Goal: Transaction & Acquisition: Purchase product/service

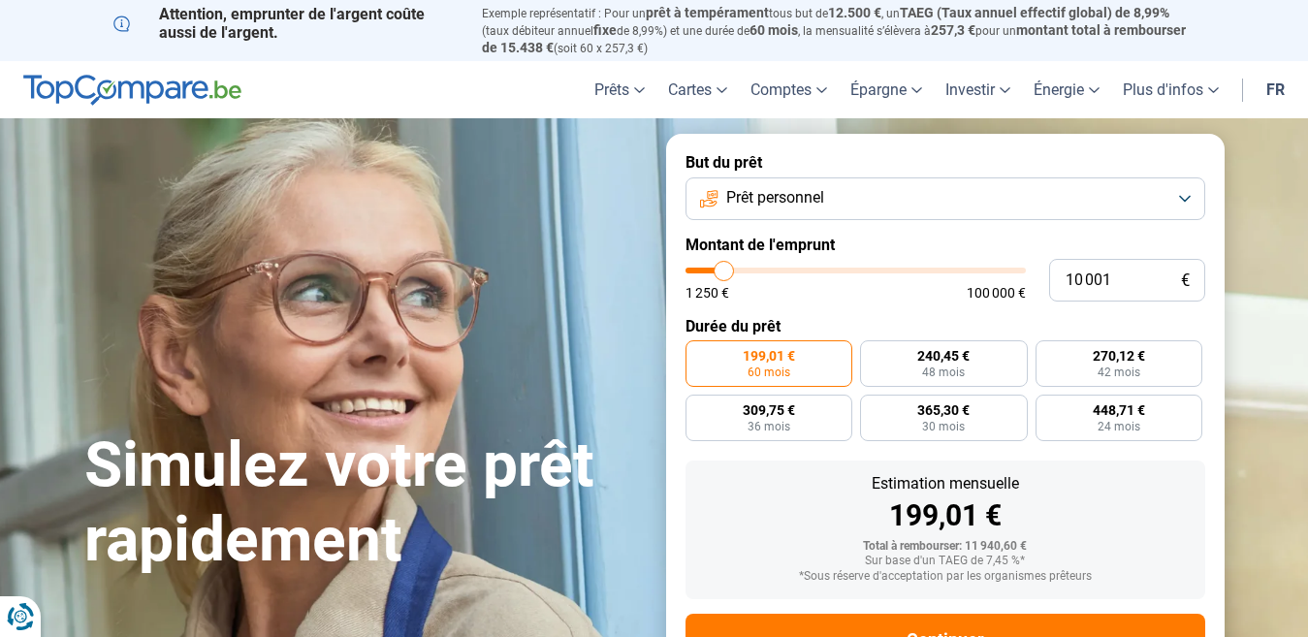
click at [1182, 197] on button "Prêt personnel" at bounding box center [945, 198] width 520 height 43
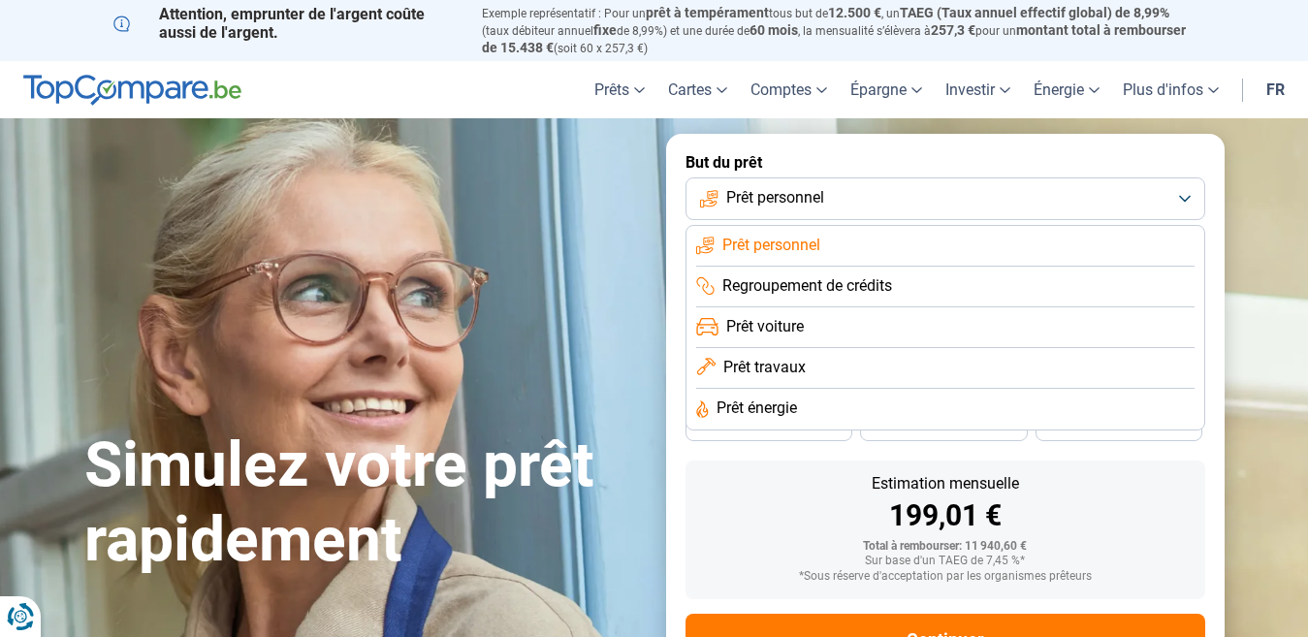
click at [865, 279] on span "Regroupement de crédits" at bounding box center [807, 285] width 170 height 21
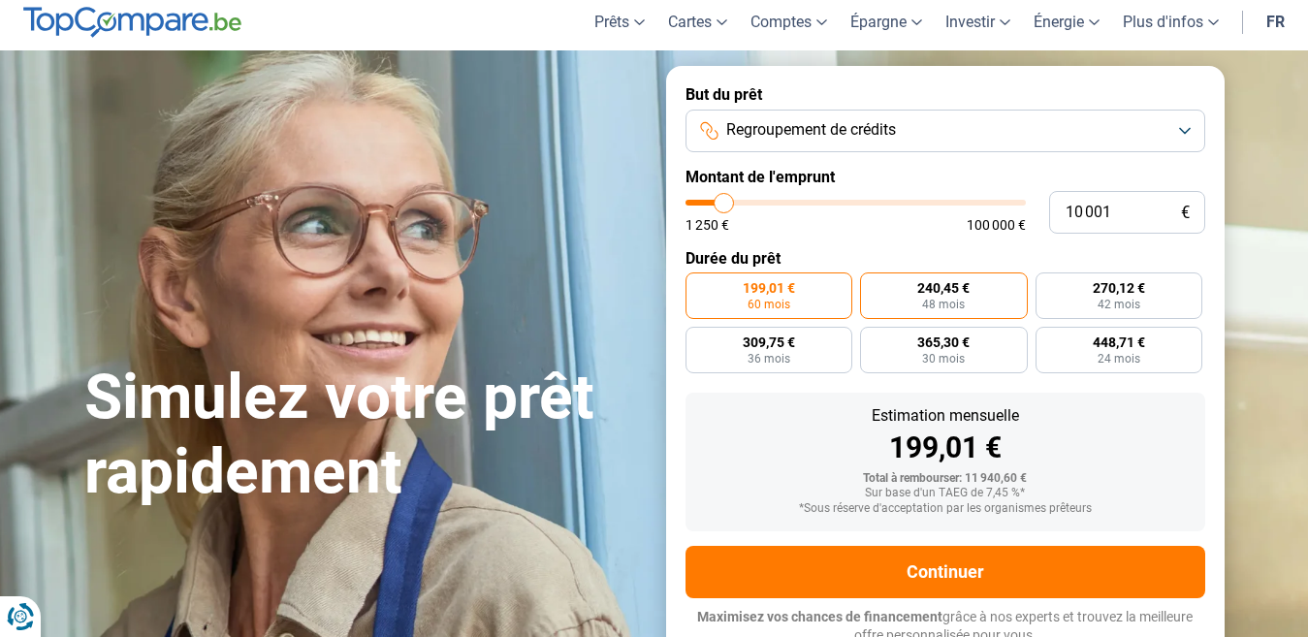
scroll to position [74, 0]
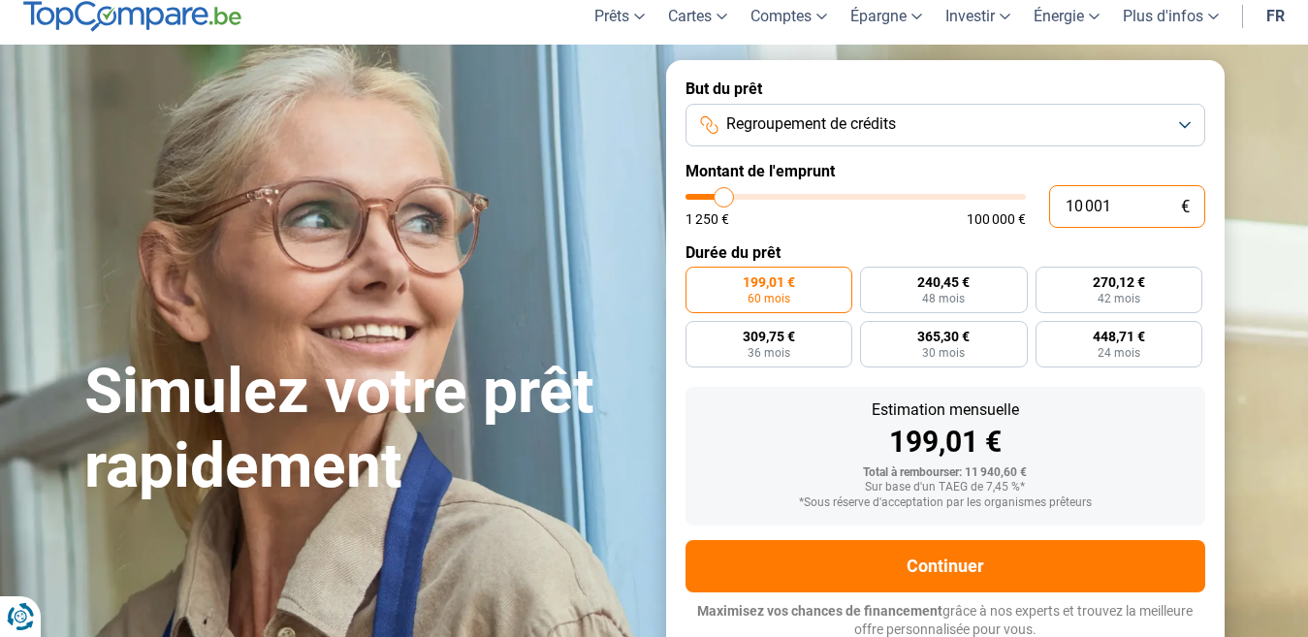
click at [1127, 202] on input "10 001" at bounding box center [1127, 206] width 156 height 43
type input "1 000"
type input "1250"
type input "100"
type input "1250"
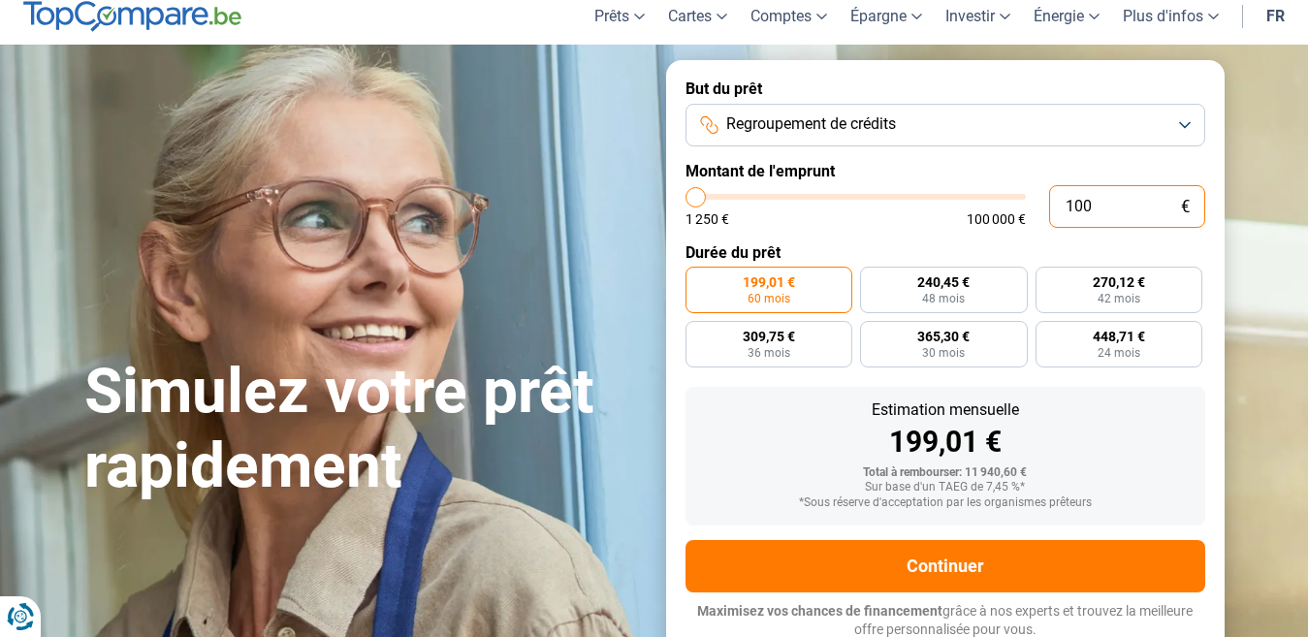
type input "10"
type input "1250"
type input "1"
type input "1250"
type input "0"
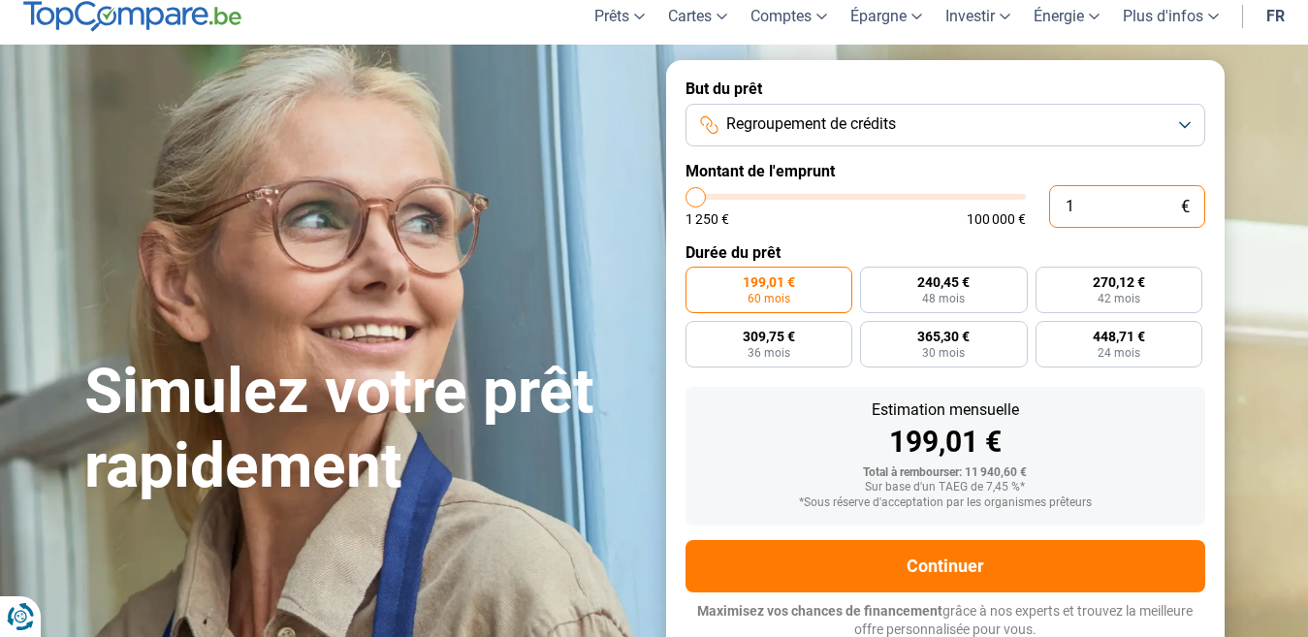
type input "1250"
type input "1 250"
type input "1250"
radio input "true"
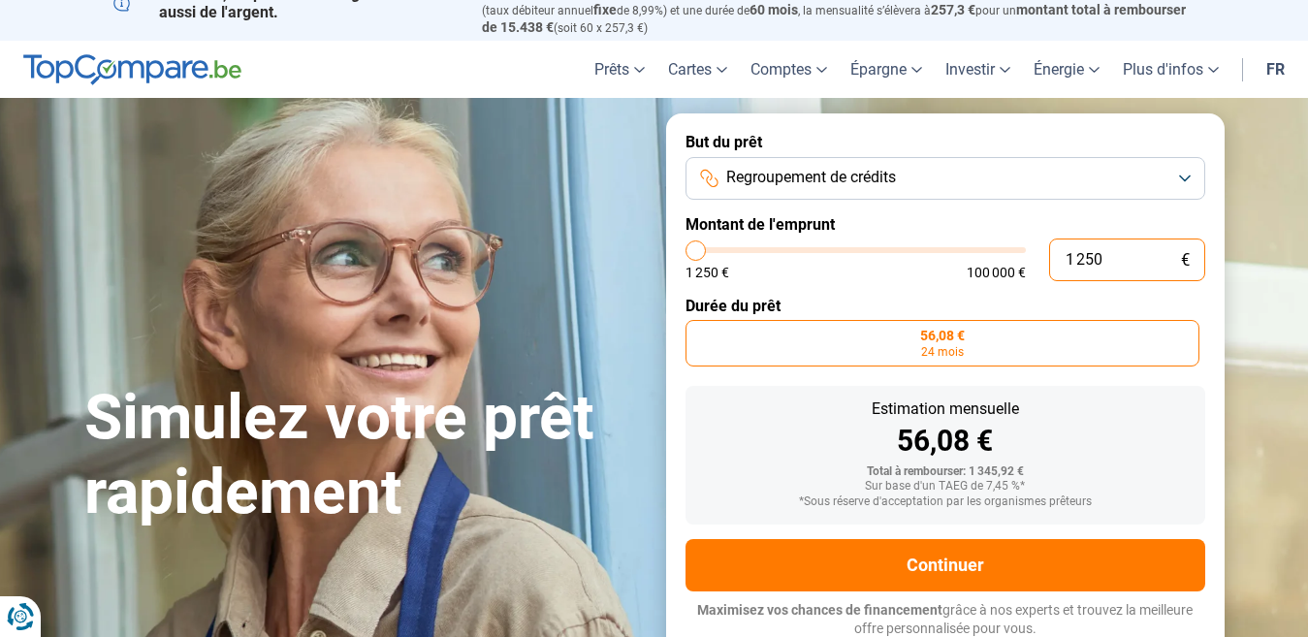
scroll to position [19, 0]
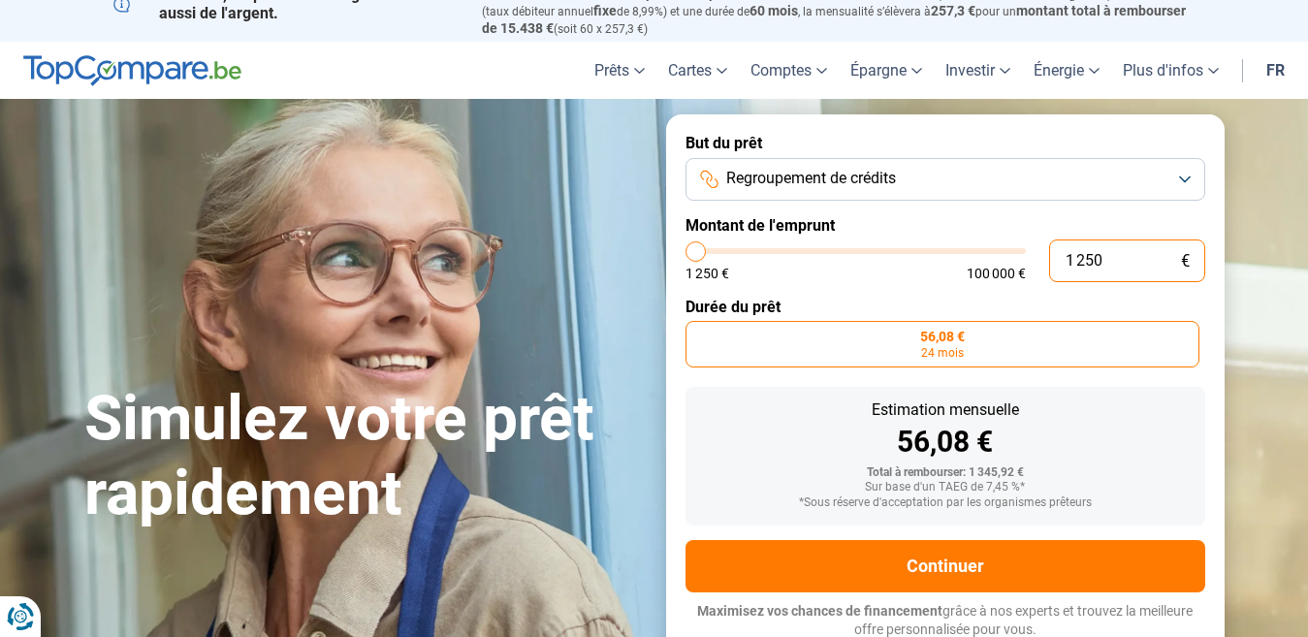
type input "125"
type input "1250"
type input "12"
type input "1250"
type input "1"
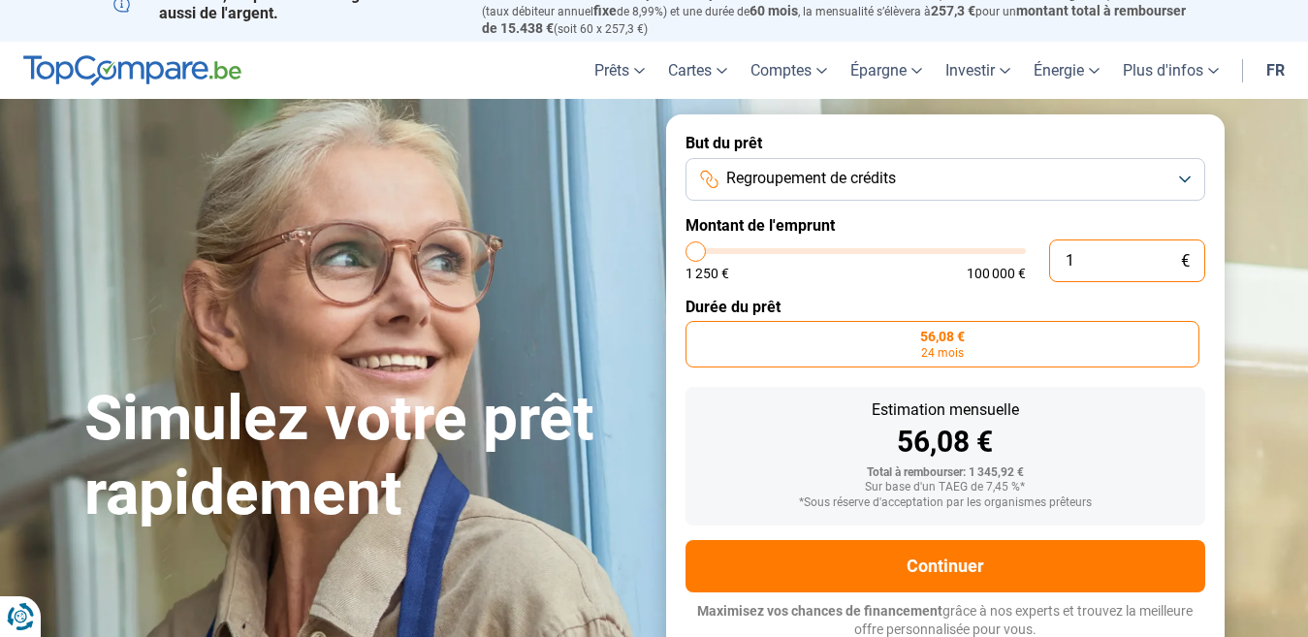
type input "1250"
type input "0"
type input "1250"
type input "8"
type input "1250"
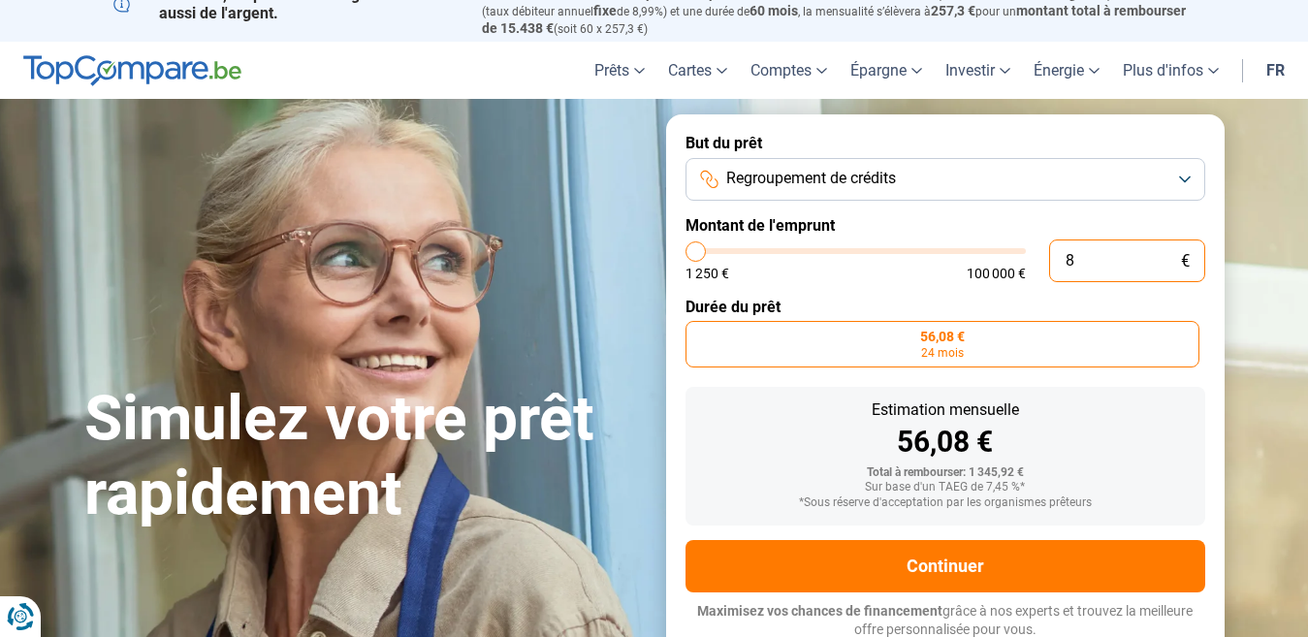
type input "80"
type input "1250"
type input "800"
type input "1250"
type input "8 000"
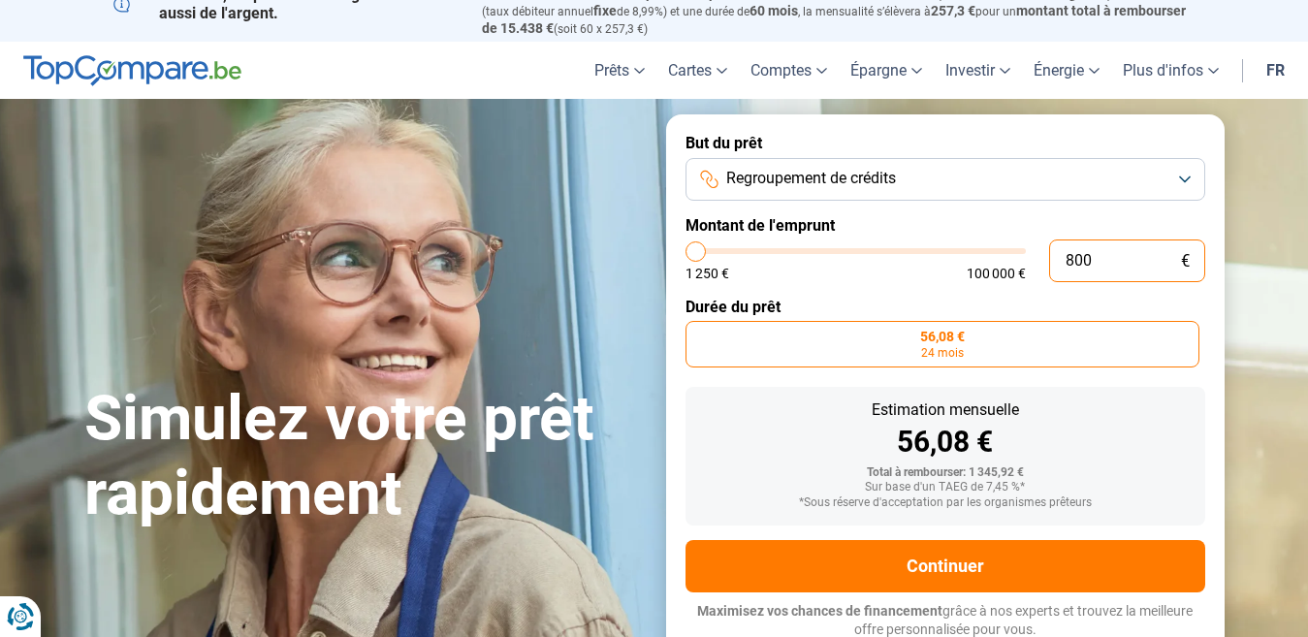
type input "8000"
radio input "false"
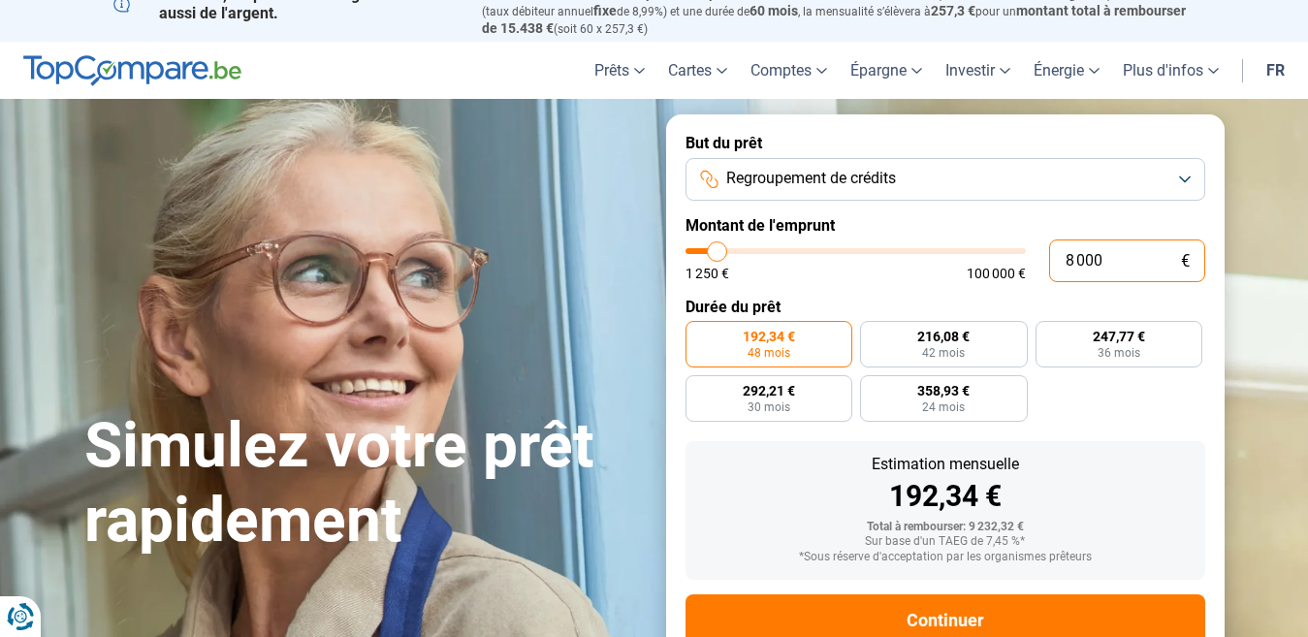
scroll to position [74, 0]
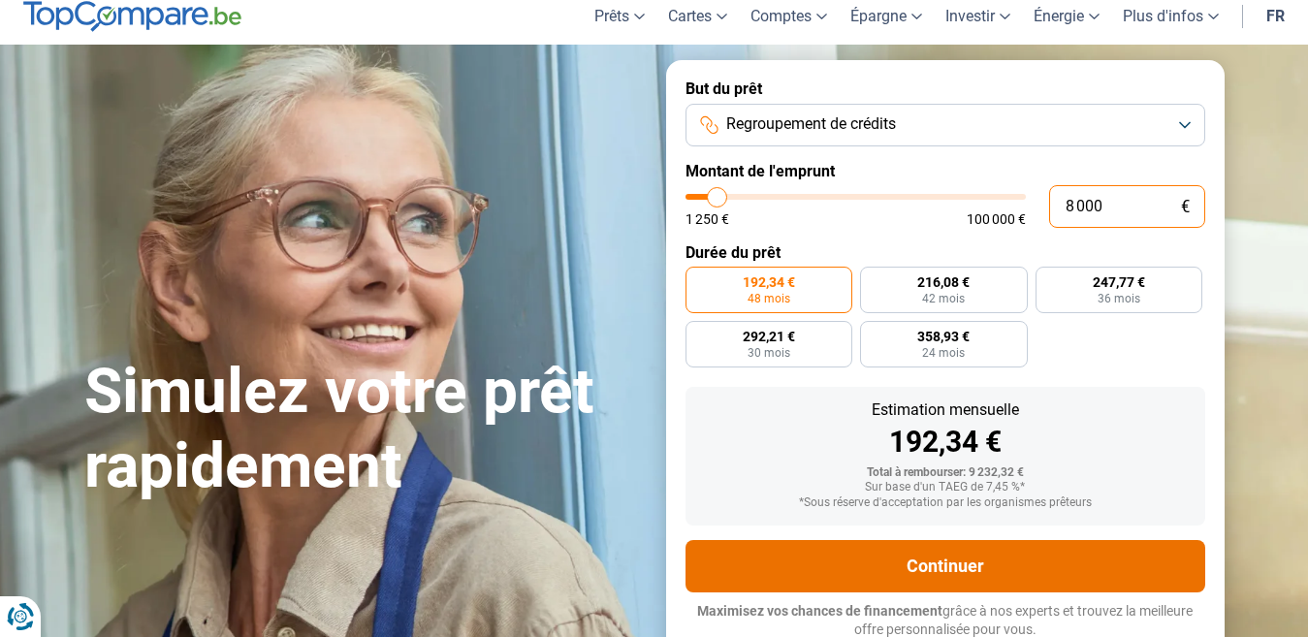
type input "8 000"
click at [959, 552] on button "Continuer" at bounding box center [945, 566] width 520 height 52
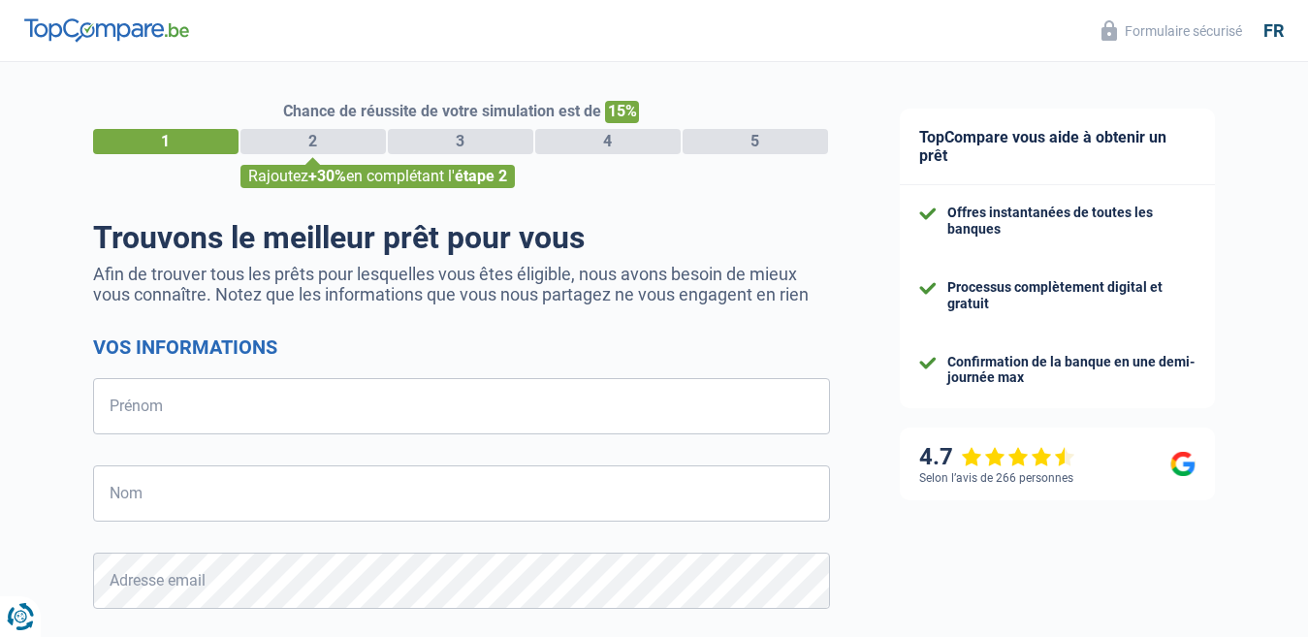
select select "32"
click at [204, 414] on input "Prénom" at bounding box center [461, 406] width 737 height 56
type input "de smedt"
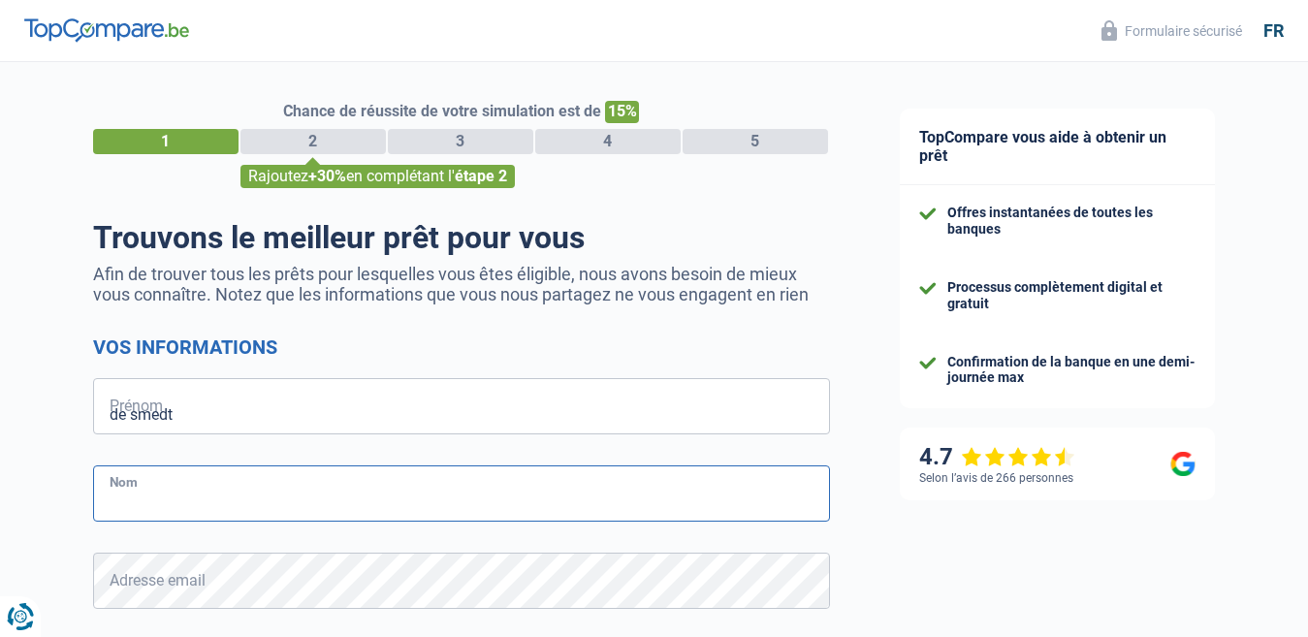
type input "[PERSON_NAME]"
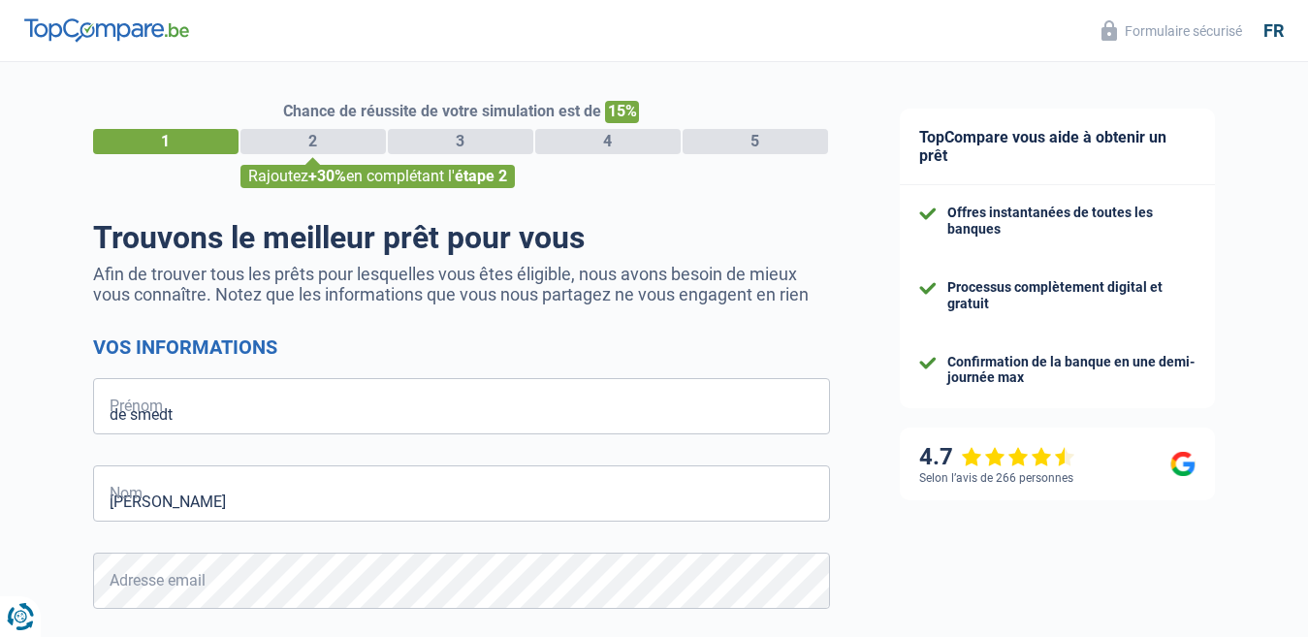
type input "493394787"
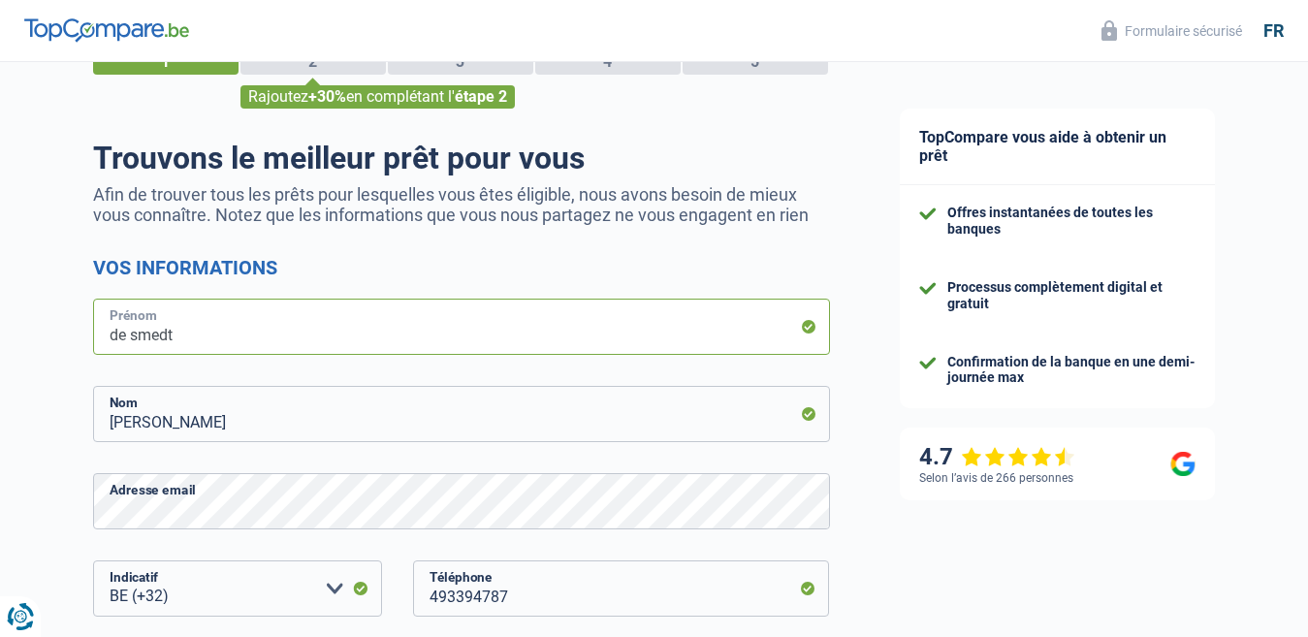
scroll to position [194, 0]
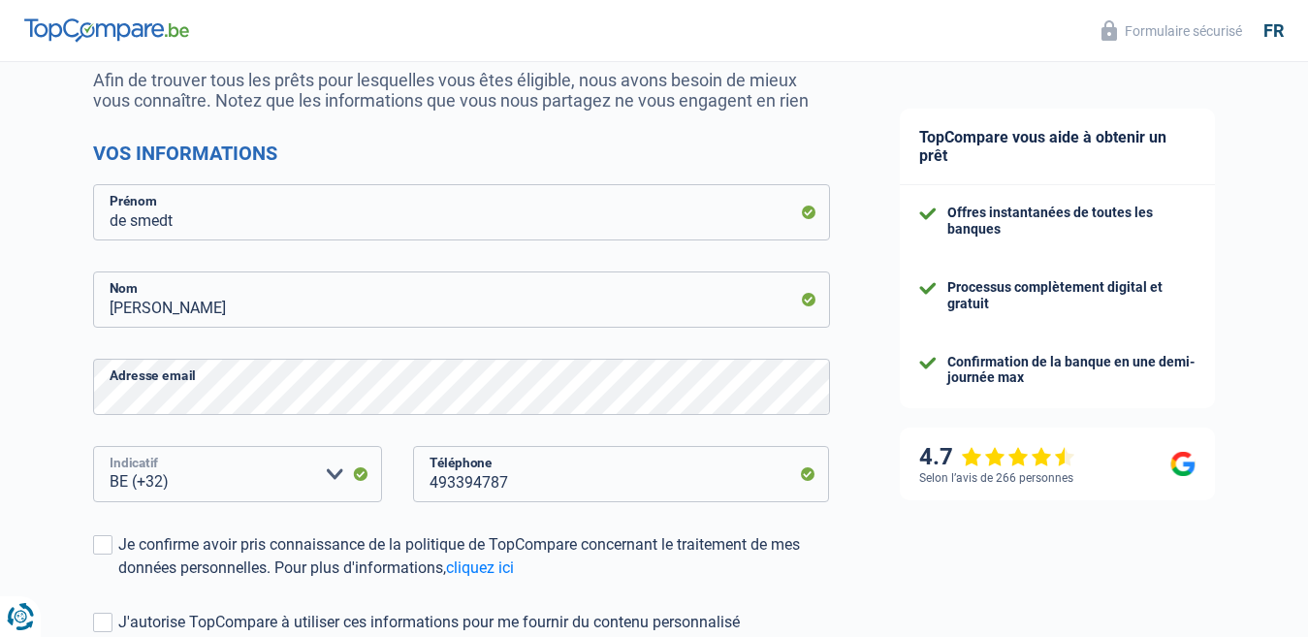
click at [230, 480] on select "BE (+32) LU (+352) Veuillez sélectionner une option" at bounding box center [237, 474] width 289 height 56
click at [230, 483] on select "BE (+32) LU (+352) Veuillez sélectionner une option" at bounding box center [237, 474] width 289 height 56
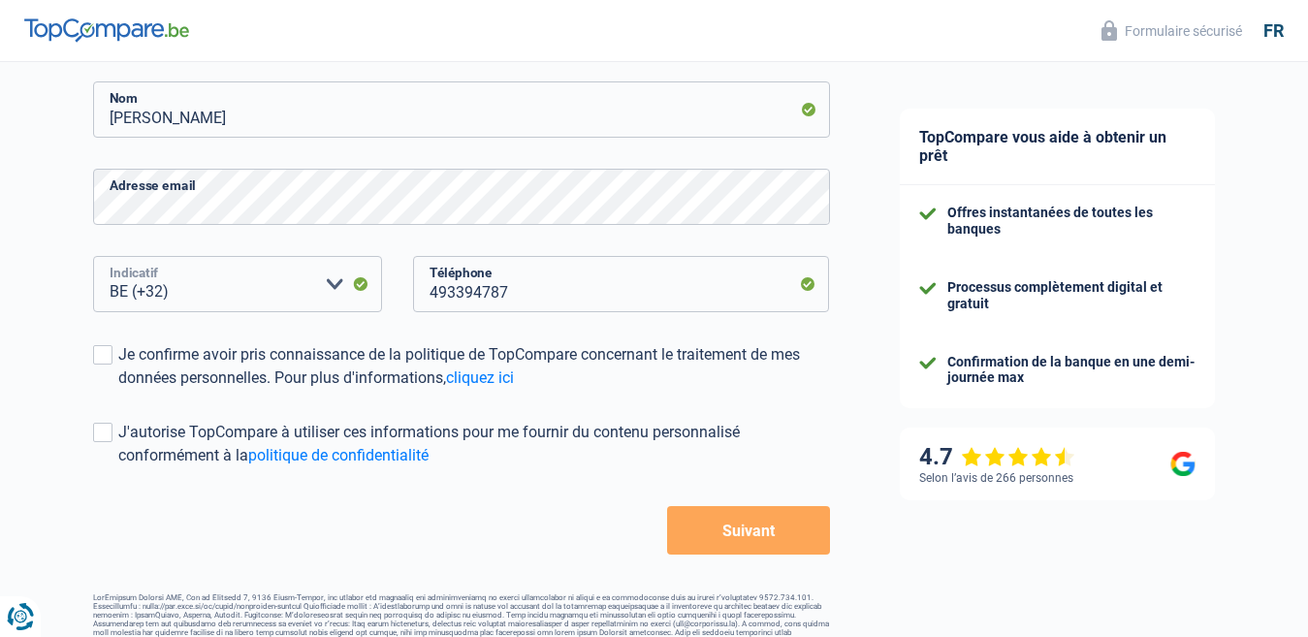
scroll to position [388, 0]
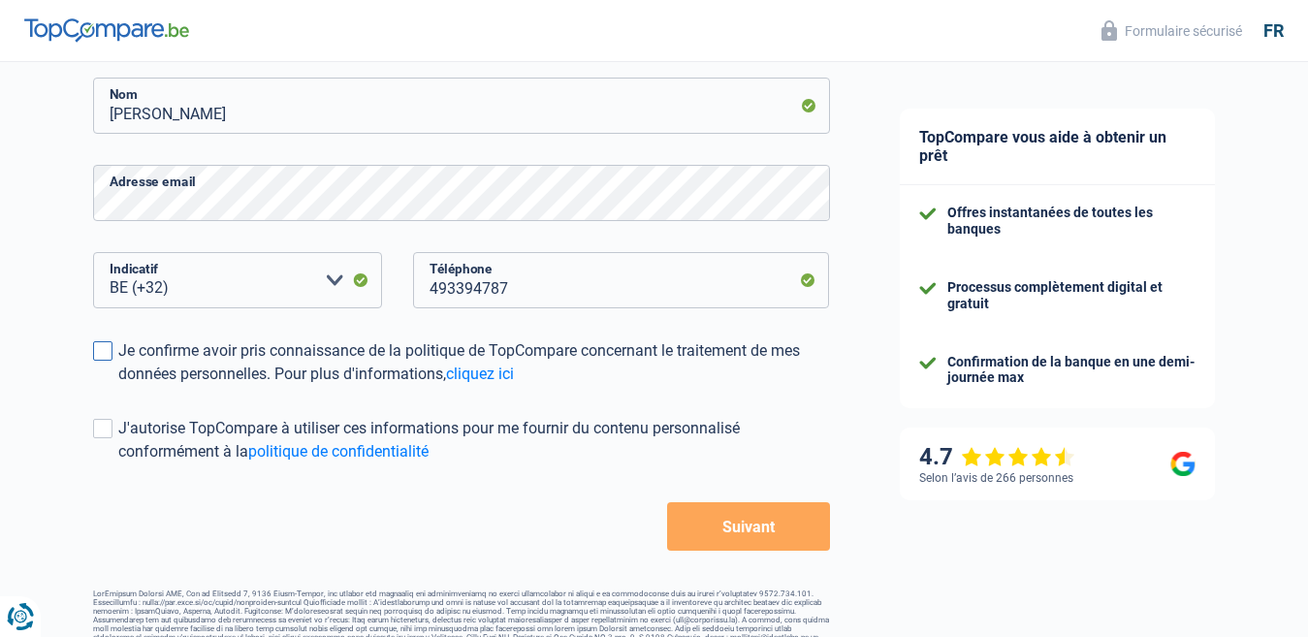
click at [94, 352] on span at bounding box center [102, 350] width 19 height 19
click at [118, 386] on input "Je confirme avoir pris connaissance de la politique de TopCompare concernant le…" at bounding box center [118, 386] width 0 height 0
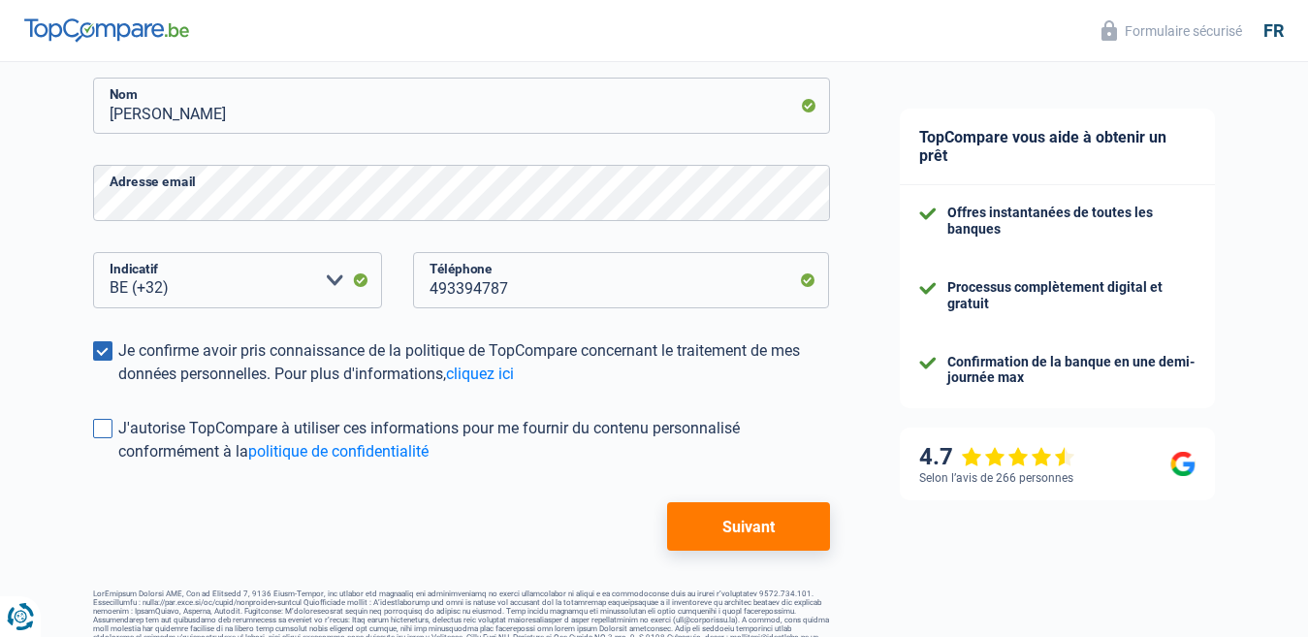
click at [99, 425] on span at bounding box center [102, 428] width 19 height 19
click at [118, 463] on input "J'autorise TopCompare à utiliser ces informations pour me fournir du contenu pe…" at bounding box center [118, 463] width 0 height 0
click at [748, 525] on button "Suivant" at bounding box center [748, 526] width 162 height 48
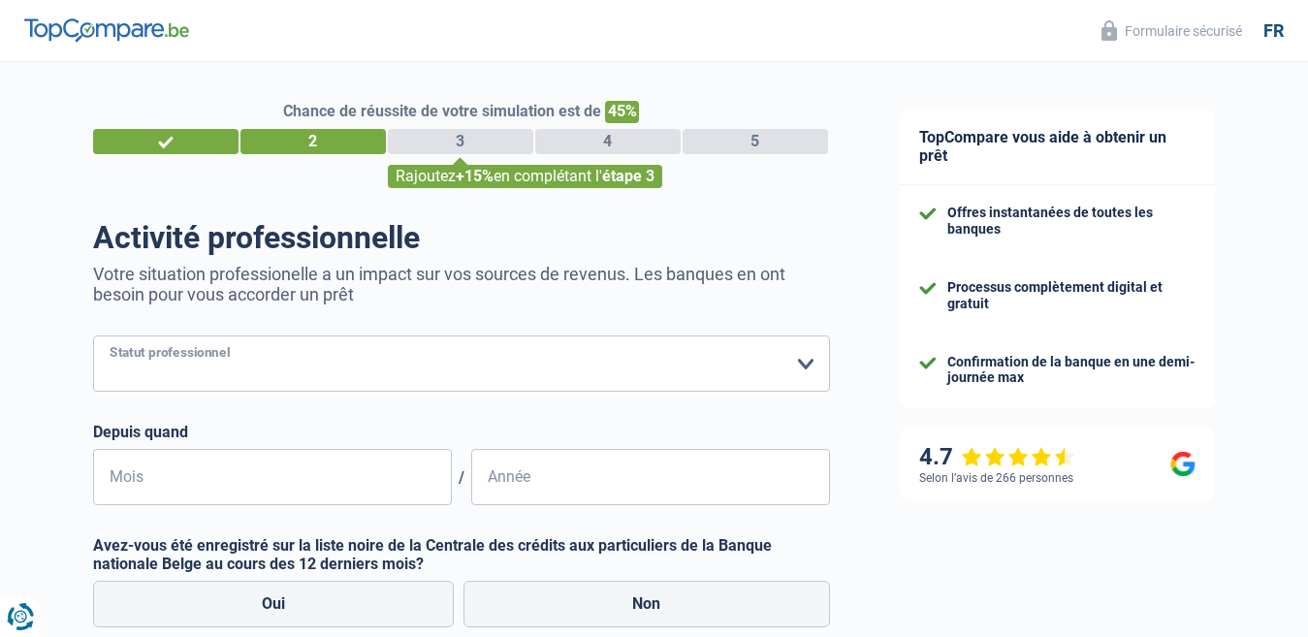
click at [800, 366] on select "Ouvrier Employé privé Employé public Invalide Indépendant Pensionné Chômeur Mut…" at bounding box center [461, 363] width 737 height 56
select select "invalid"
click at [93, 337] on select "Ouvrier Employé privé Employé public Invalide Indépendant Pensionné Chômeur Mut…" at bounding box center [461, 363] width 737 height 56
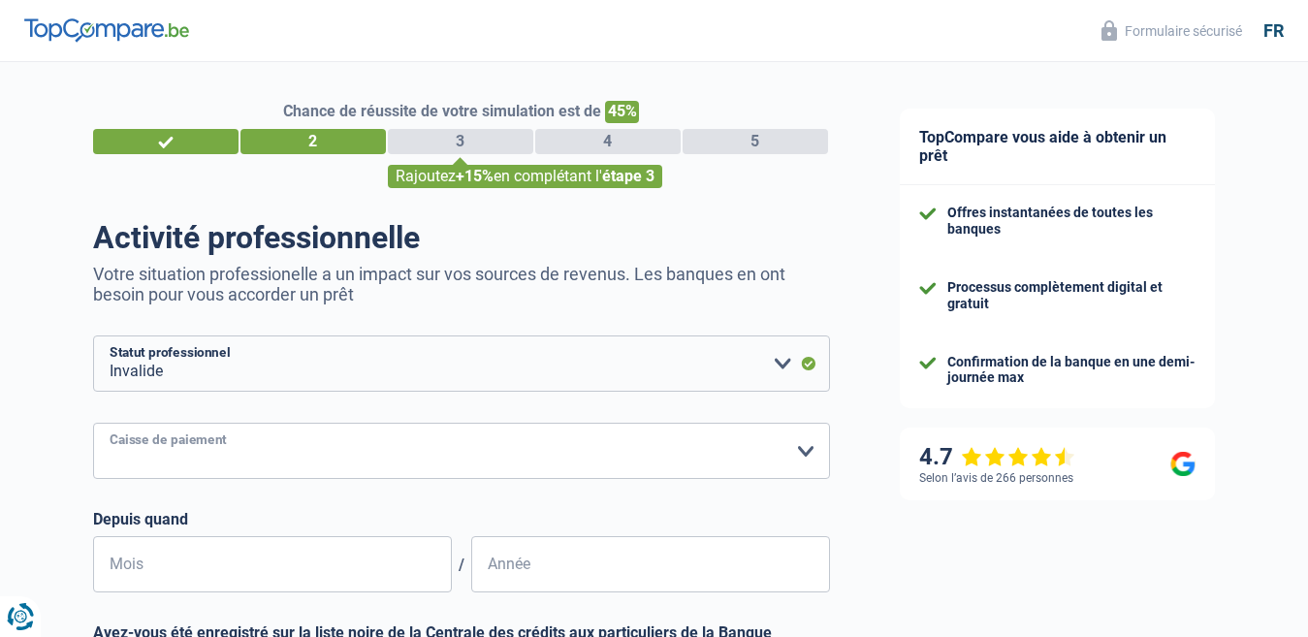
click at [809, 457] on select "Mutualité Chrétienne Mutualité Socialiste (Solidaris) SPF Sécurité Sociale Unio…" at bounding box center [461, 451] width 737 height 56
select select "solidaris"
click at [93, 425] on select "Mutualité Chrétienne Mutualité Socialiste (Solidaris) SPF Sécurité Sociale Unio…" at bounding box center [461, 451] width 737 height 56
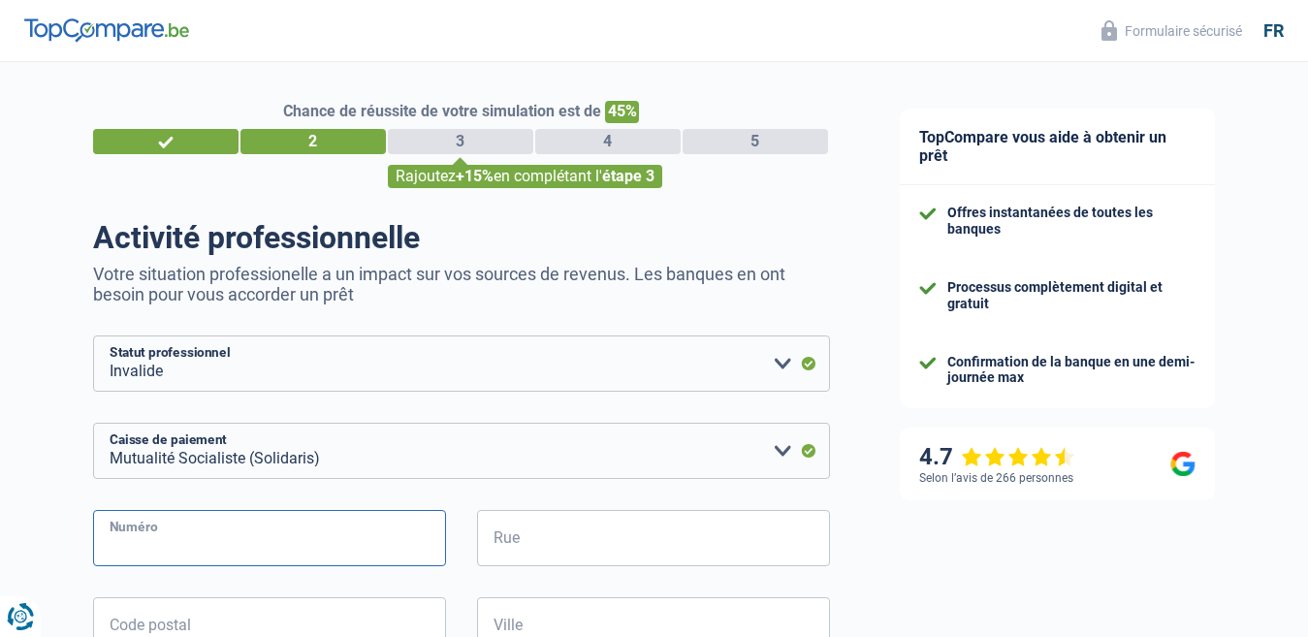
click at [138, 537] on input "Numéro" at bounding box center [269, 538] width 353 height 56
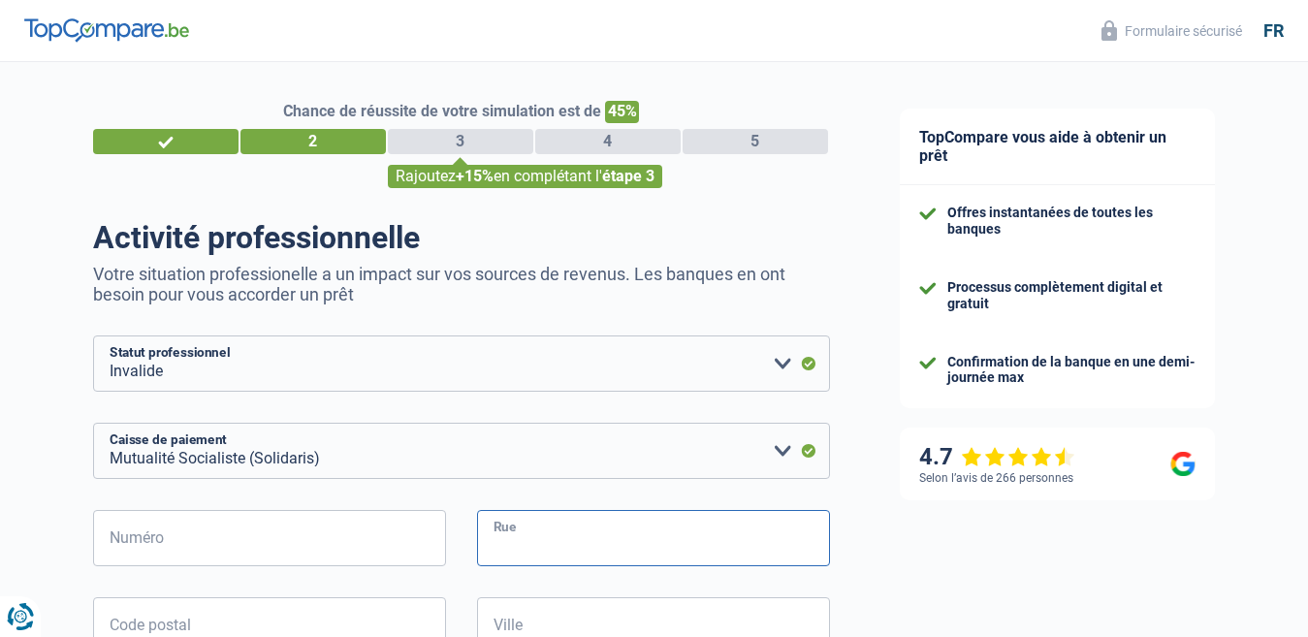
type input "19 rue cesar depaepe"
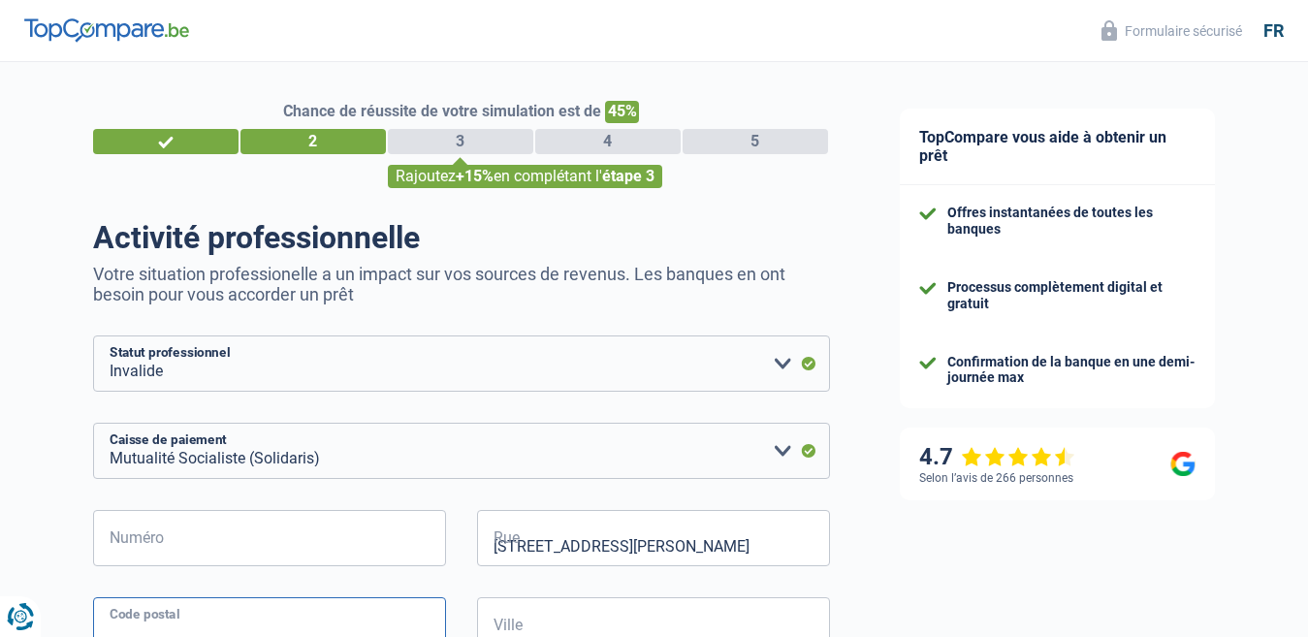
type input "7370"
type input "boussu"
select select "BE"
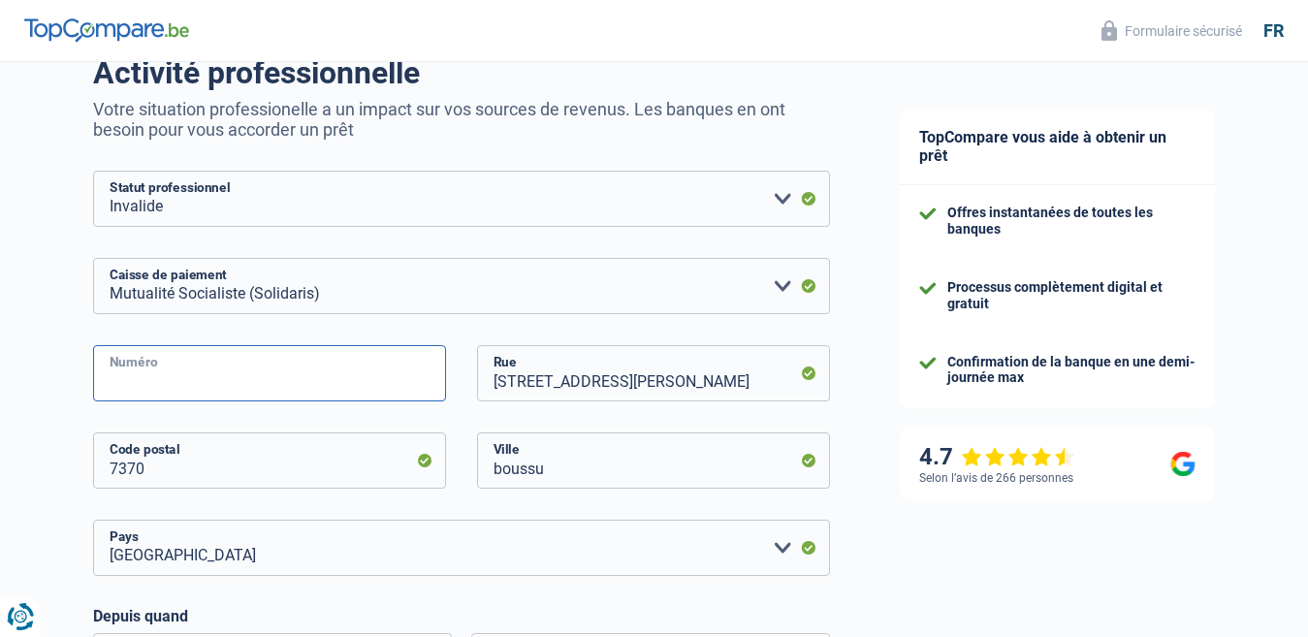
scroll to position [194, 0]
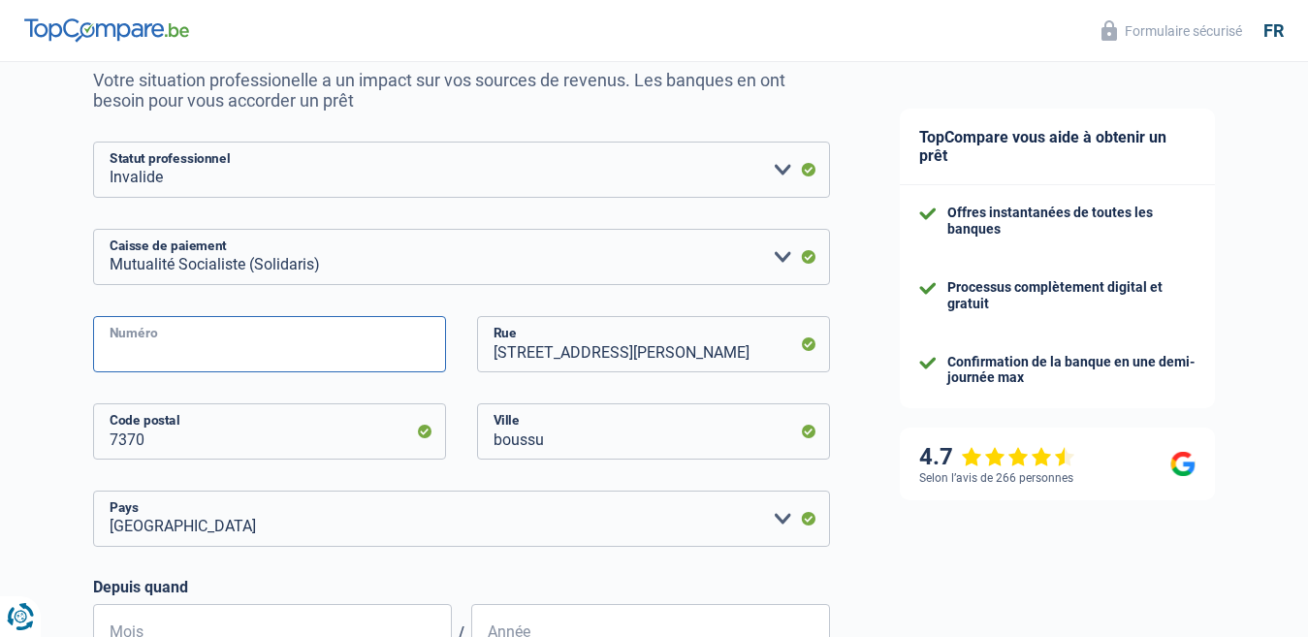
click at [225, 359] on input "Numéro" at bounding box center [269, 344] width 353 height 56
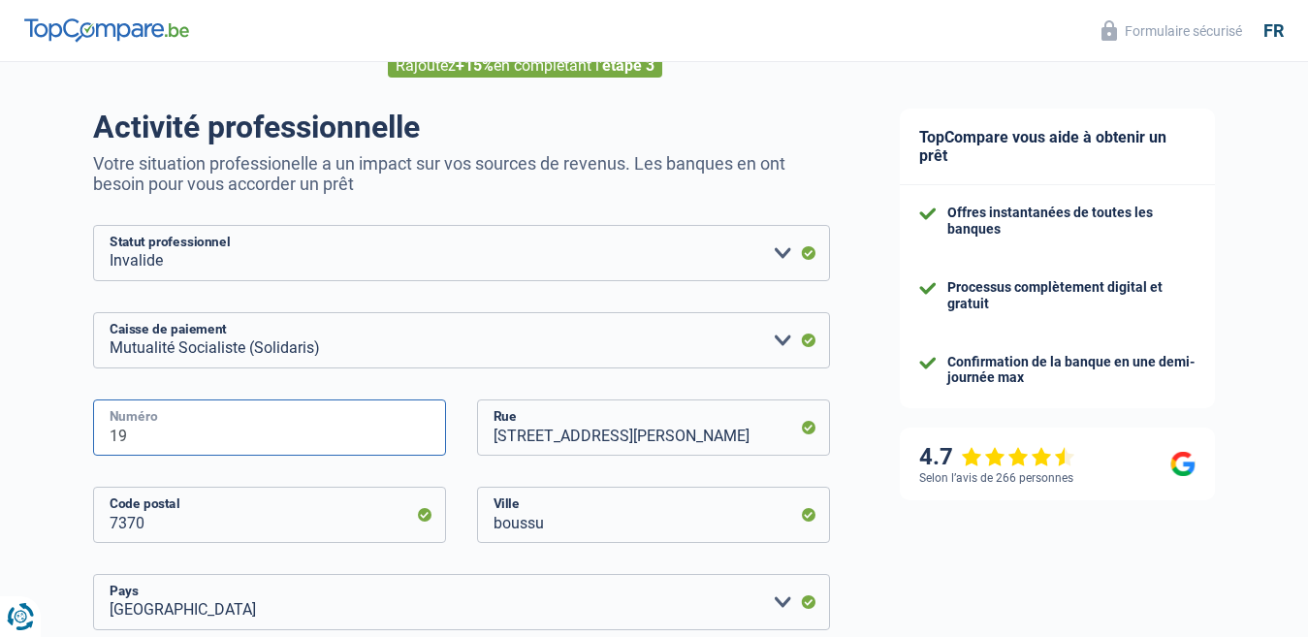
scroll to position [97, 0]
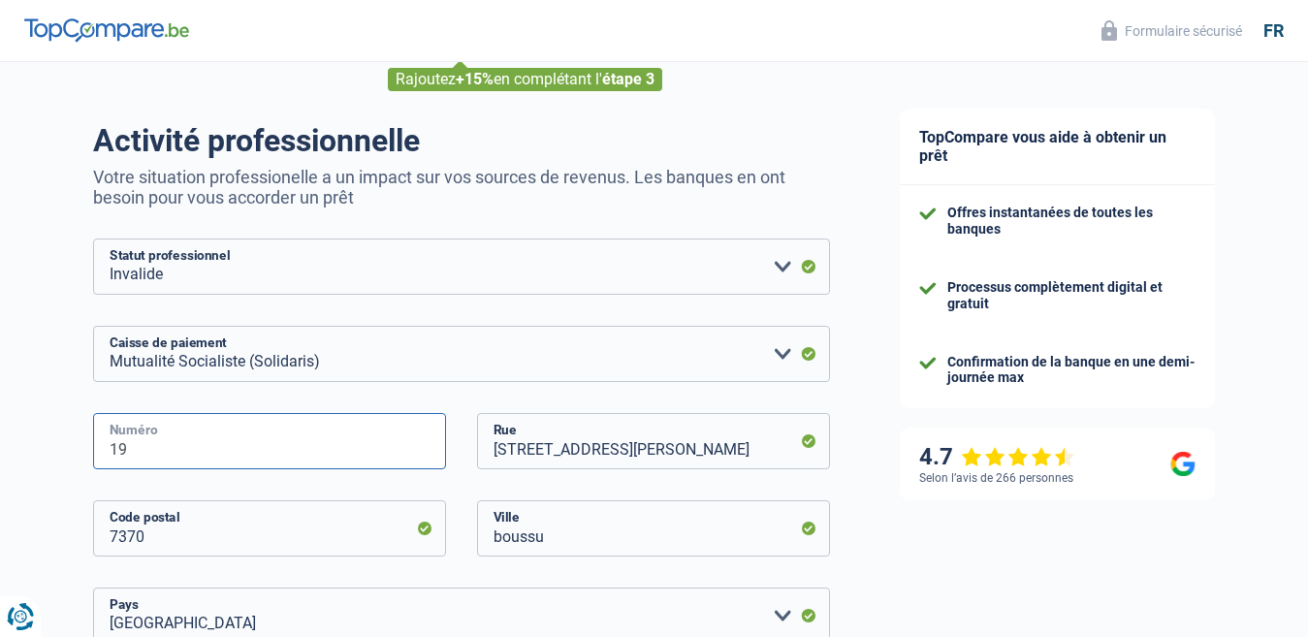
click at [255, 439] on input "19" at bounding box center [269, 441] width 353 height 56
type input "1"
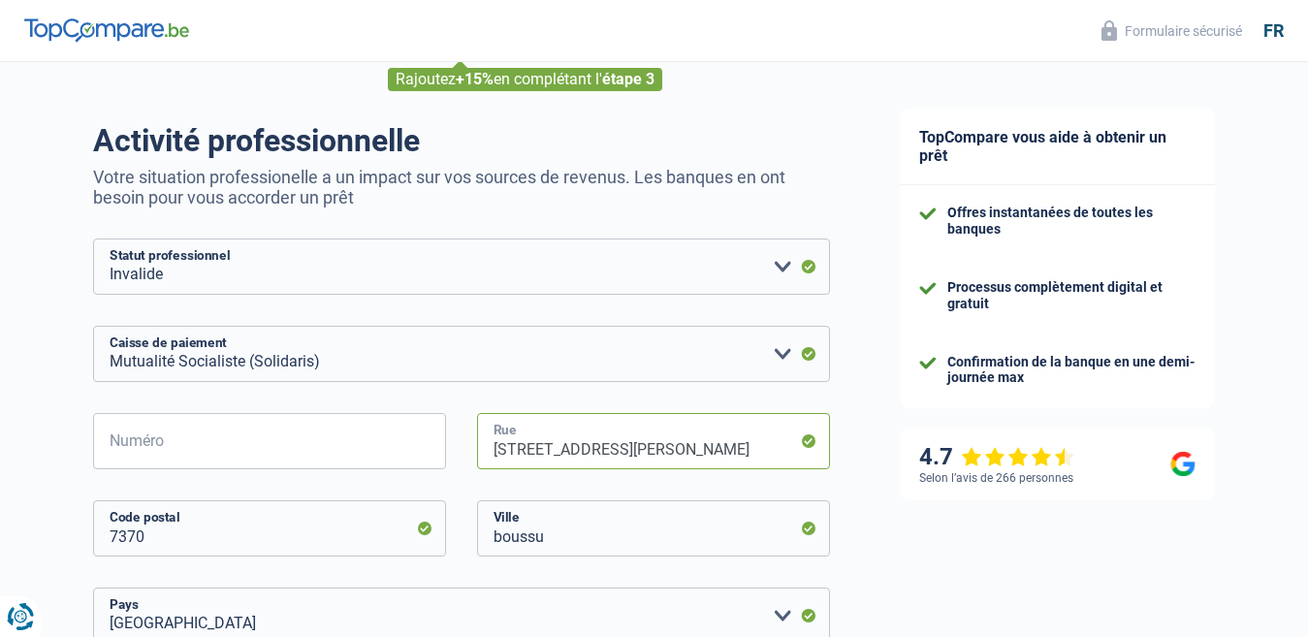
click at [682, 451] on input "19 rue cesar depaepe" at bounding box center [653, 441] width 353 height 56
type input "1"
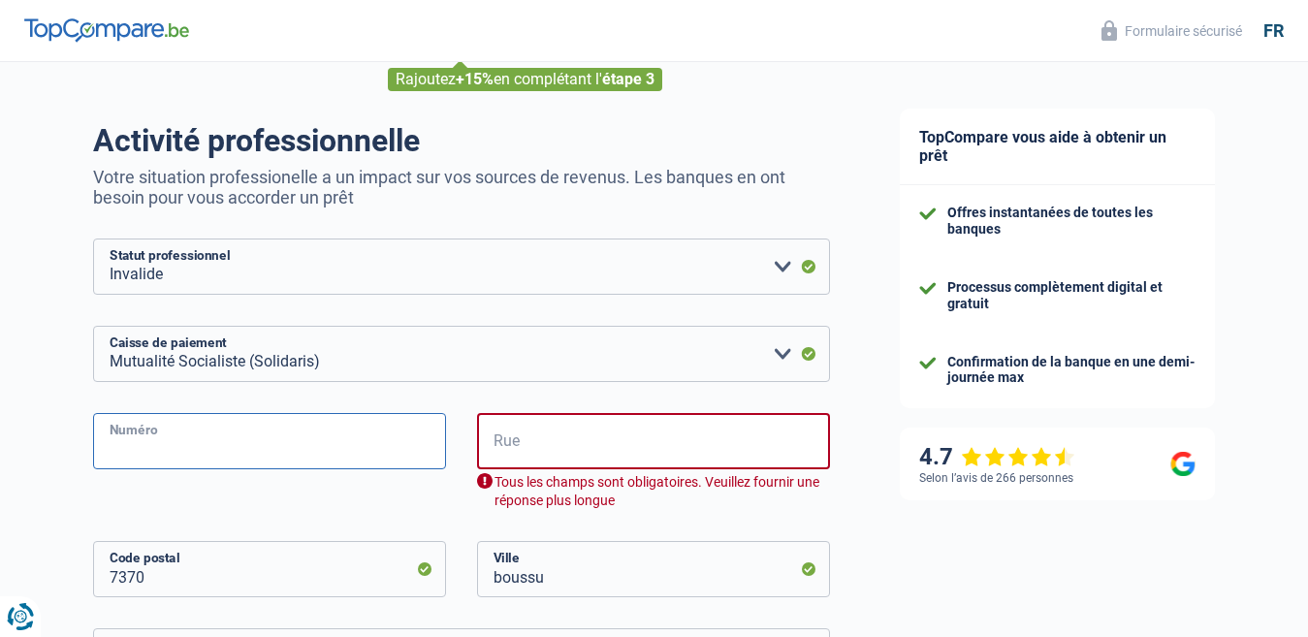
click at [224, 440] on input "Numéro" at bounding box center [269, 441] width 353 height 56
type input "5"
click at [505, 444] on input "Rue" at bounding box center [653, 441] width 353 height 56
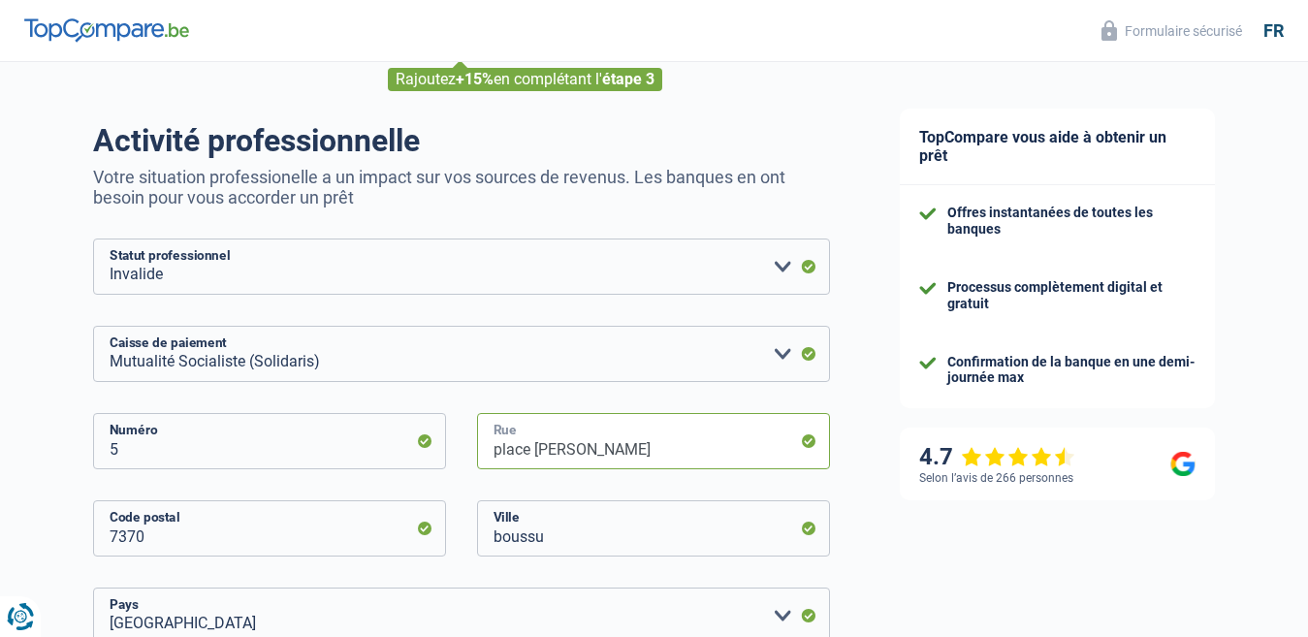
type input "place emile vandervelde"
click at [616, 529] on input "boussu" at bounding box center [653, 528] width 353 height 56
type input "b"
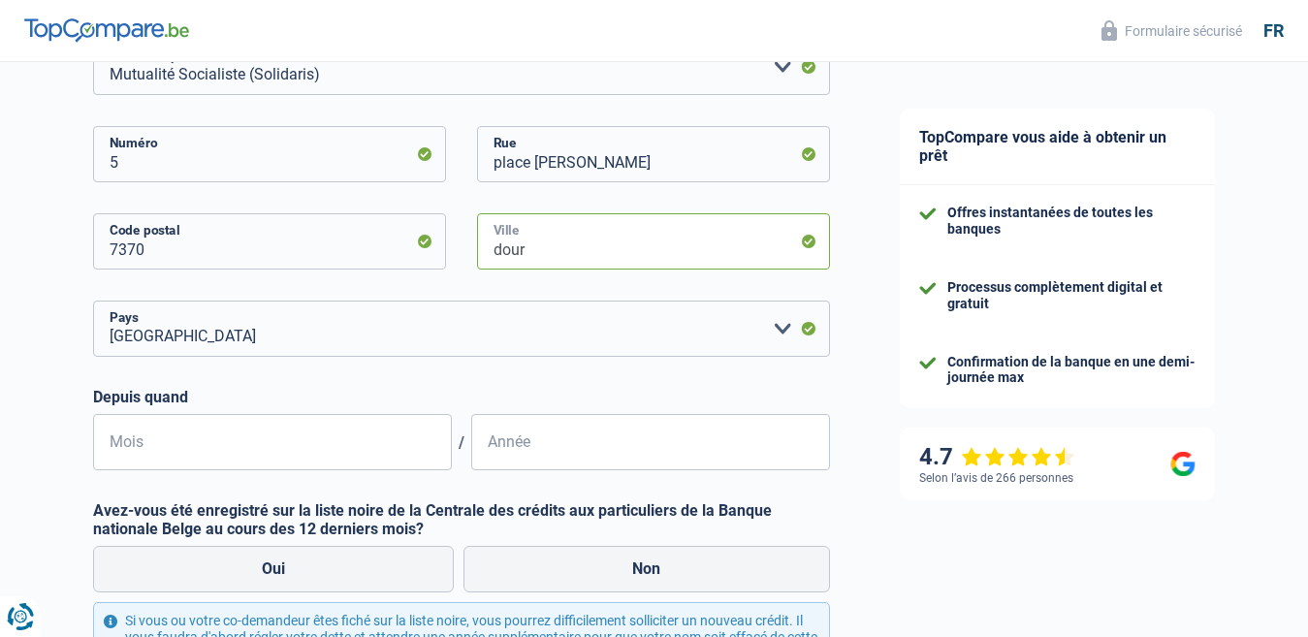
scroll to position [388, 0]
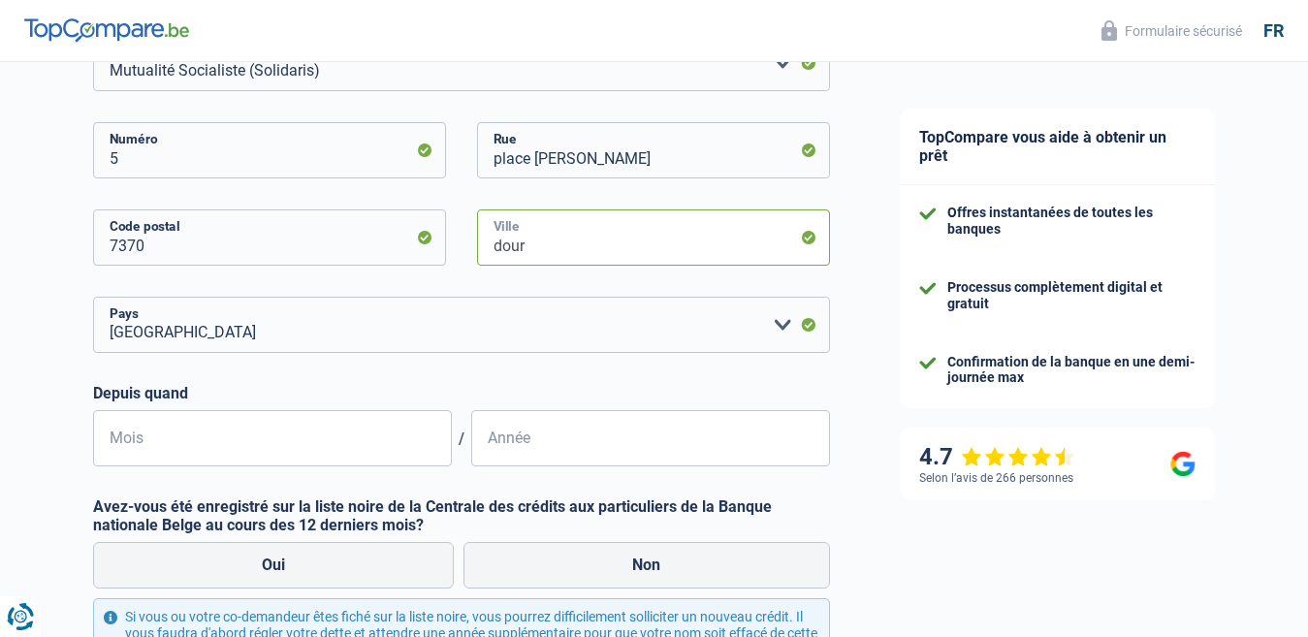
type input "dour"
click at [147, 446] on input "Mois" at bounding box center [272, 438] width 359 height 56
type input "05"
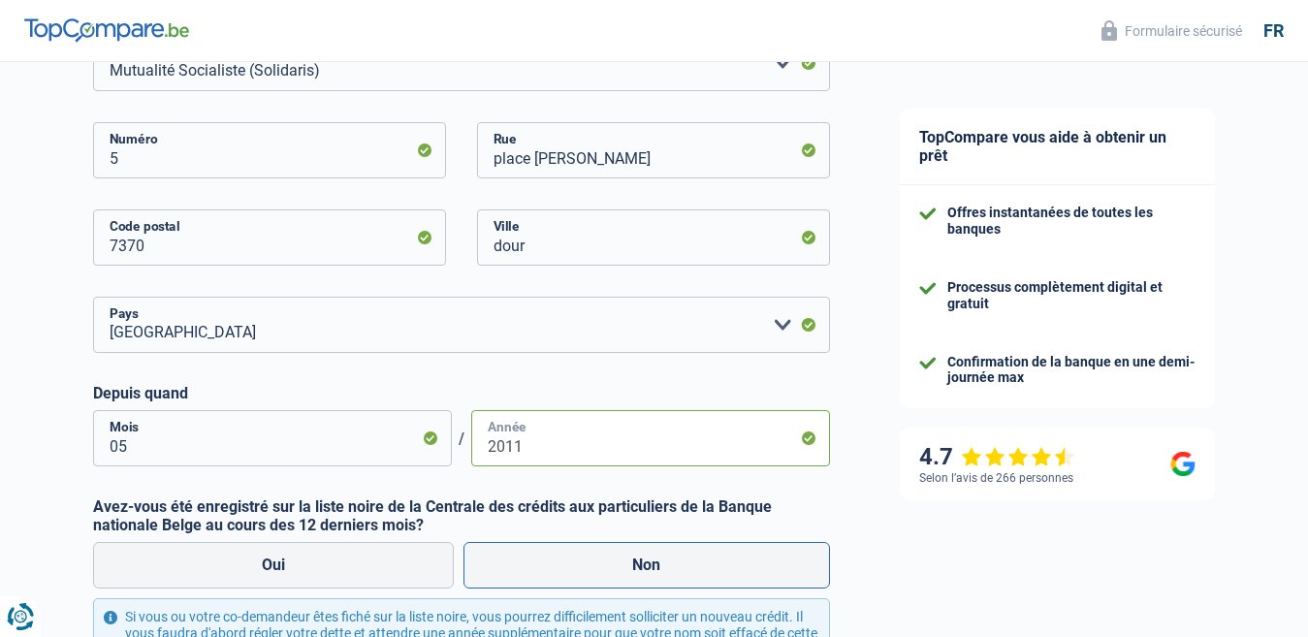
type input "2011"
click at [640, 561] on label "Non" at bounding box center [646, 565] width 366 height 47
click at [640, 561] on input "Non" at bounding box center [646, 565] width 366 height 47
radio input "true"
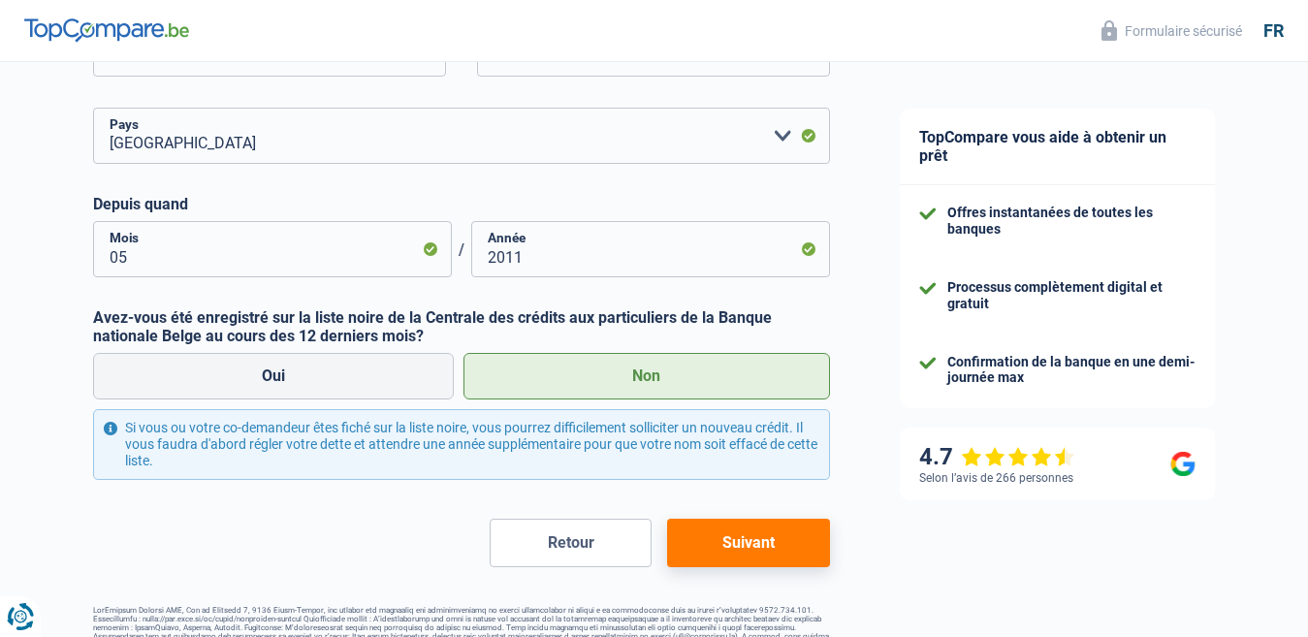
scroll to position [621, 0]
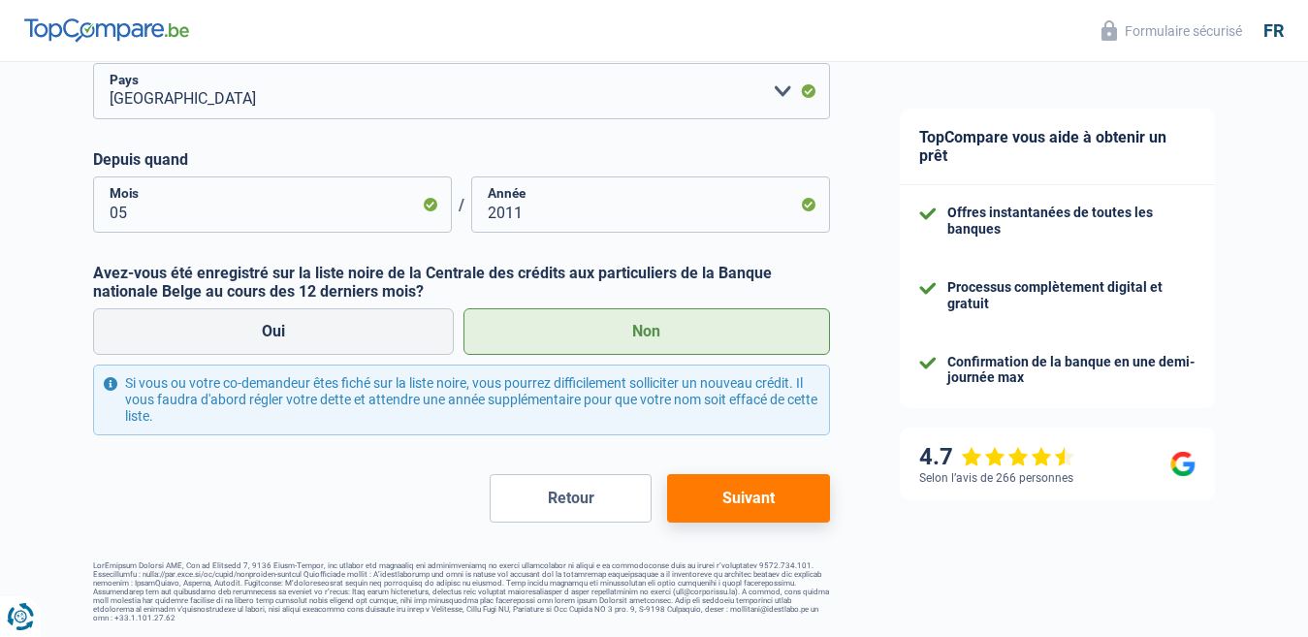
click at [742, 501] on button "Suivant" at bounding box center [748, 498] width 162 height 48
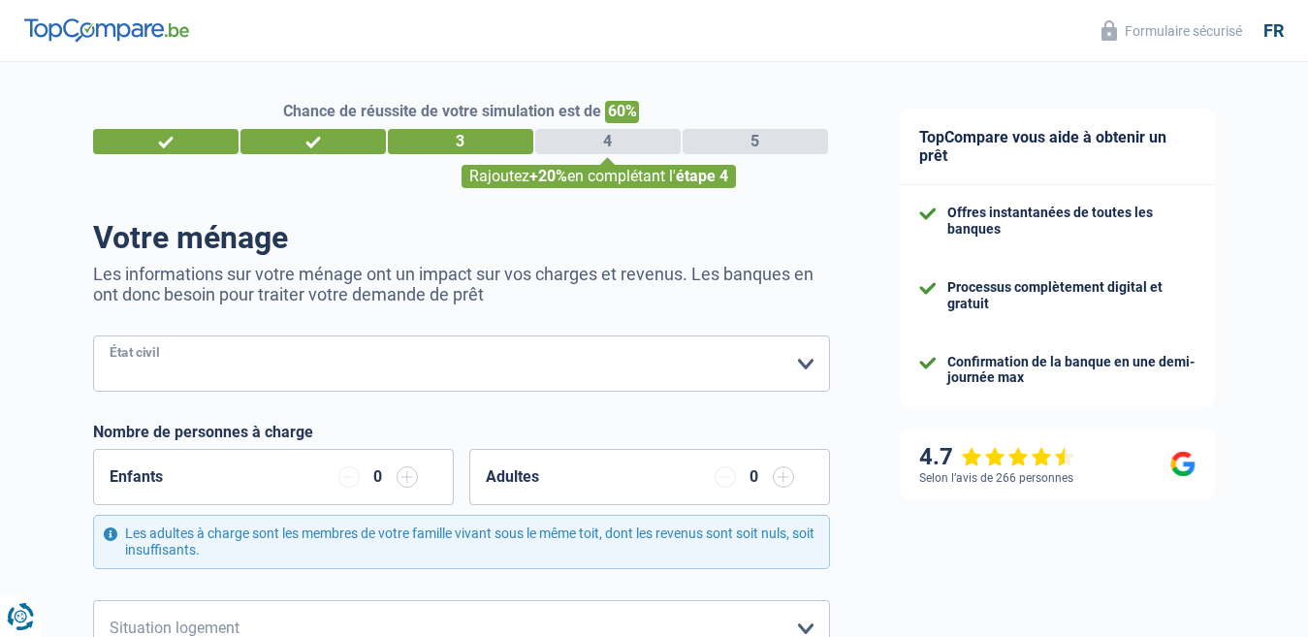
click at [263, 356] on select "Célibataire Marié(e) Cohabitant(e) légal(e) Divorcé(e) Veuf(ve) Séparé (de fait…" at bounding box center [461, 363] width 737 height 56
select select "married"
click at [93, 337] on select "Célibataire Marié(e) Cohabitant(e) légal(e) Divorcé(e) Veuf(ve) Séparé (de fait…" at bounding box center [461, 363] width 737 height 56
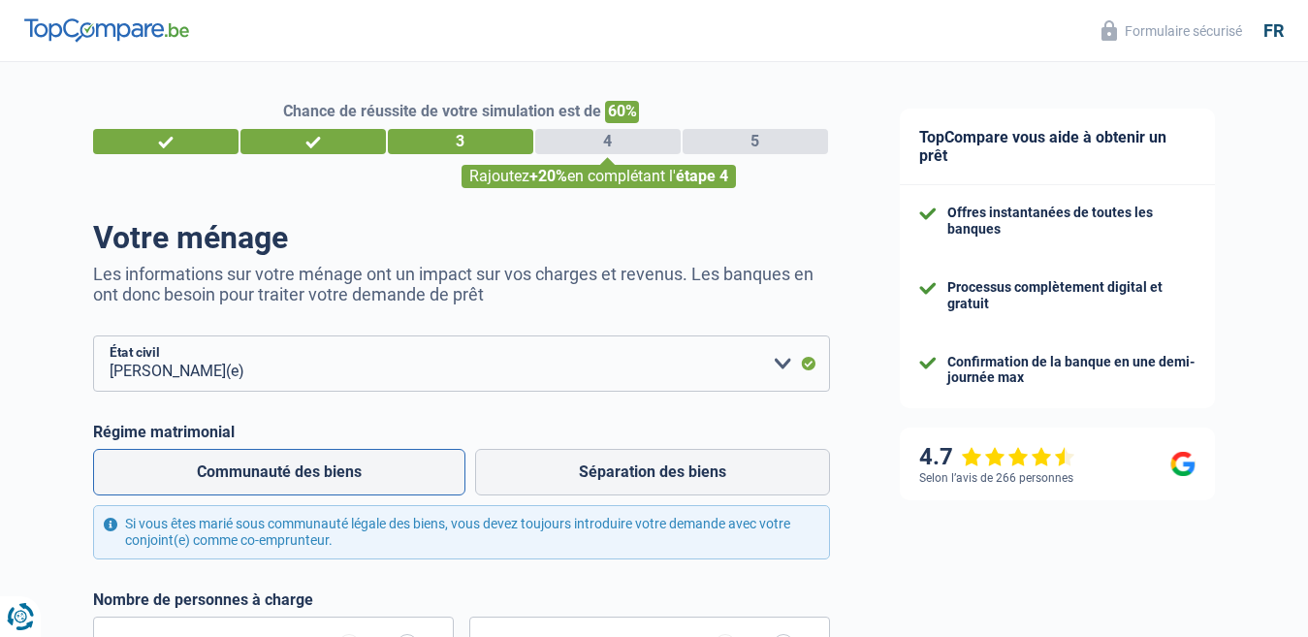
click at [306, 478] on label "Communauté des biens" at bounding box center [279, 472] width 372 height 47
click at [306, 478] on input "Communauté des biens" at bounding box center [279, 472] width 372 height 47
radio input "true"
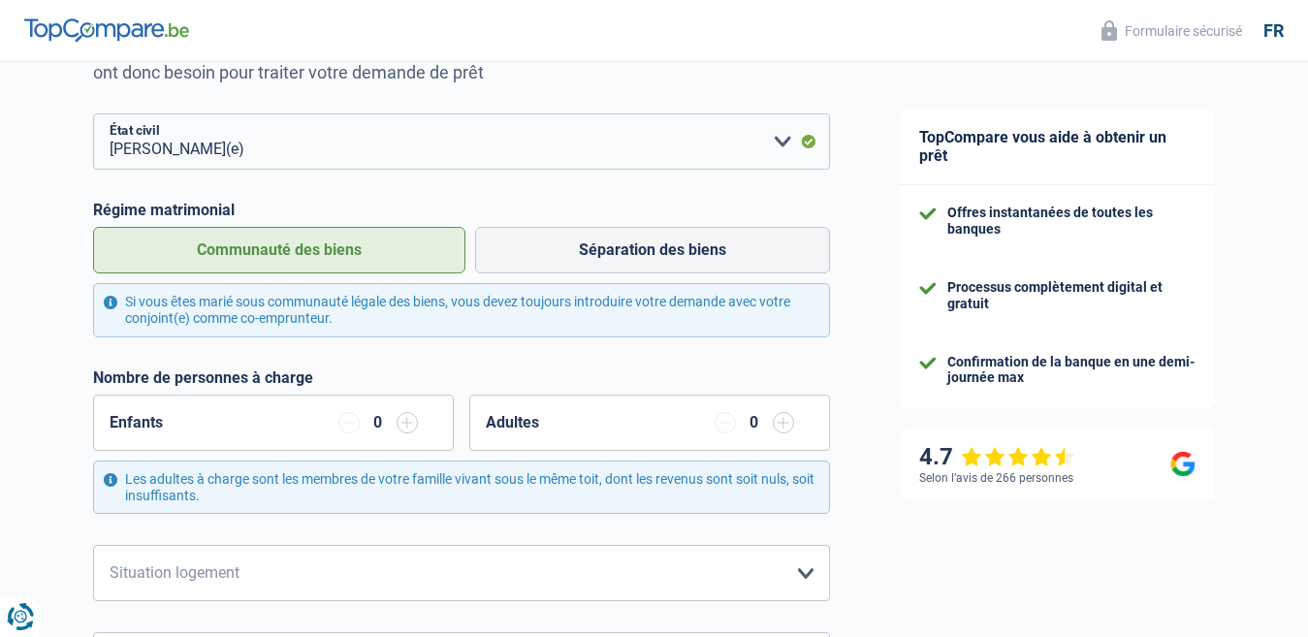
scroll to position [291, 0]
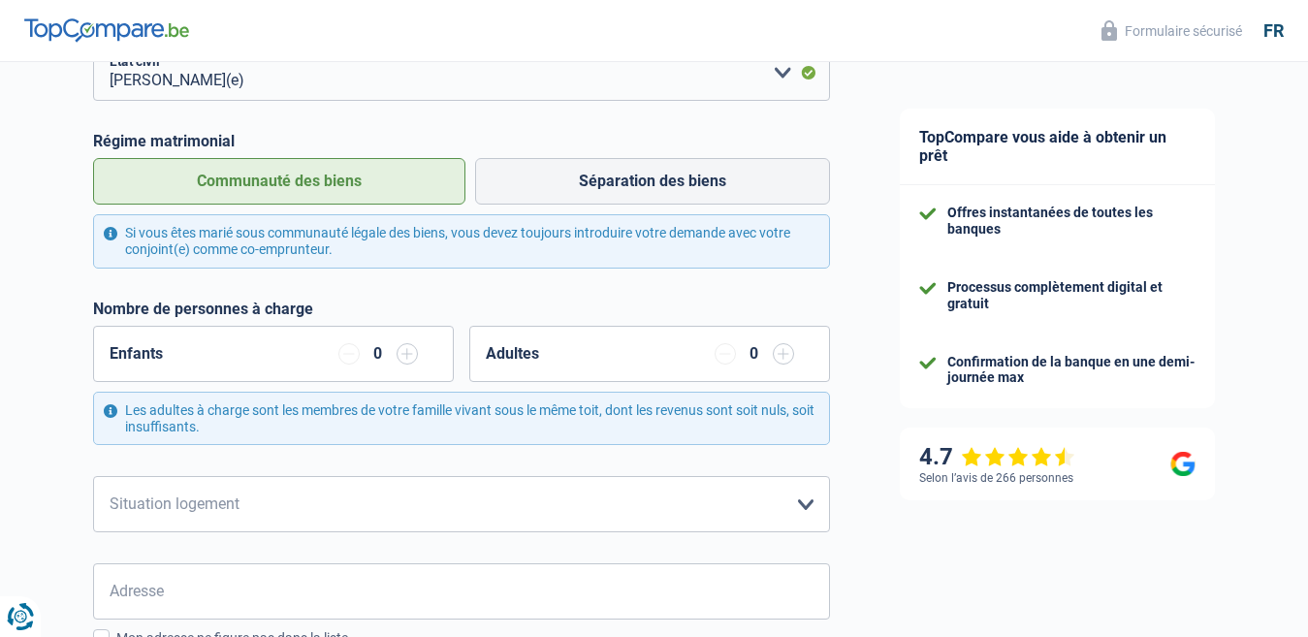
click at [788, 356] on input "button" at bounding box center [783, 353] width 21 height 21
click at [270, 508] on select "Locataire Propriétaire avec prêt hypothécaire Propriétaire sans prêt hypothécai…" at bounding box center [461, 504] width 737 height 56
select select "rents"
click at [93, 478] on select "Locataire Propriétaire avec prêt hypothécaire Propriétaire sans prêt hypothécai…" at bounding box center [461, 504] width 737 height 56
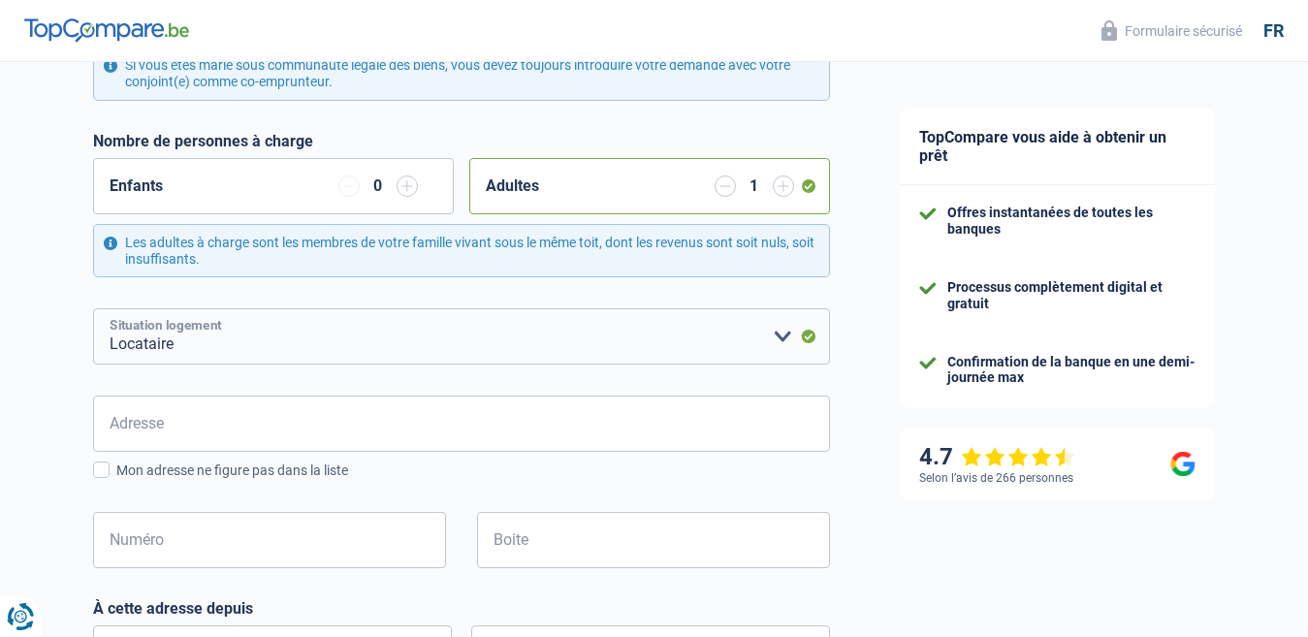
scroll to position [485, 0]
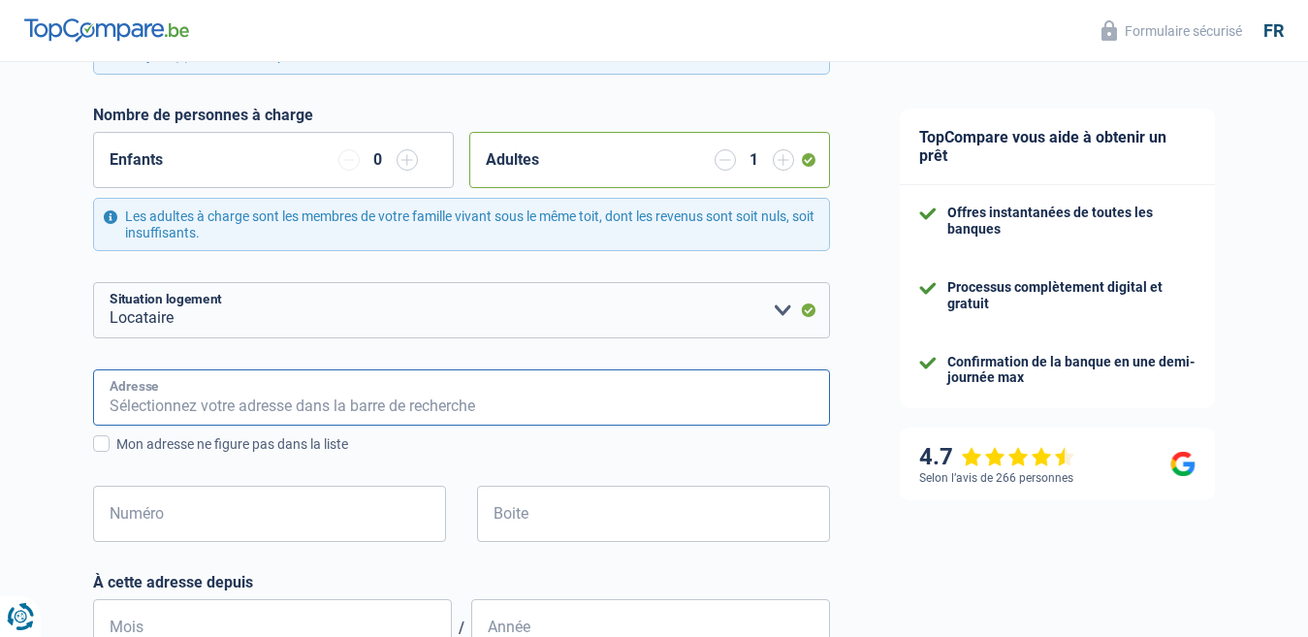
click at [182, 403] on input "Adresse" at bounding box center [461, 397] width 737 height 56
type input "19 rue cesar depaepe"
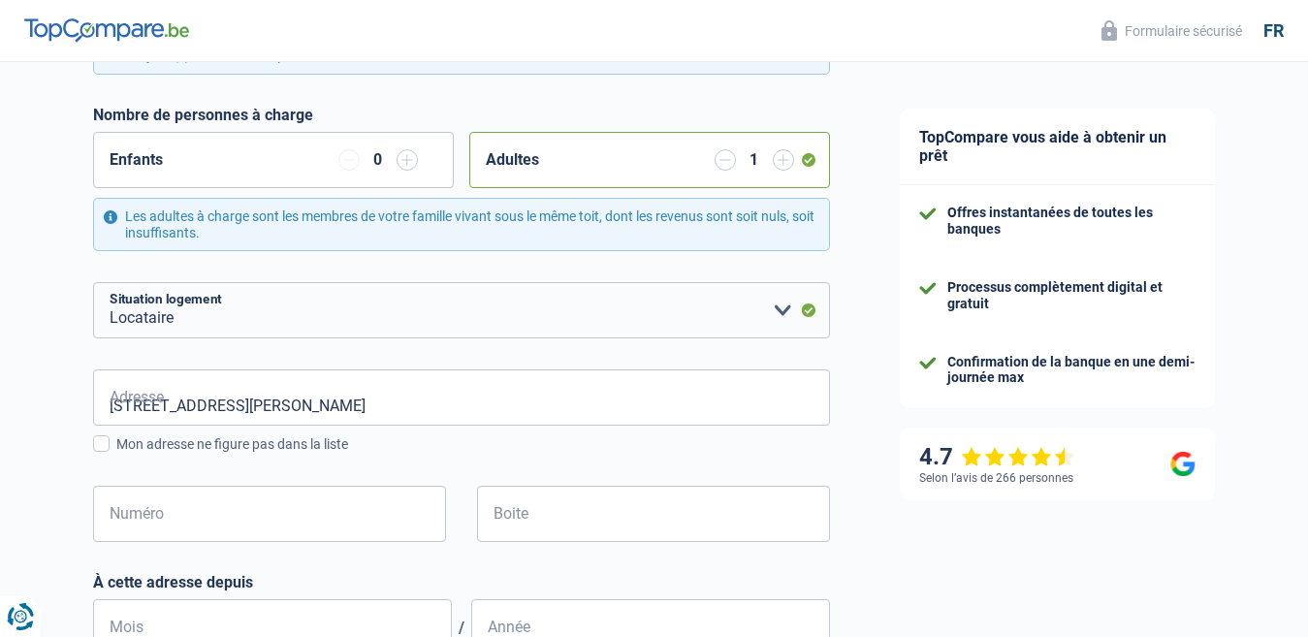
type input "Belgique"
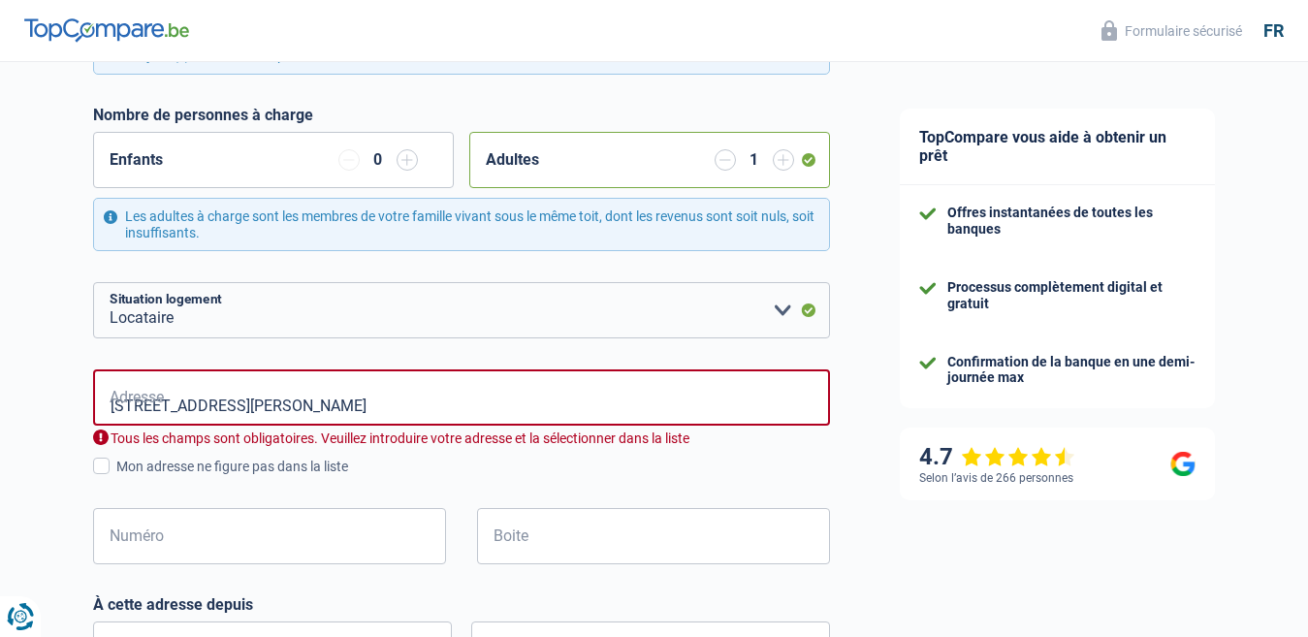
type input "Belgique"
type input "wiheries"
type input "Rue César Depaepe, 7370, Dour, BE"
type input "19"
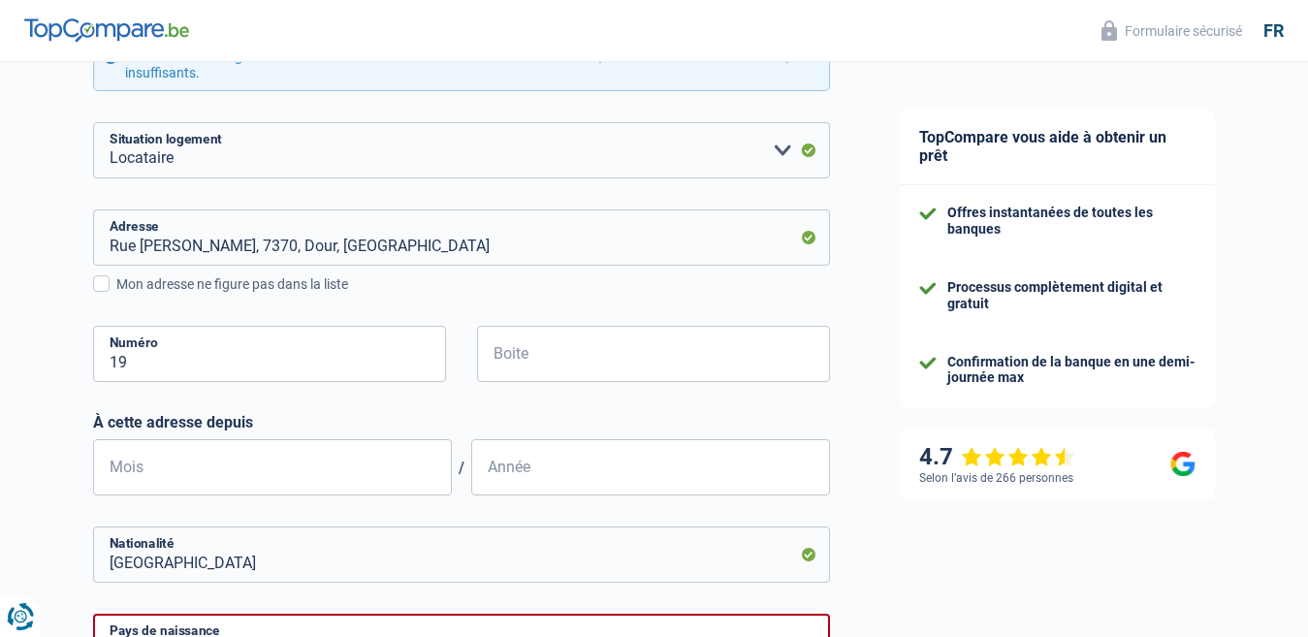
scroll to position [679, 0]
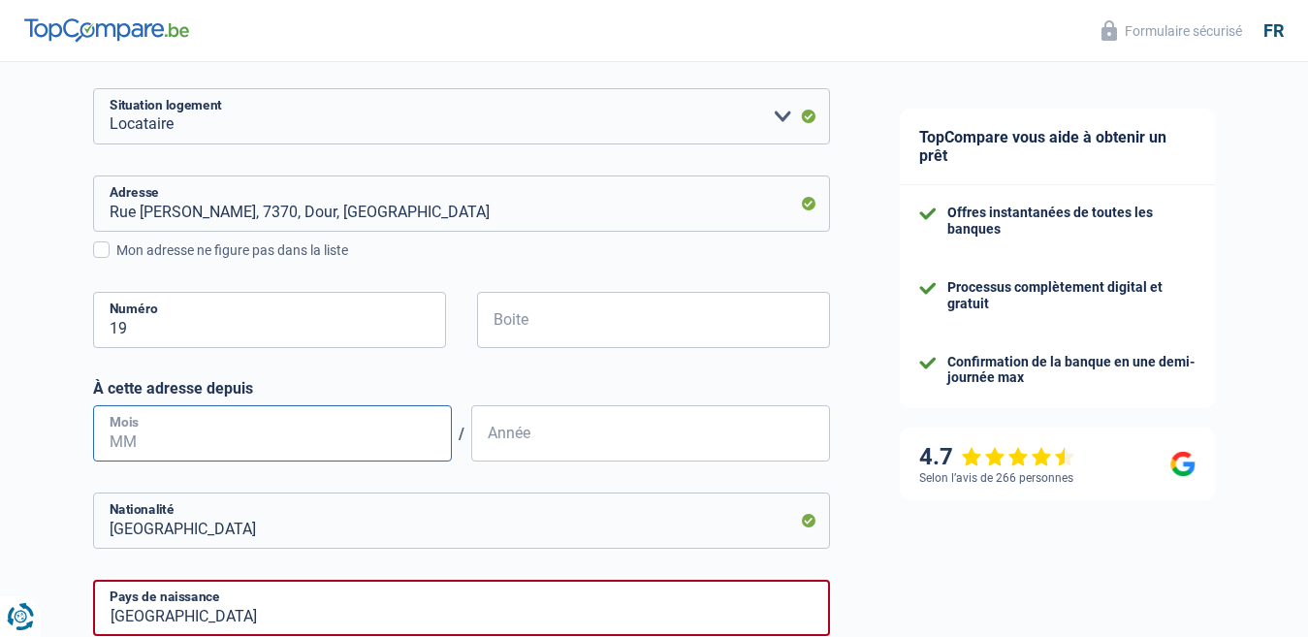
click at [159, 444] on input "Mois" at bounding box center [272, 433] width 359 height 56
type input "11"
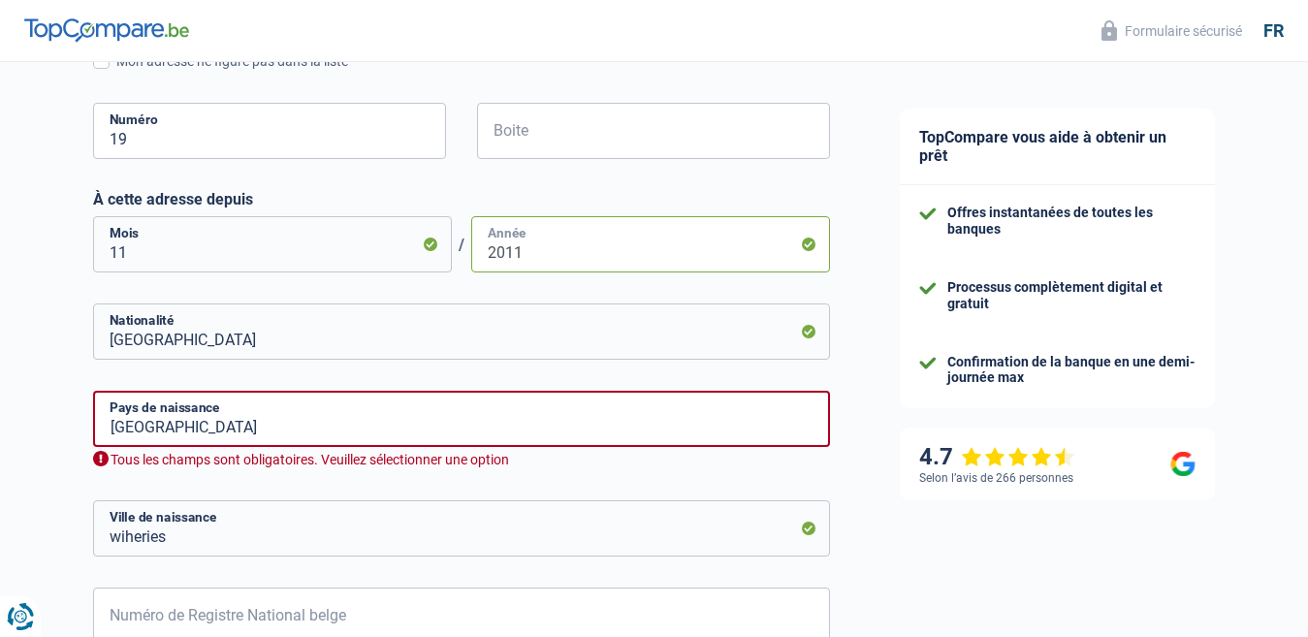
scroll to position [872, 0]
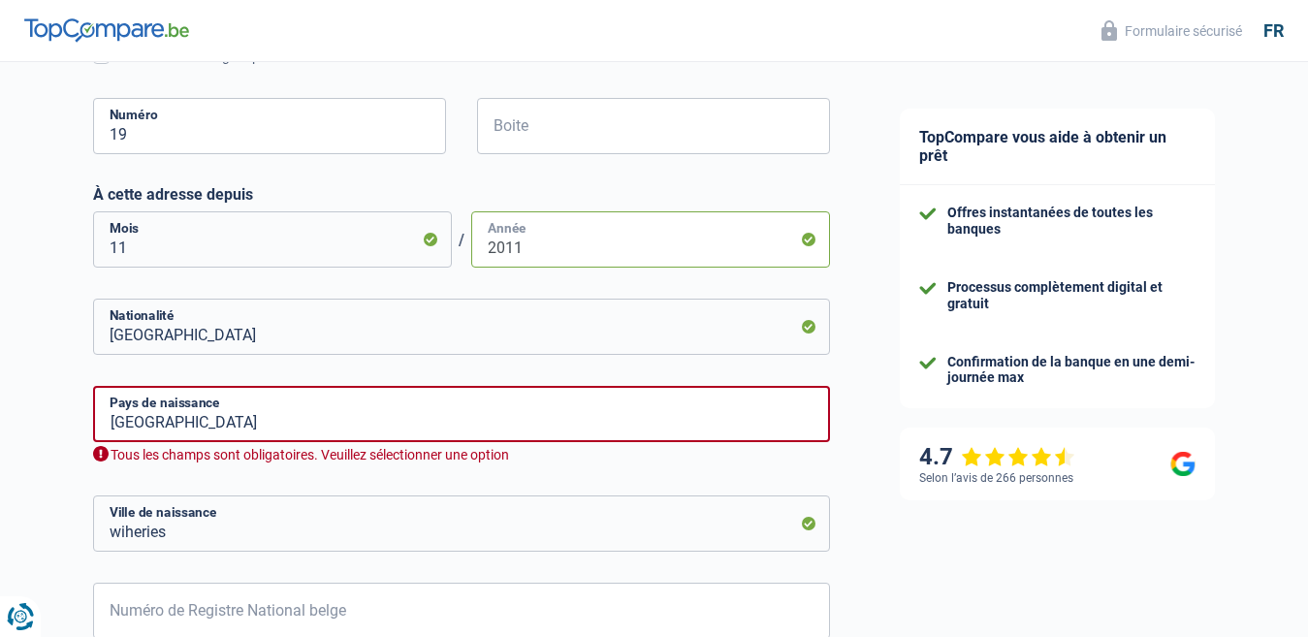
type input "2011"
click at [215, 430] on input "Belgique" at bounding box center [461, 414] width 737 height 56
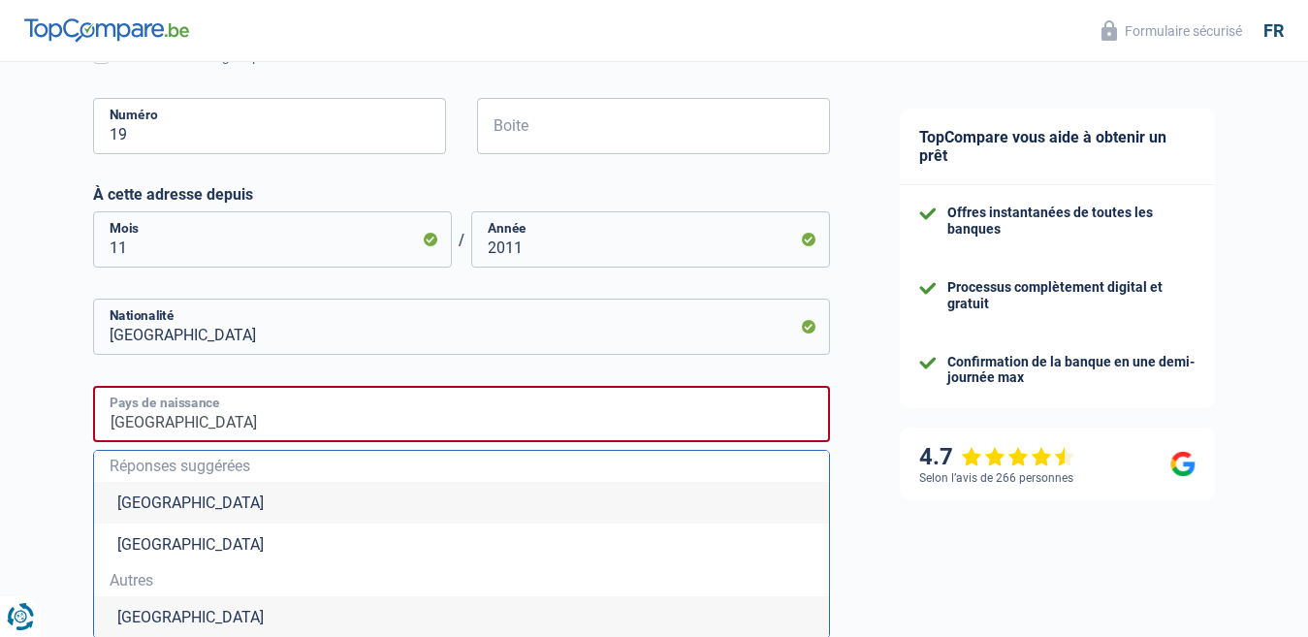
click at [215, 430] on input "Belgique" at bounding box center [461, 414] width 737 height 56
click at [199, 496] on li "Belgique" at bounding box center [461, 503] width 735 height 42
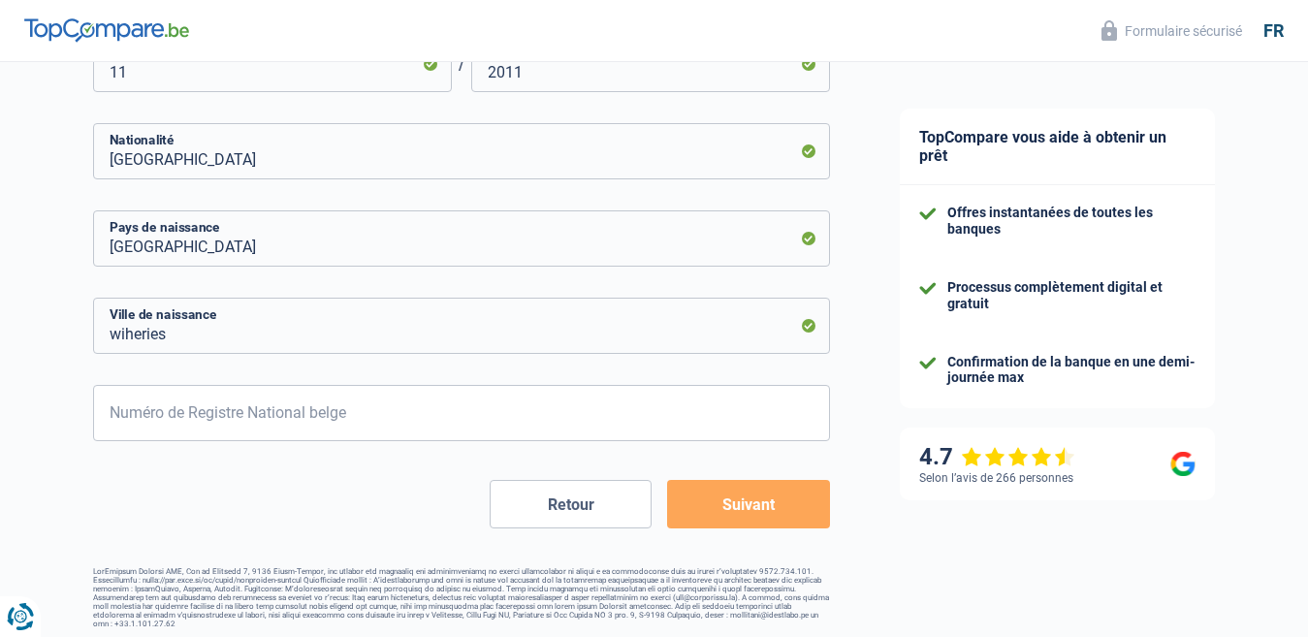
scroll to position [1054, 0]
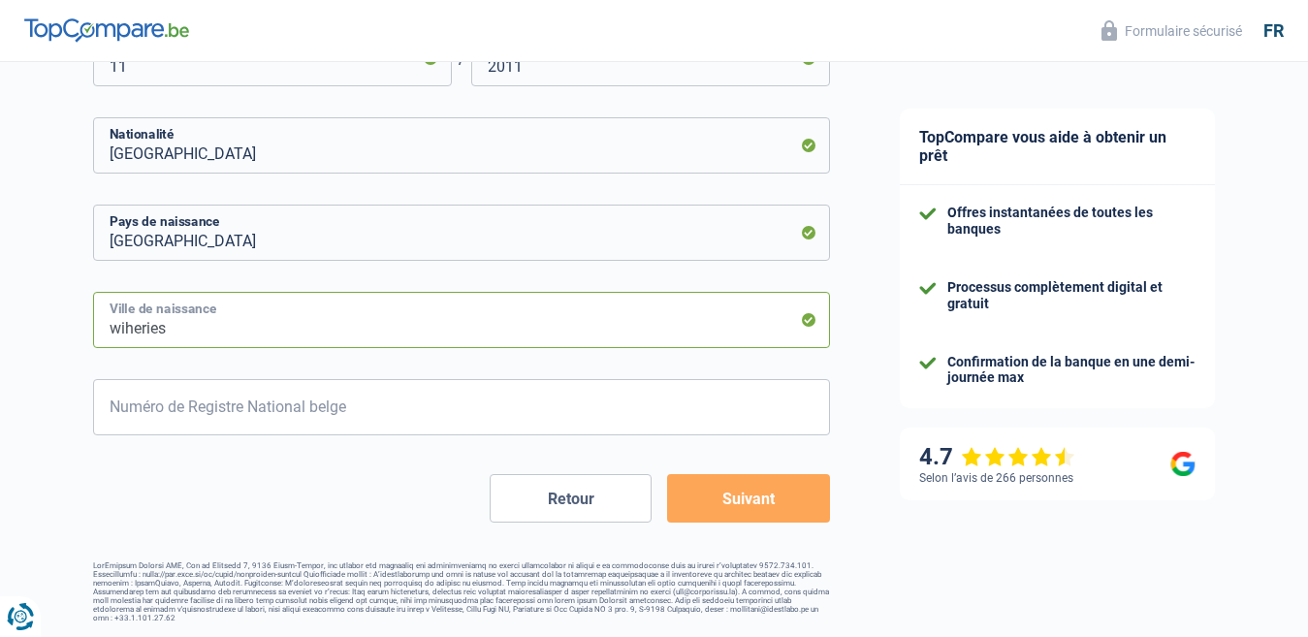
click at [190, 332] on input "wiheries" at bounding box center [461, 320] width 737 height 56
type input "w"
type input "etterbeek"
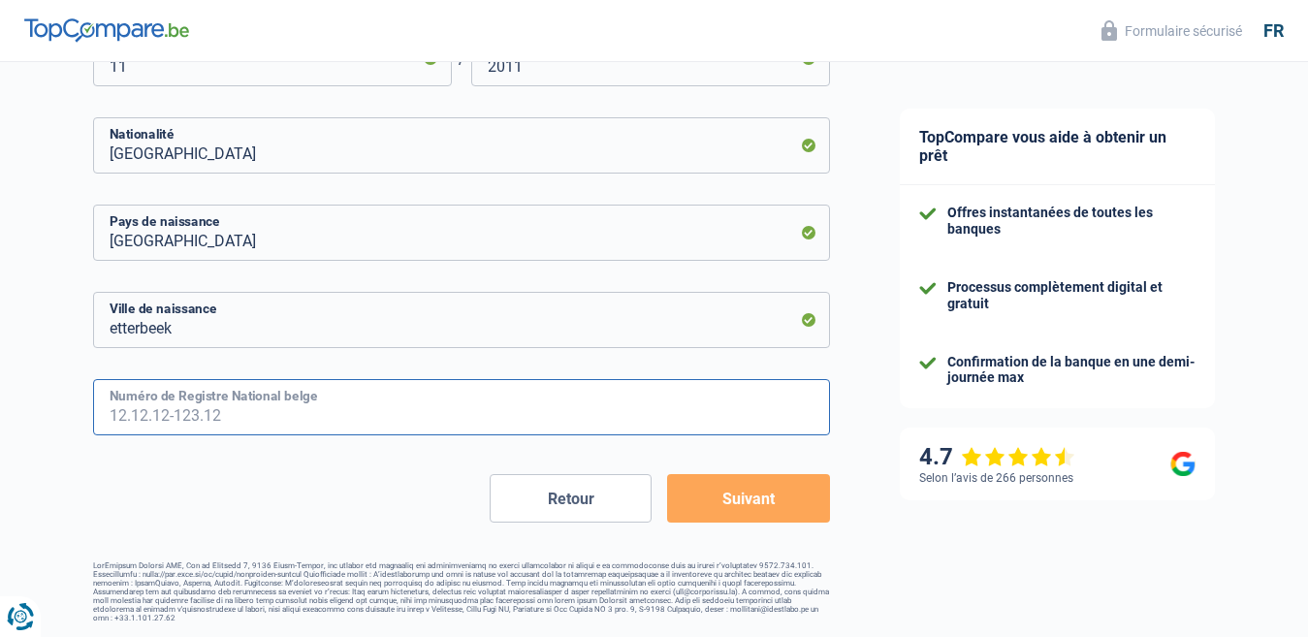
click at [223, 421] on input "Numéro de Registre National belge" at bounding box center [461, 407] width 737 height 56
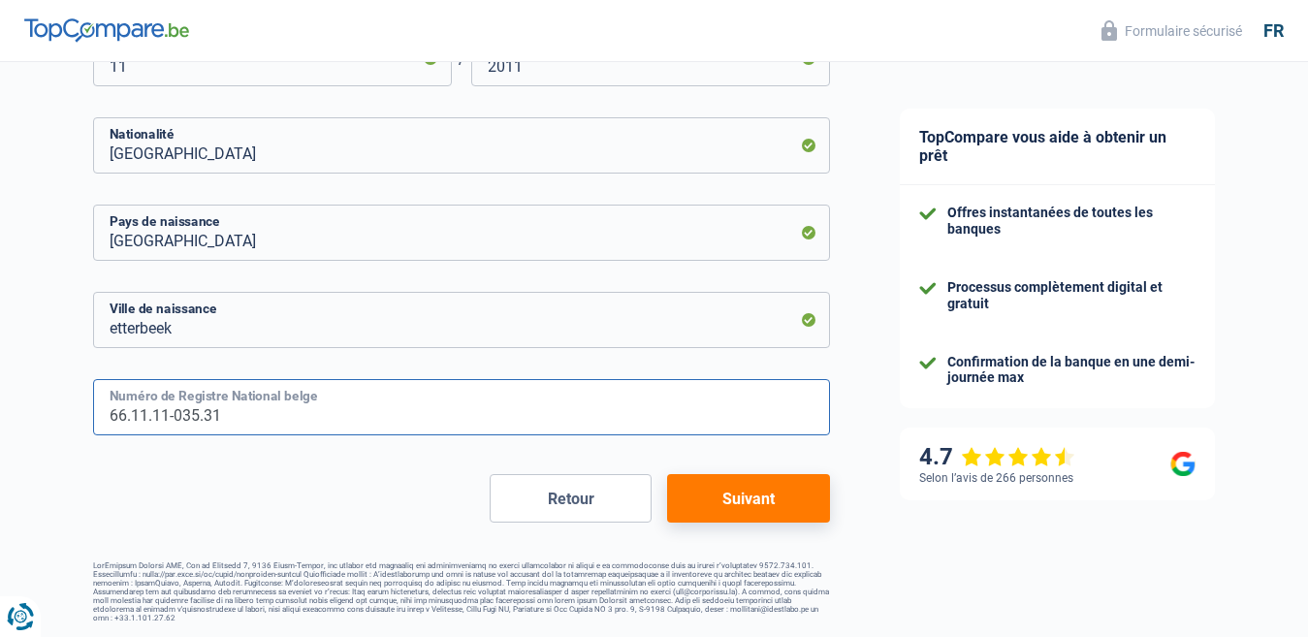
type input "66.11.11-035.31"
click at [747, 491] on button "Suivant" at bounding box center [748, 498] width 162 height 48
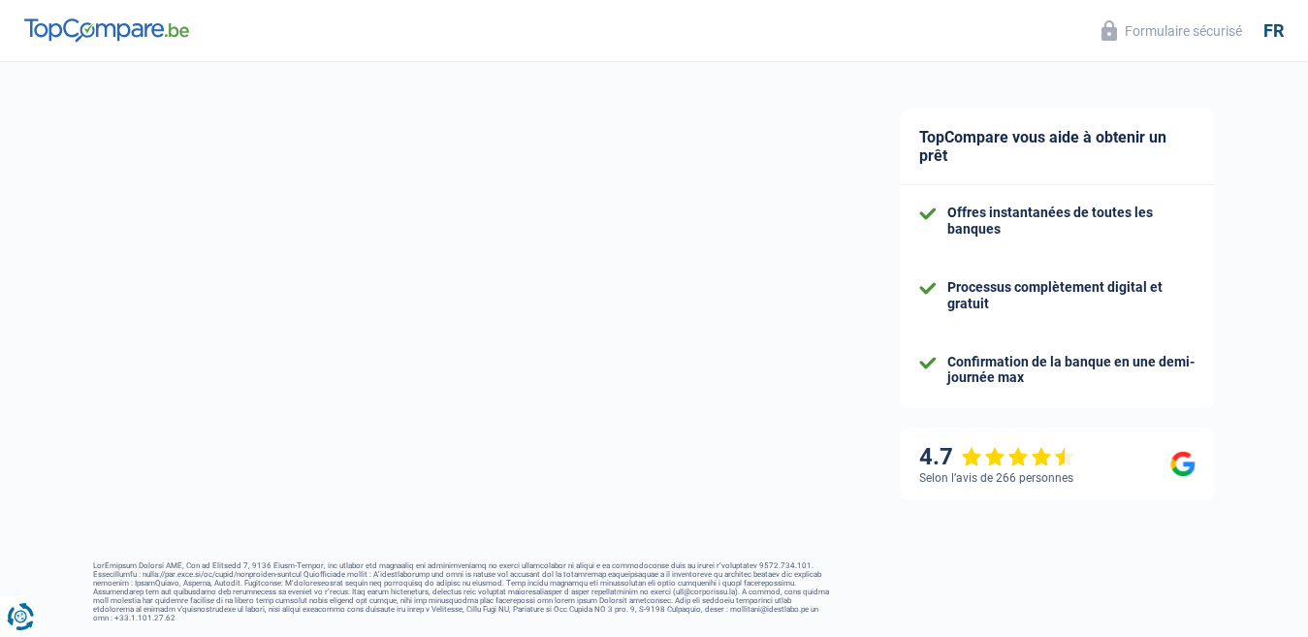
select select "disabilityPension"
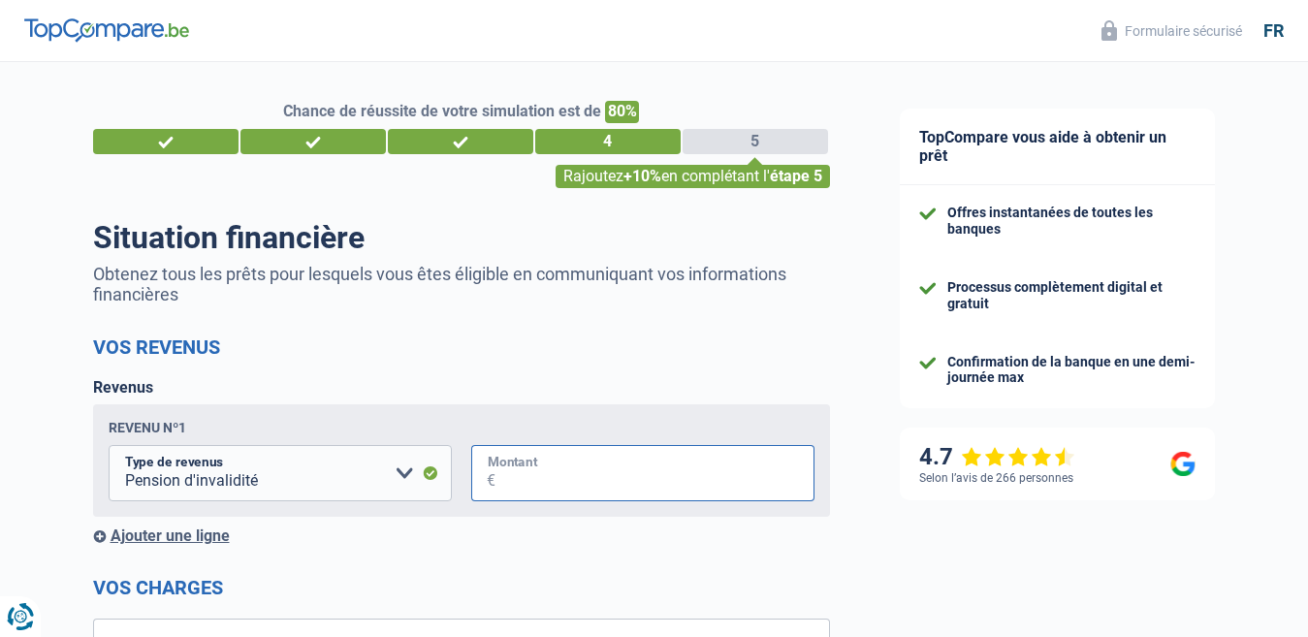
click at [514, 482] on input "Montant" at bounding box center [654, 473] width 319 height 56
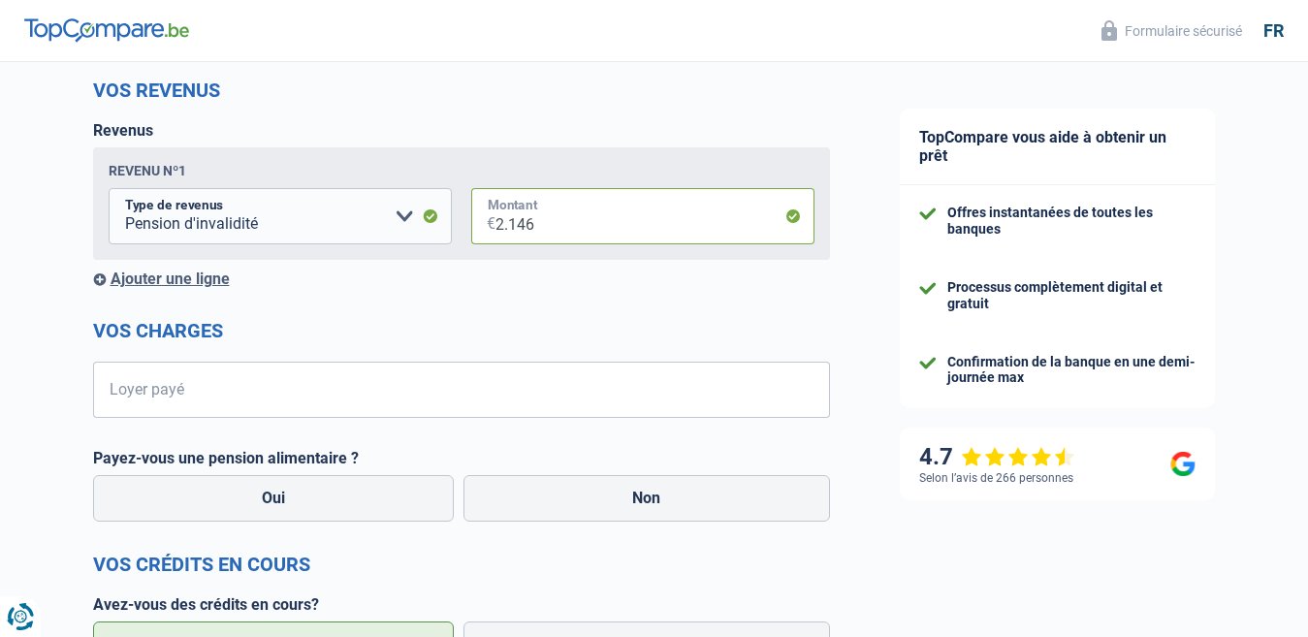
scroll to position [291, 0]
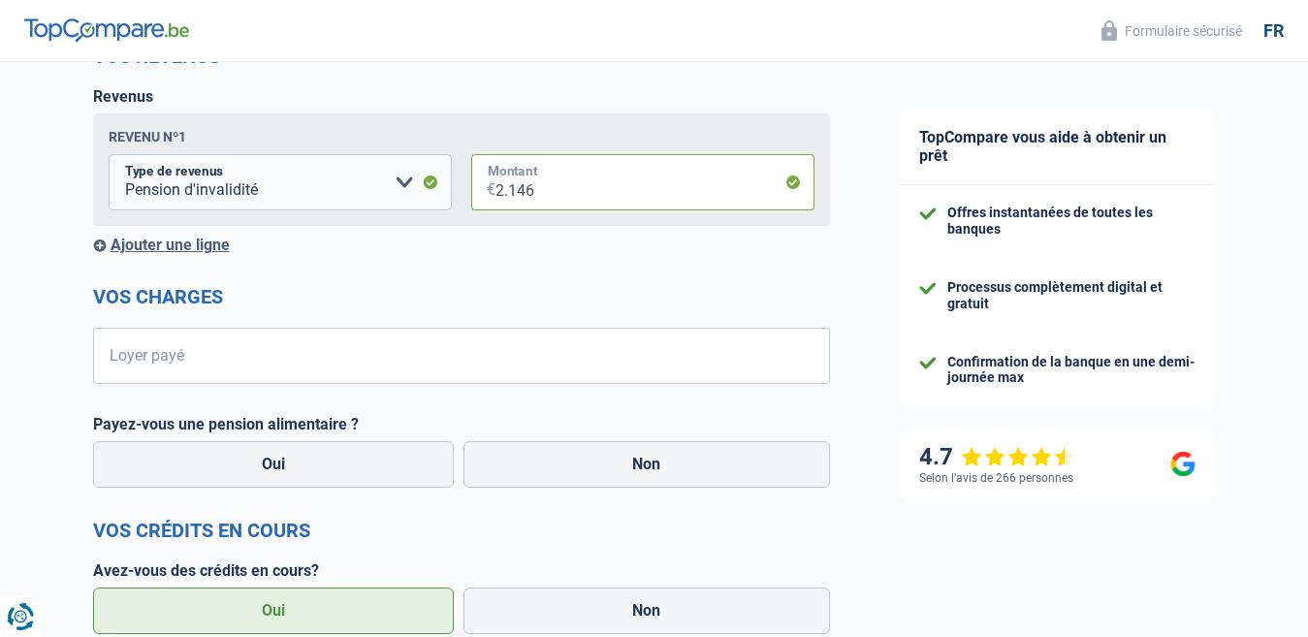
type input "2.146"
click at [165, 359] on input "Loyer payé" at bounding box center [473, 356] width 713 height 56
type input "456"
click at [674, 475] on label "Non" at bounding box center [646, 464] width 366 height 47
click at [674, 475] on input "Non" at bounding box center [646, 464] width 366 height 47
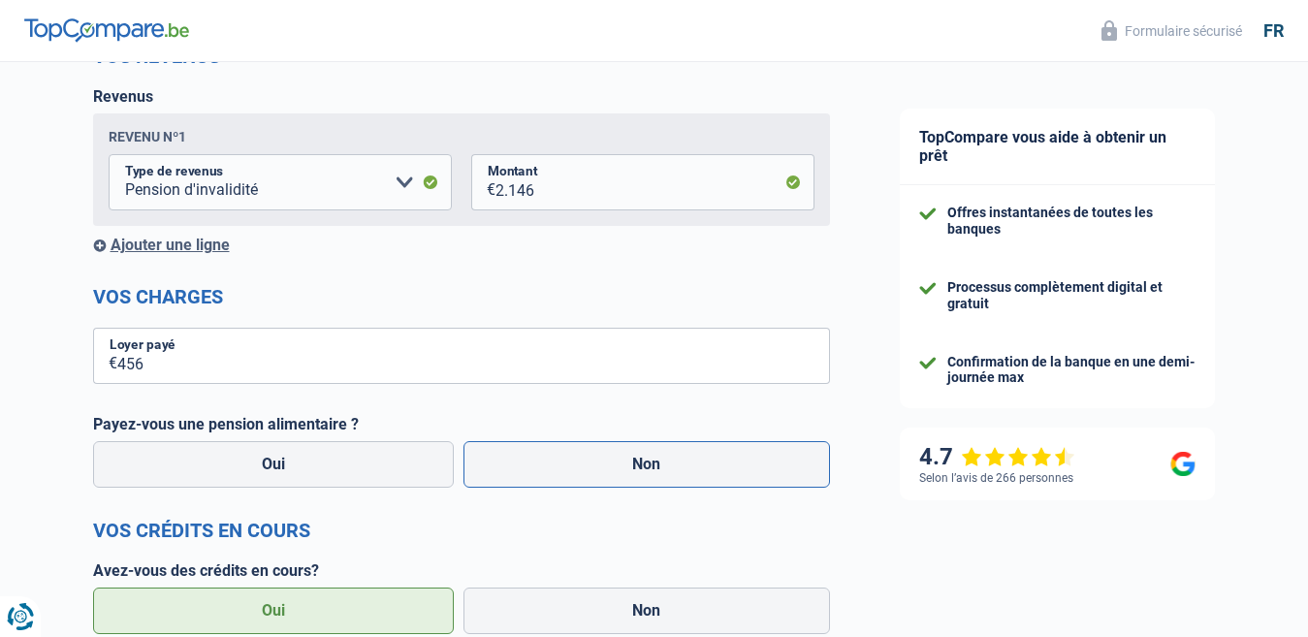
radio input "true"
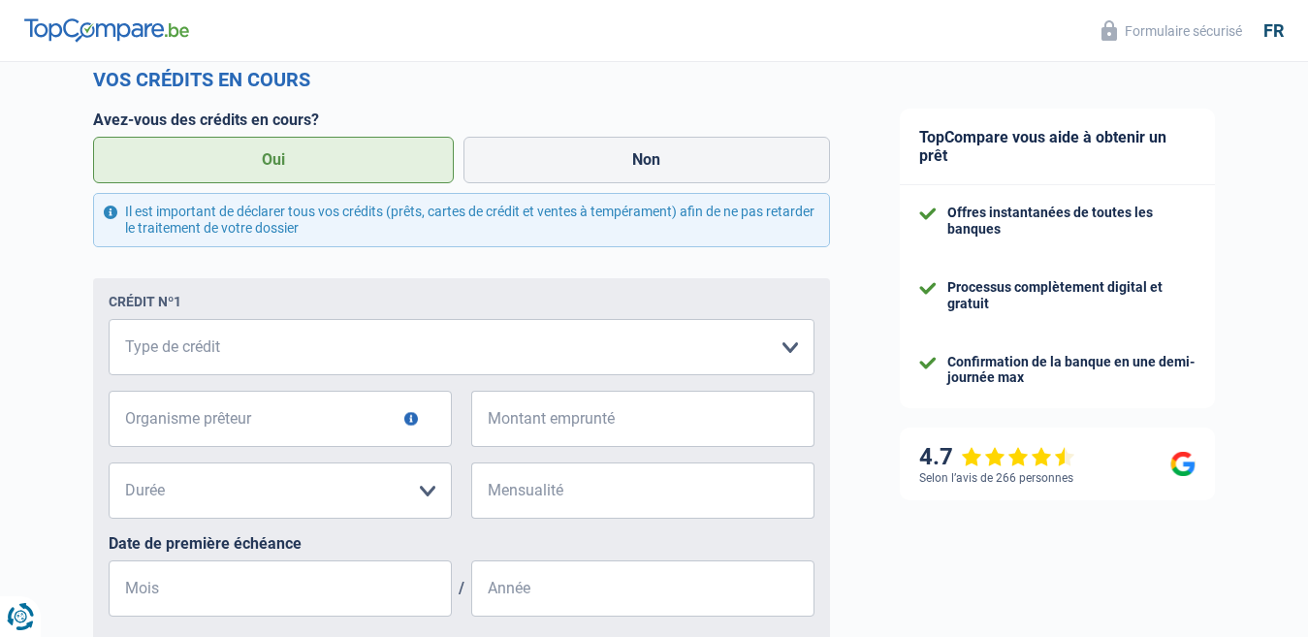
scroll to position [776, 0]
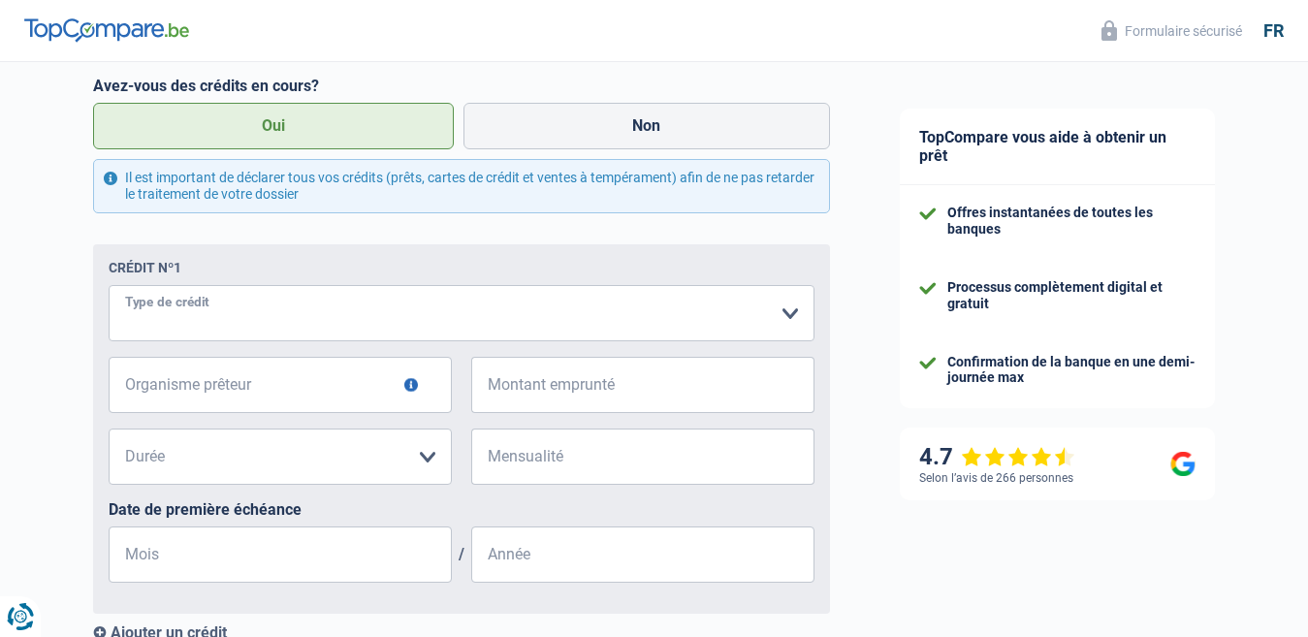
click at [154, 321] on select "Carte ou ouverture de crédit Prêt hypothécaire Vente à tempérament Prêt à tempé…" at bounding box center [462, 313] width 706 height 56
select select "personalSale"
click at [109, 288] on select "Carte ou ouverture de crédit Prêt hypothécaire Vente à tempérament Prêt à tempé…" at bounding box center [462, 313] width 706 height 56
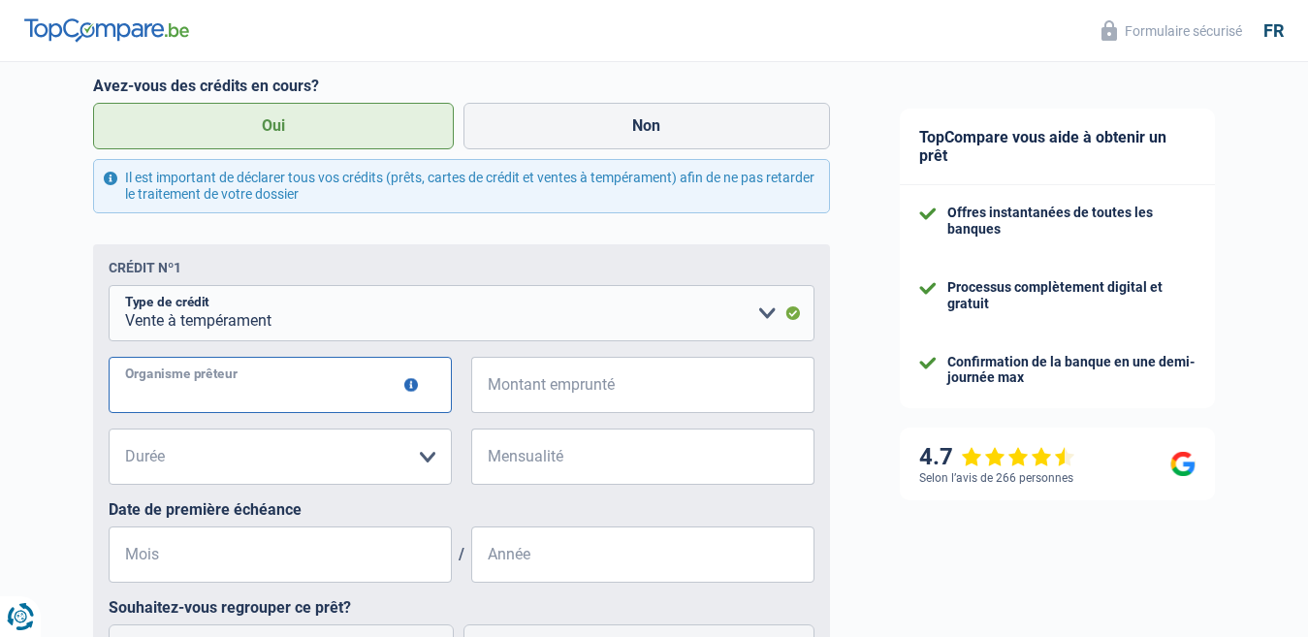
click at [312, 391] on input "Organisme prêteur" at bounding box center [280, 385] width 343 height 56
type input "a"
type input "cetelem"
click at [493, 393] on span "€" at bounding box center [483, 385] width 24 height 56
drag, startPoint x: 493, startPoint y: 393, endPoint x: 541, endPoint y: 418, distance: 53.8
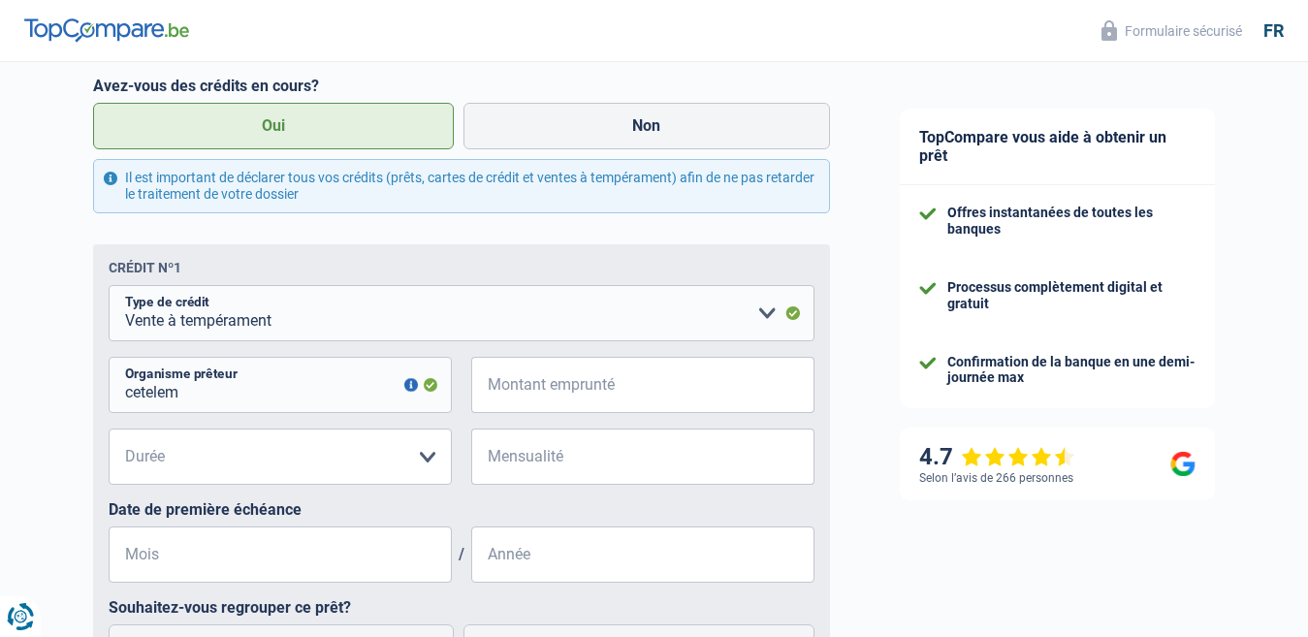
click at [495, 393] on div "€ Montant emprunté" at bounding box center [642, 385] width 343 height 56
click at [554, 398] on input "Montant emprunté" at bounding box center [654, 385] width 319 height 56
type input "2.000"
click at [241, 472] on select "12 mois 18 mois 24 mois Veuillez sélectionner une option" at bounding box center [280, 456] width 343 height 56
select select "24"
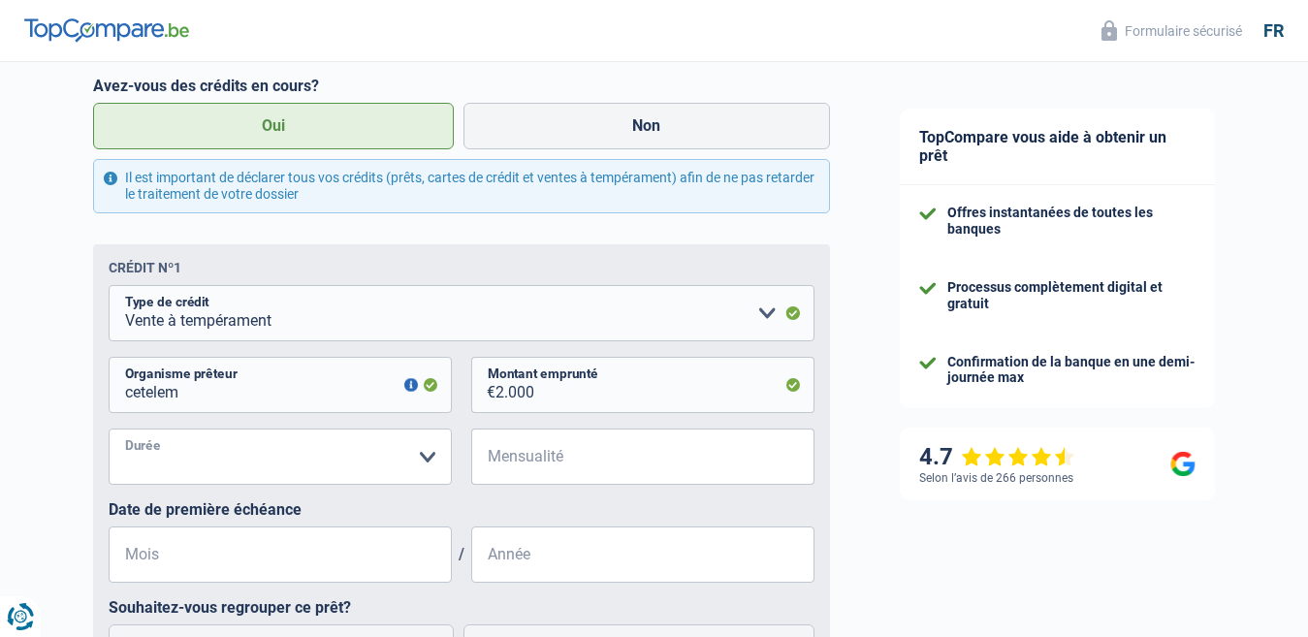
click at [109, 431] on select "12 mois 18 mois 24 mois Veuillez sélectionner une option" at bounding box center [280, 456] width 343 height 56
click at [551, 468] on input "Mensualité" at bounding box center [654, 456] width 319 height 56
type input "9"
type input "96"
click at [196, 562] on input "Mois" at bounding box center [280, 554] width 343 height 56
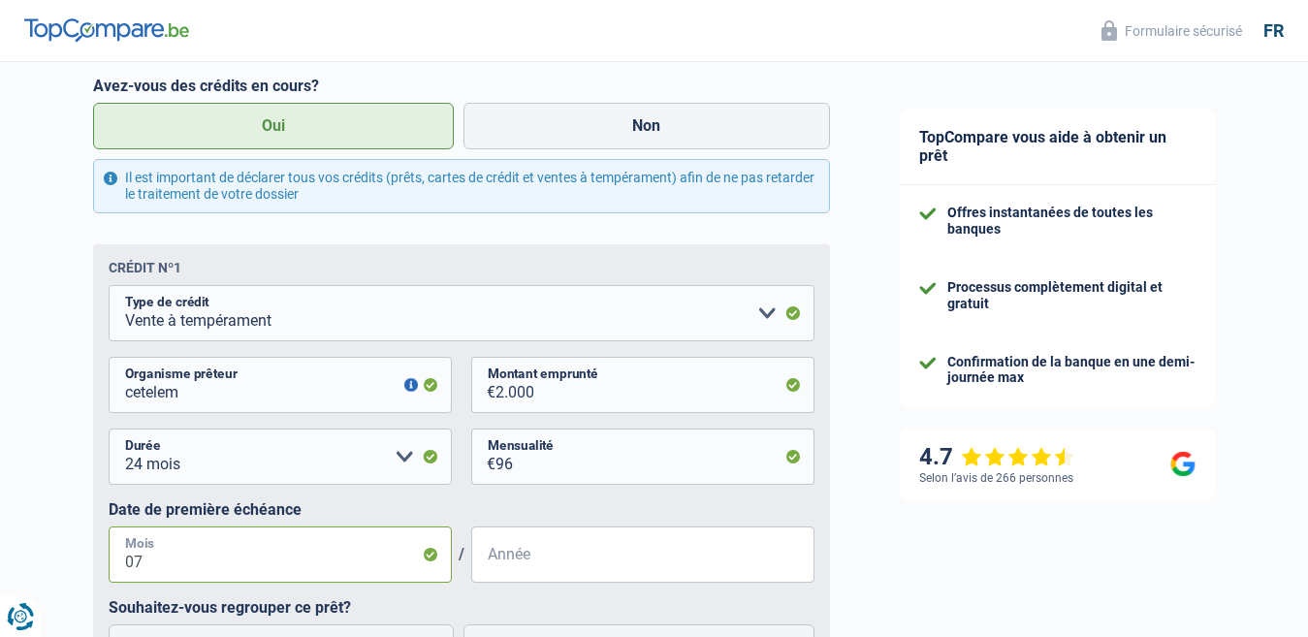
click at [180, 564] on input "07" at bounding box center [280, 554] width 343 height 56
type input "0"
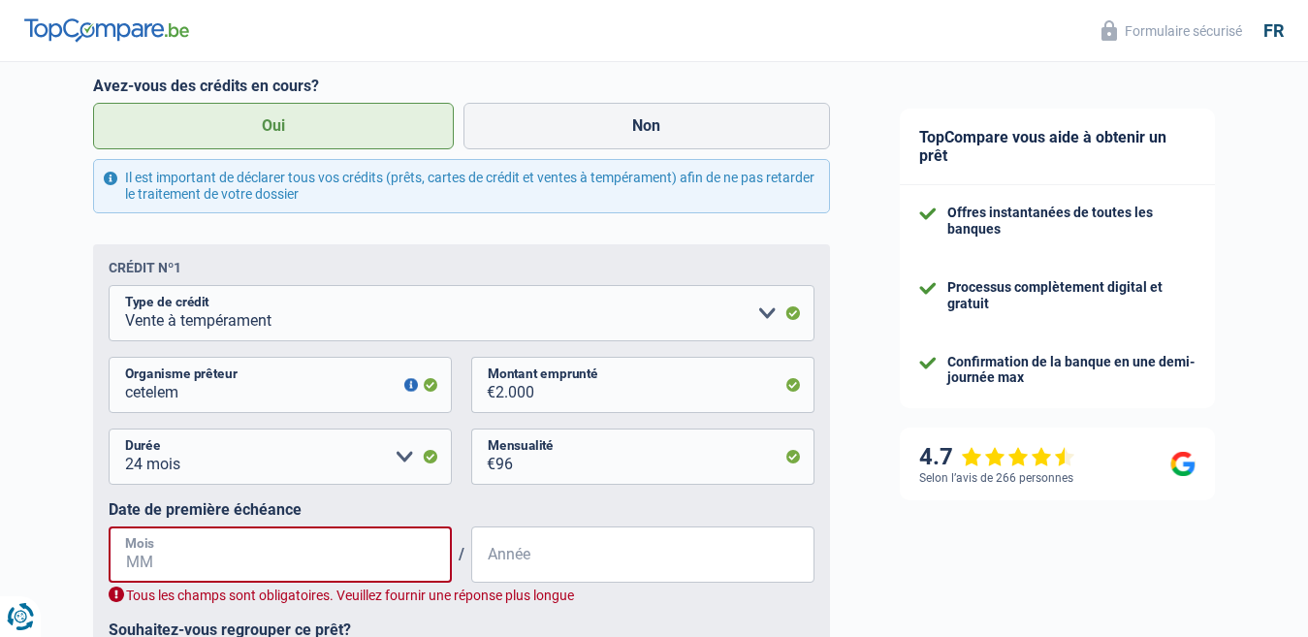
type input "7"
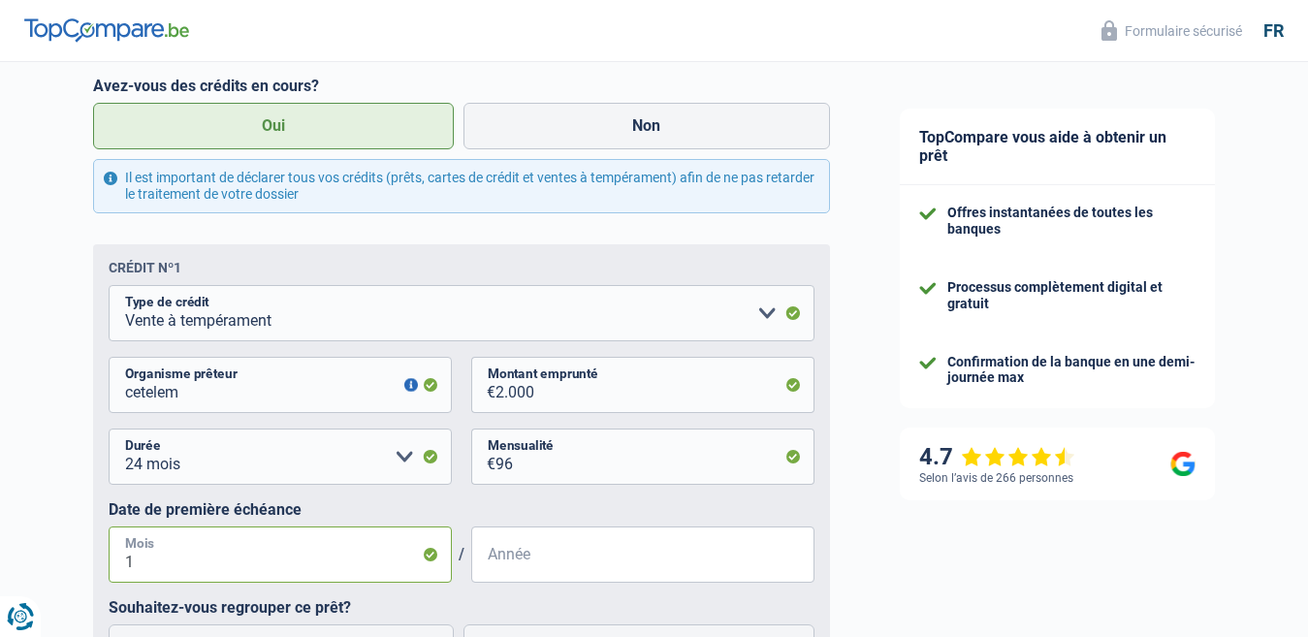
type input "10"
click at [496, 565] on input "Année" at bounding box center [642, 554] width 343 height 56
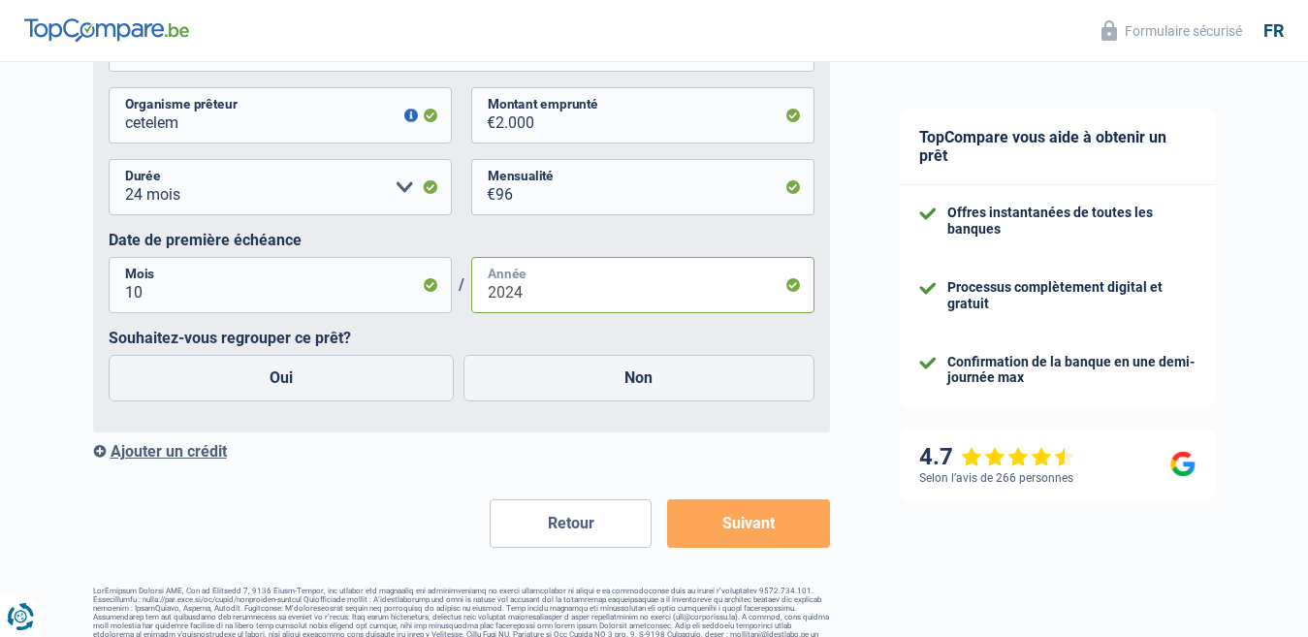
scroll to position [1066, 0]
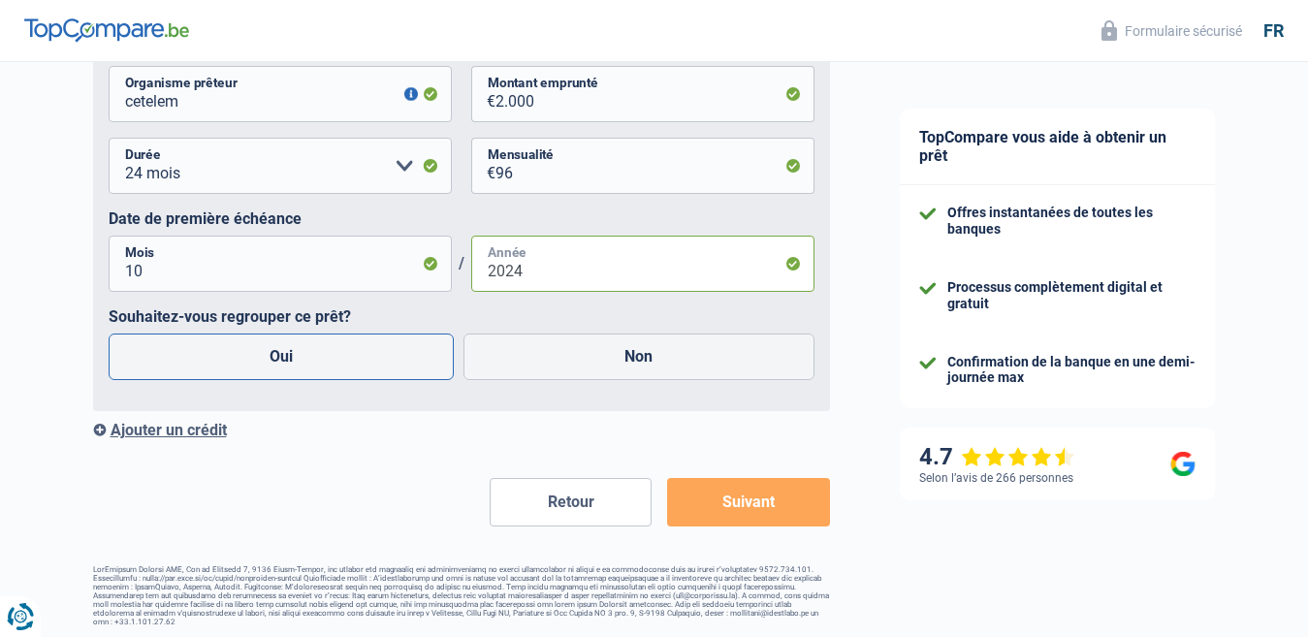
type input "2024"
click at [300, 363] on label "Oui" at bounding box center [282, 356] width 346 height 47
click at [300, 363] on input "Oui" at bounding box center [282, 356] width 346 height 47
radio input "true"
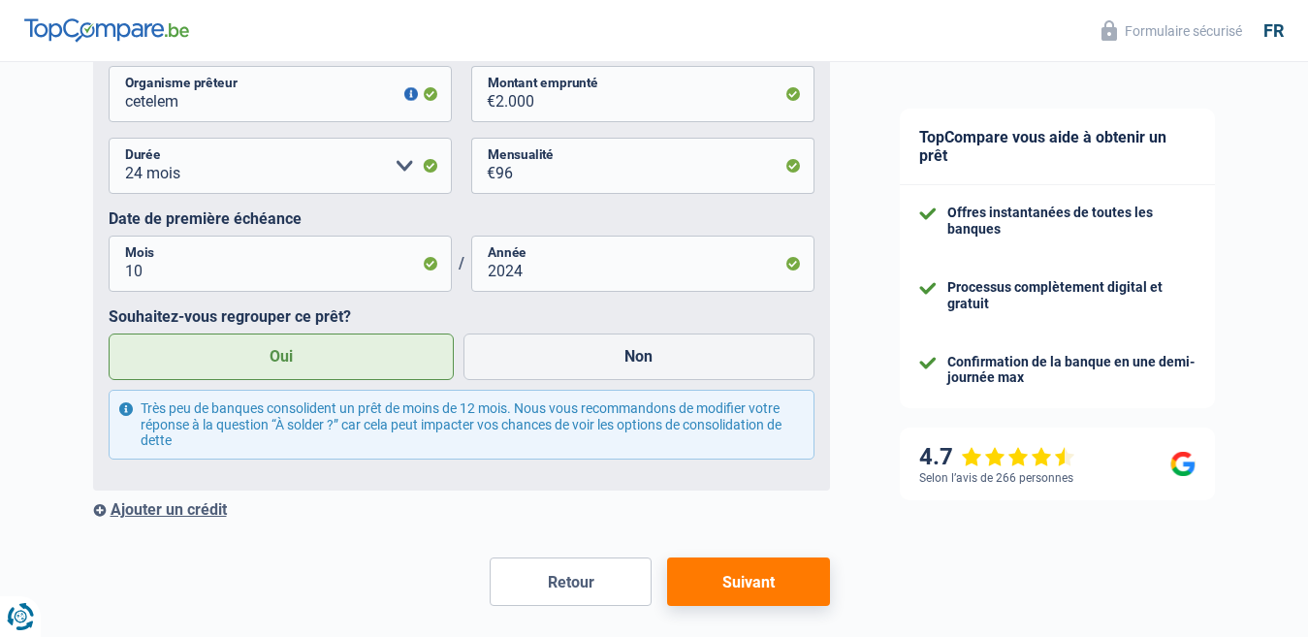
click at [176, 512] on div "Ajouter un crédit" at bounding box center [461, 509] width 737 height 18
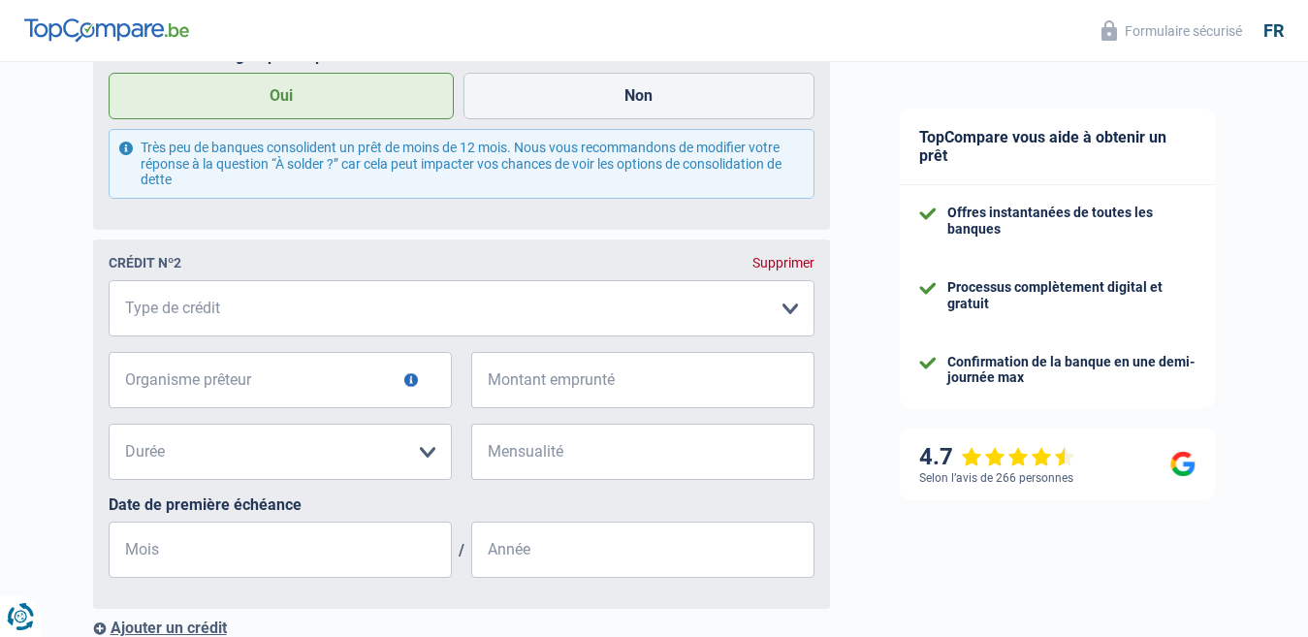
scroll to position [1357, 0]
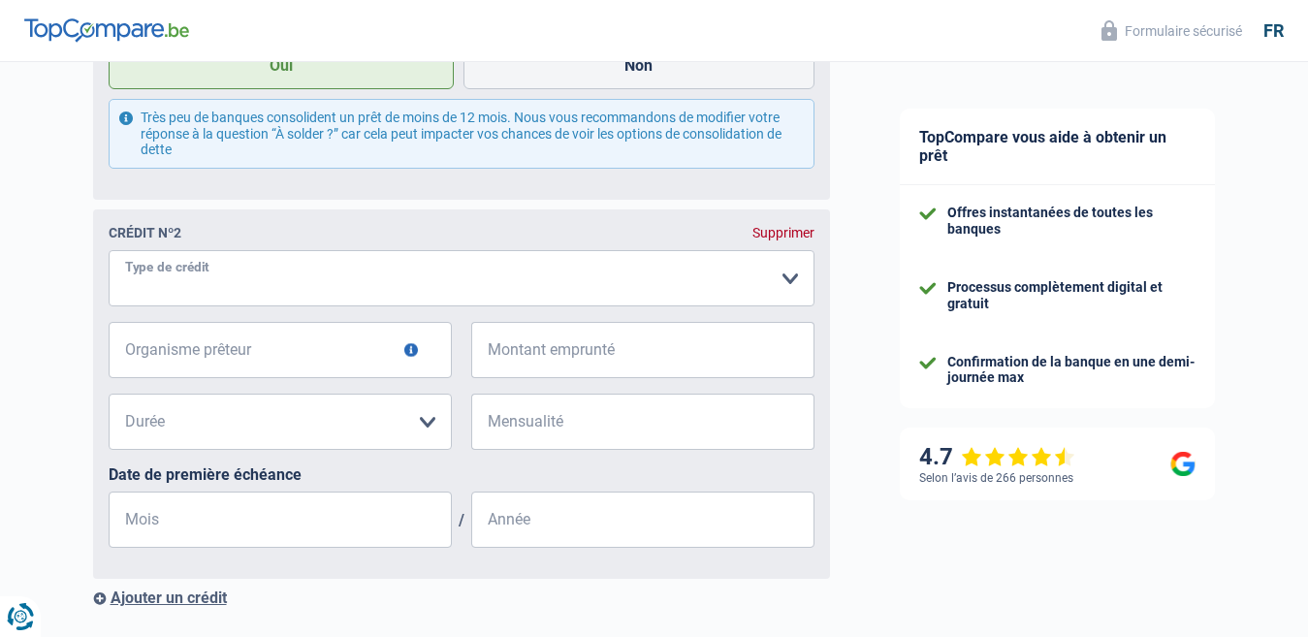
click at [786, 294] on select "Carte ou ouverture de crédit Prêt hypothécaire Vente à tempérament Prêt à tempé…" at bounding box center [462, 278] width 706 height 56
select select "personalLoan"
click at [109, 255] on select "Carte ou ouverture de crédit Prêt hypothécaire Vente à tempérament Prêt à tempé…" at bounding box center [462, 278] width 706 height 56
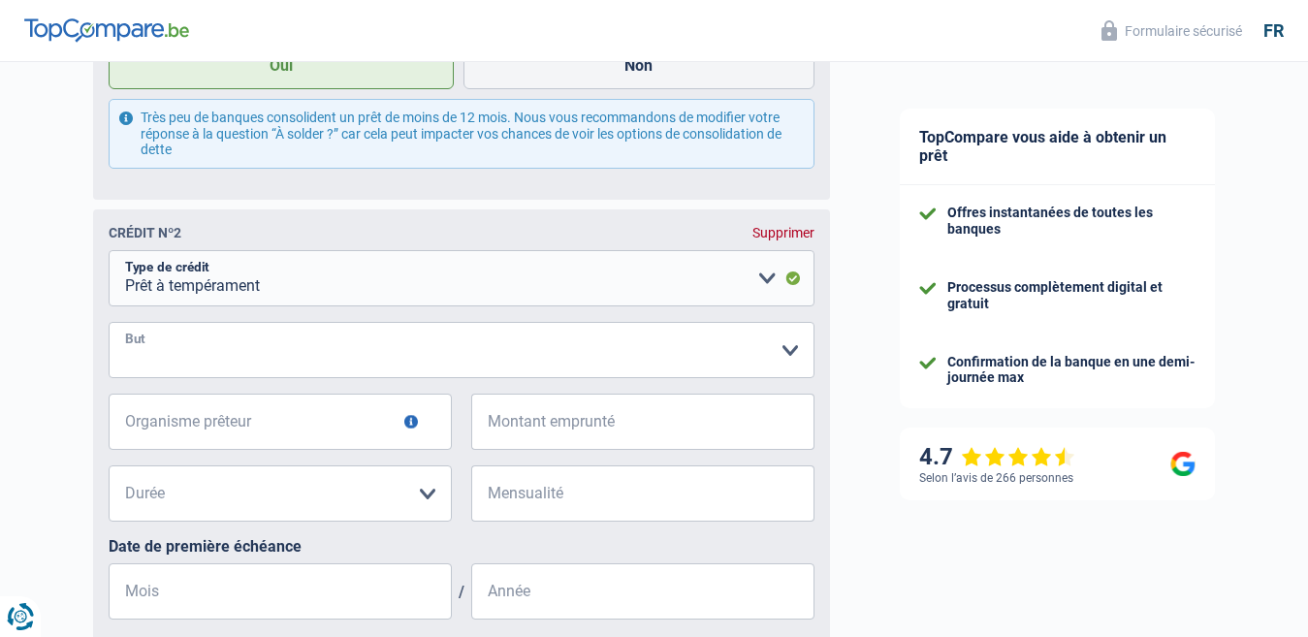
click at [181, 350] on select "Confort maison: meubles, textile, peinture, électroménager, outillage non-profe…" at bounding box center [462, 350] width 706 height 56
select select "homeFurnishingOrRelocation"
click at [109, 327] on select "Confort maison: meubles, textile, peinture, électroménager, outillage non-profe…" at bounding box center [462, 350] width 706 height 56
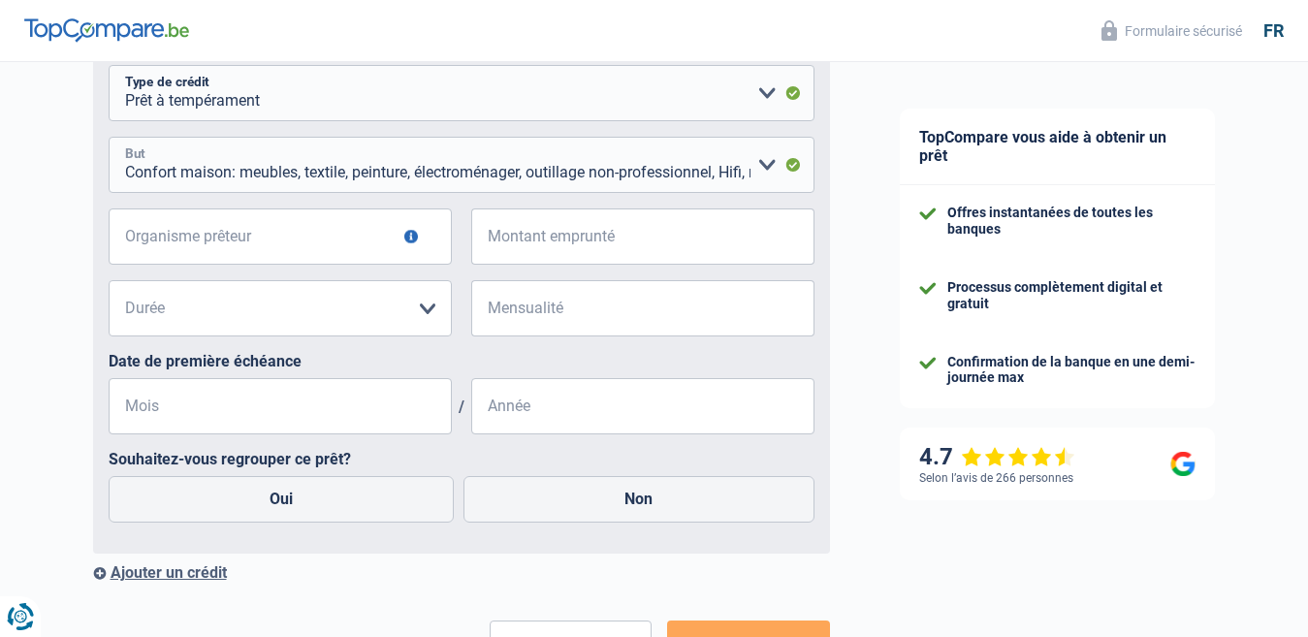
scroll to position [1551, 0]
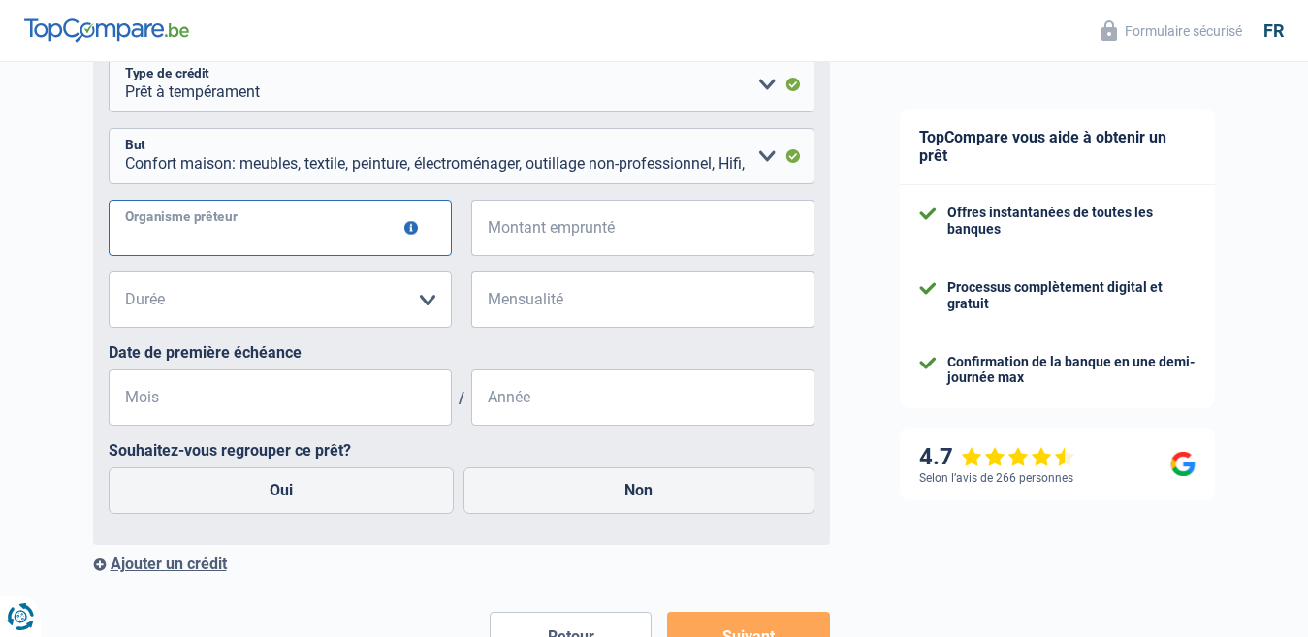
click at [301, 238] on input "Organisme prêteur" at bounding box center [280, 228] width 343 height 56
type input "alphacredit"
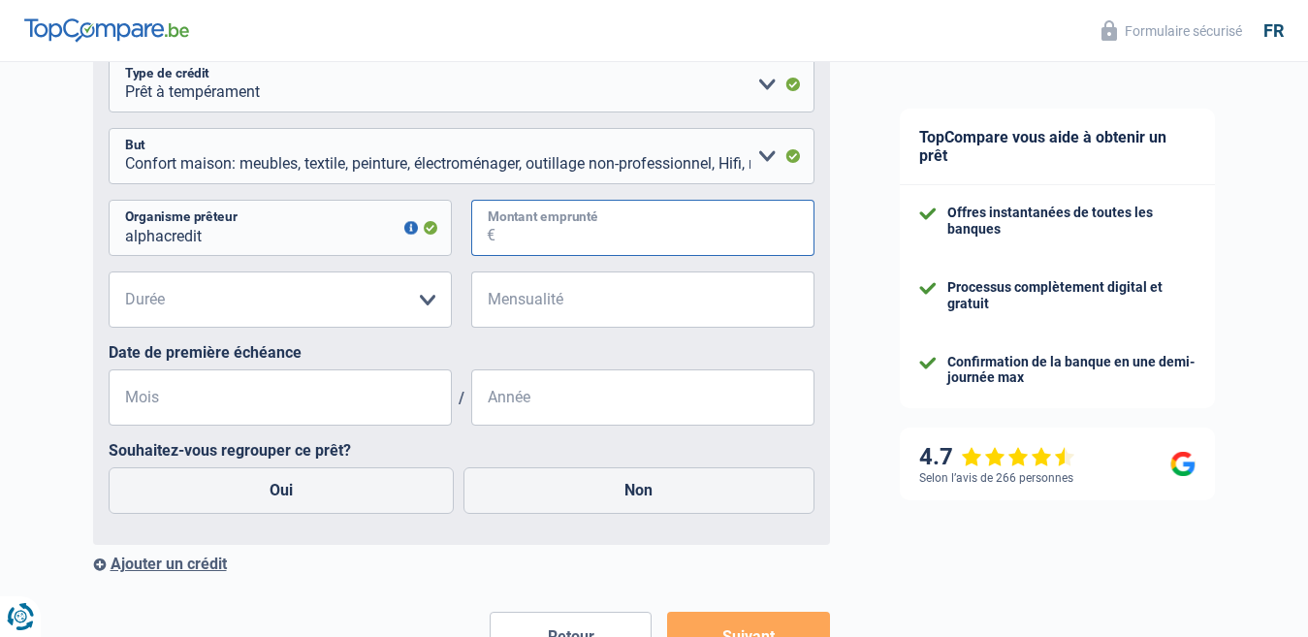
click at [572, 233] on input "Montant emprunté" at bounding box center [654, 228] width 319 height 56
type input "6.000"
click at [257, 293] on select "12 mois 18 mois 24 mois 30 mois 36 mois 42 mois Veuillez sélectionner une option" at bounding box center [280, 299] width 343 height 56
select select "42"
click at [109, 276] on select "12 mois 18 mois 24 mois 30 mois 36 mois 42 mois Veuillez sélectionner une option" at bounding box center [280, 299] width 343 height 56
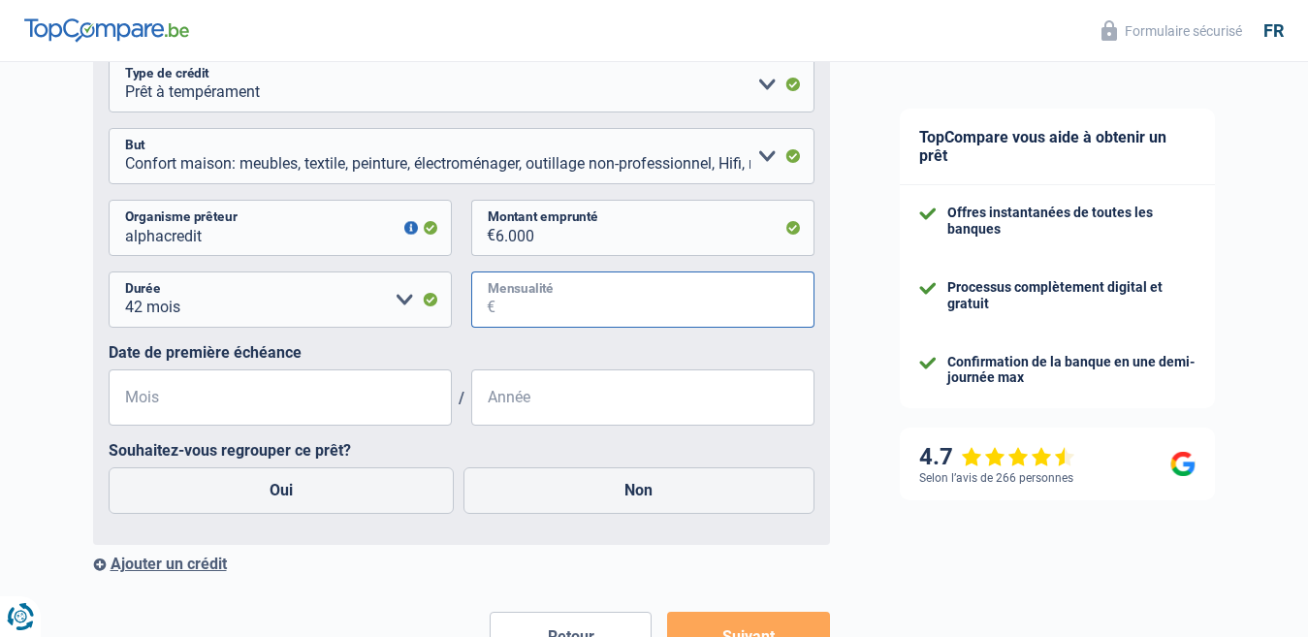
click at [508, 297] on input "Mensualité" at bounding box center [654, 299] width 319 height 56
type input "176"
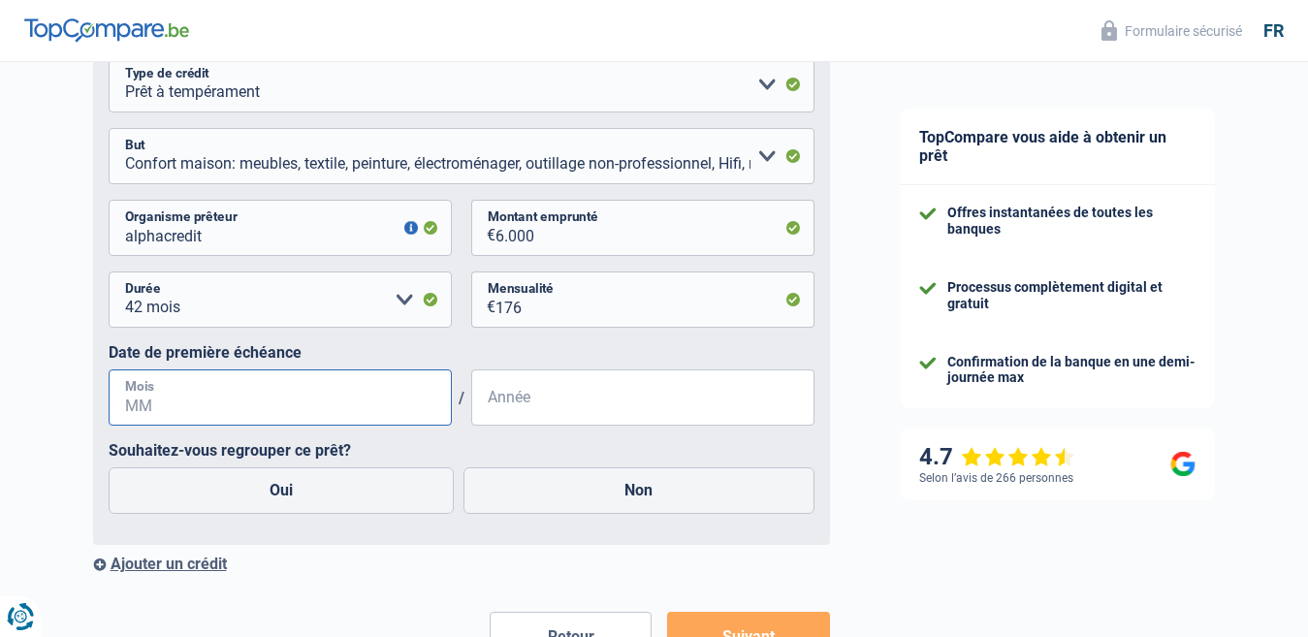
click at [168, 410] on input "Mois" at bounding box center [280, 397] width 343 height 56
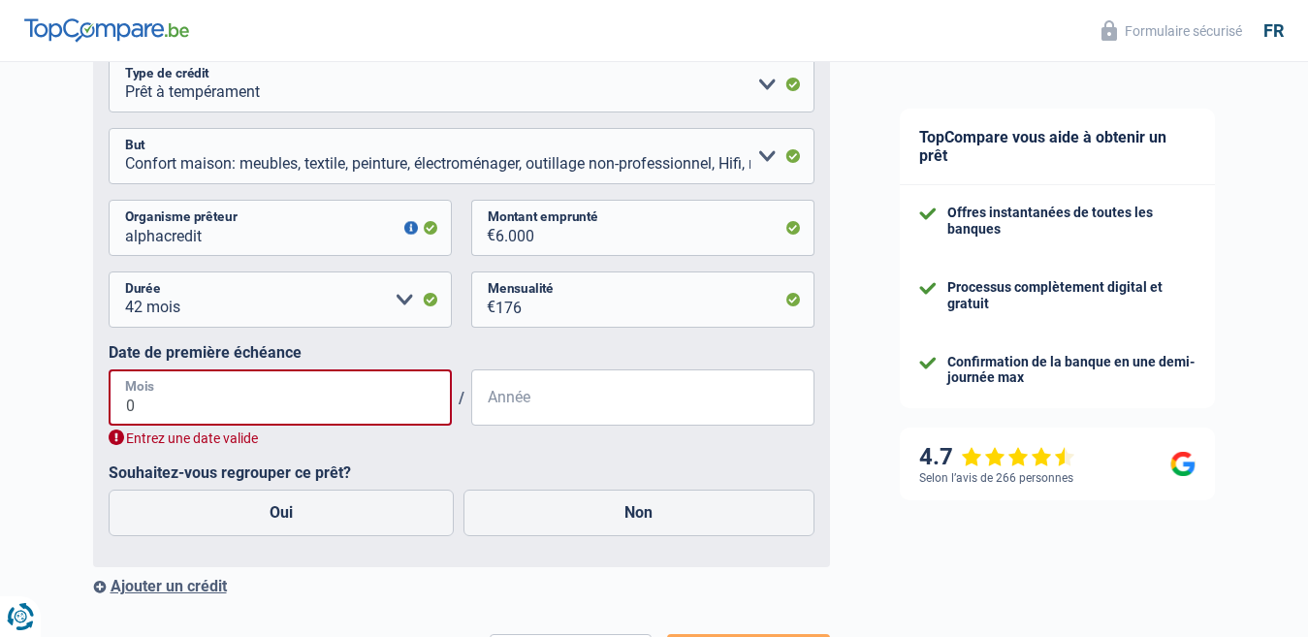
type input "05"
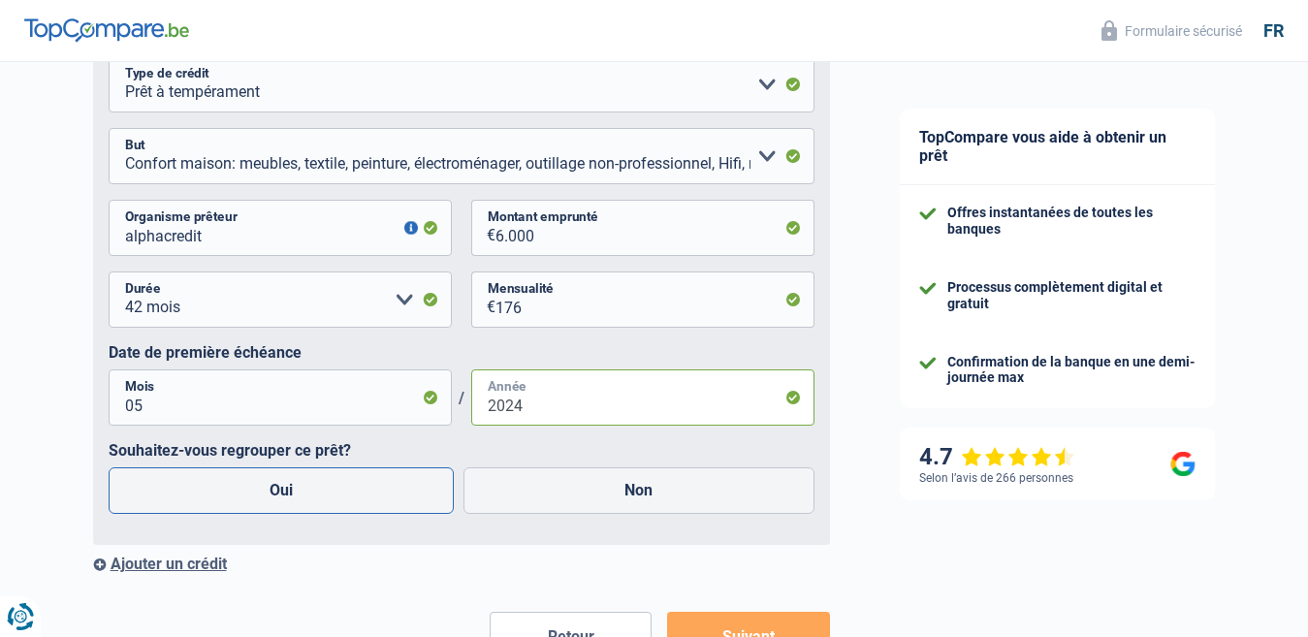
type input "2024"
click at [306, 501] on label "Oui" at bounding box center [282, 490] width 346 height 47
click at [306, 501] on input "Oui" at bounding box center [282, 490] width 346 height 47
radio input "true"
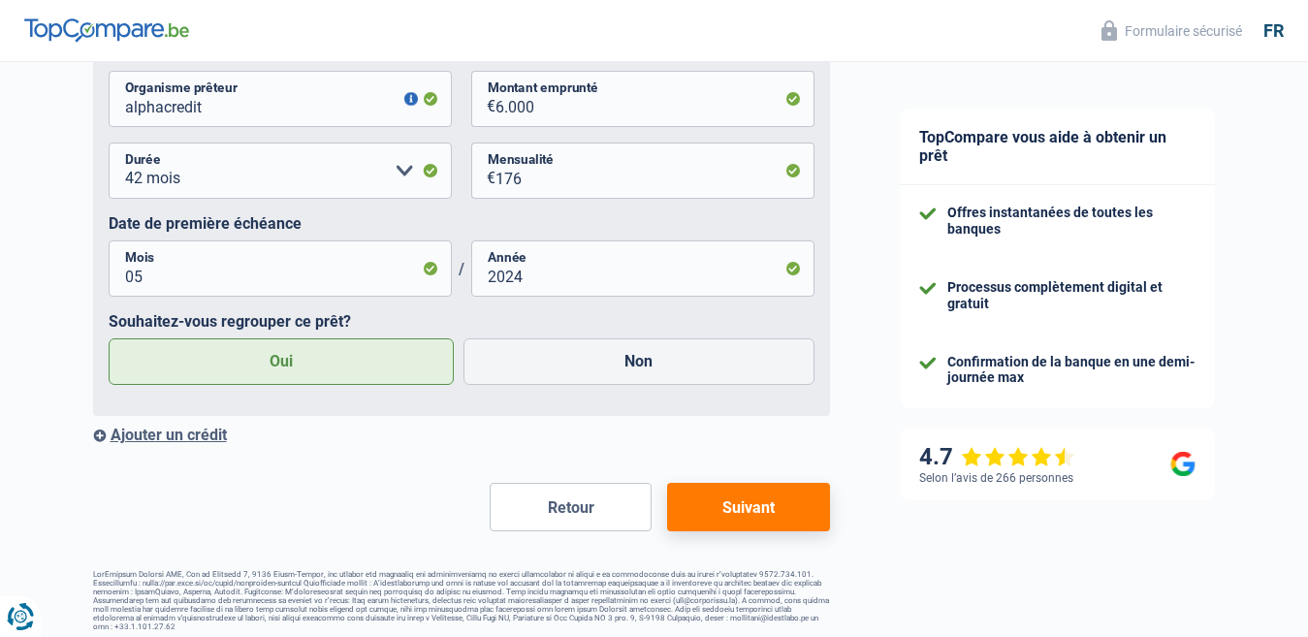
scroll to position [1692, 0]
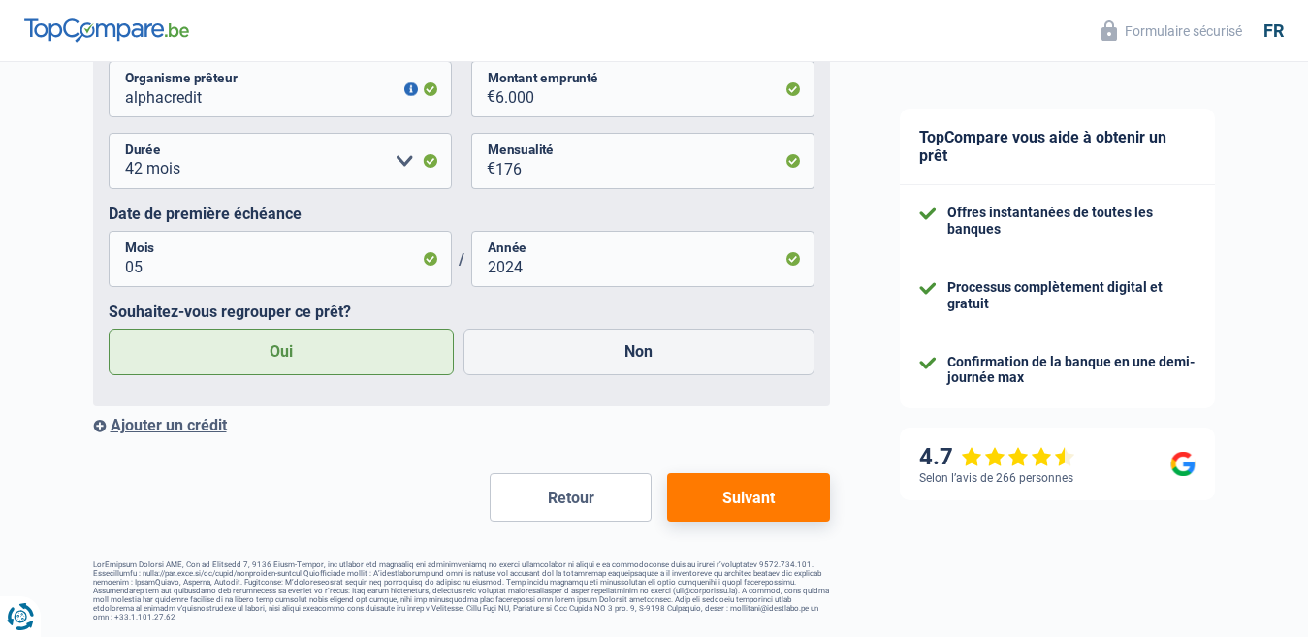
click at [142, 425] on div "Ajouter un crédit" at bounding box center [461, 425] width 737 height 18
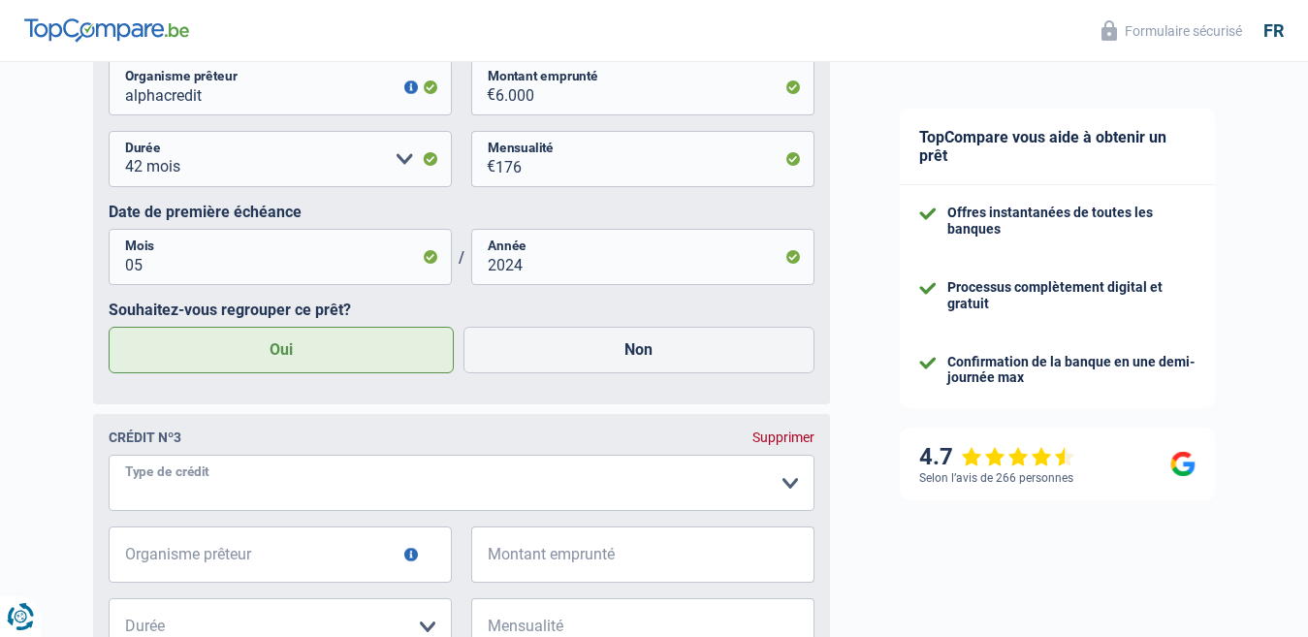
click at [207, 488] on select "Carte ou ouverture de crédit Prêt hypothécaire Vente à tempérament Prêt à tempé…" at bounding box center [462, 483] width 706 height 56
select select "cardOrCredit"
click at [109, 460] on select "Carte ou ouverture de crédit Prêt hypothécaire Vente à tempérament Prêt à tempé…" at bounding box center [462, 483] width 706 height 56
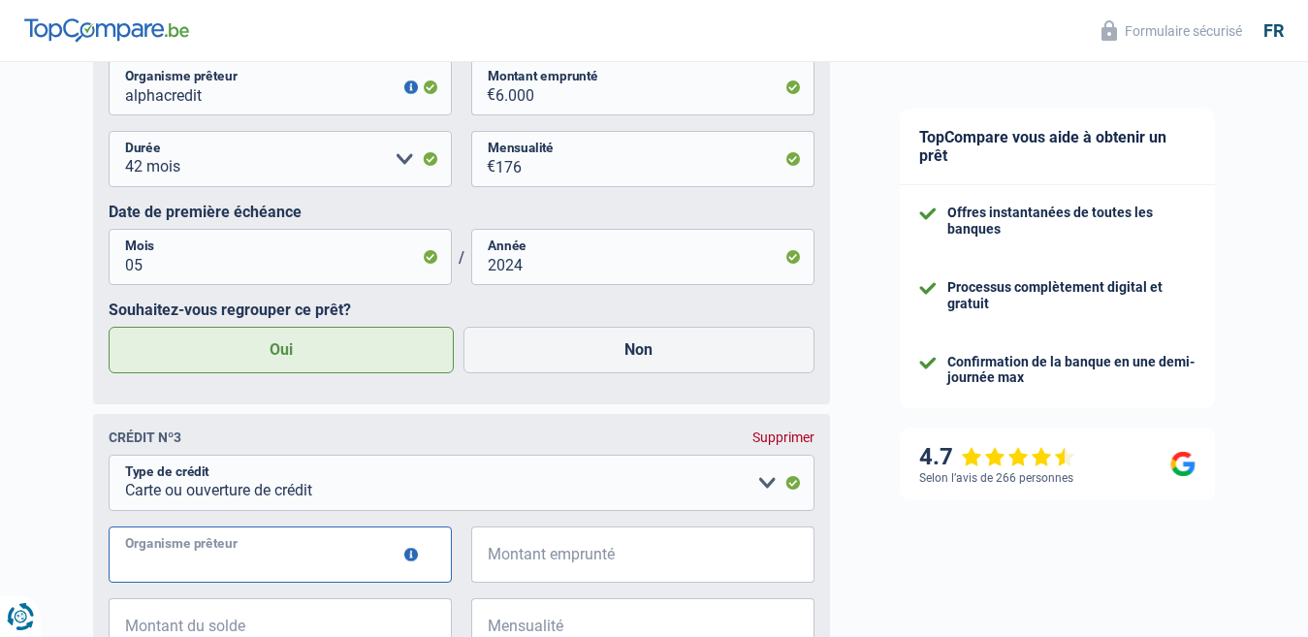
click at [196, 555] on input "Organisme prêteur" at bounding box center [280, 554] width 343 height 56
type input "buy xay"
click at [524, 570] on input "Montant emprunté" at bounding box center [654, 554] width 319 height 56
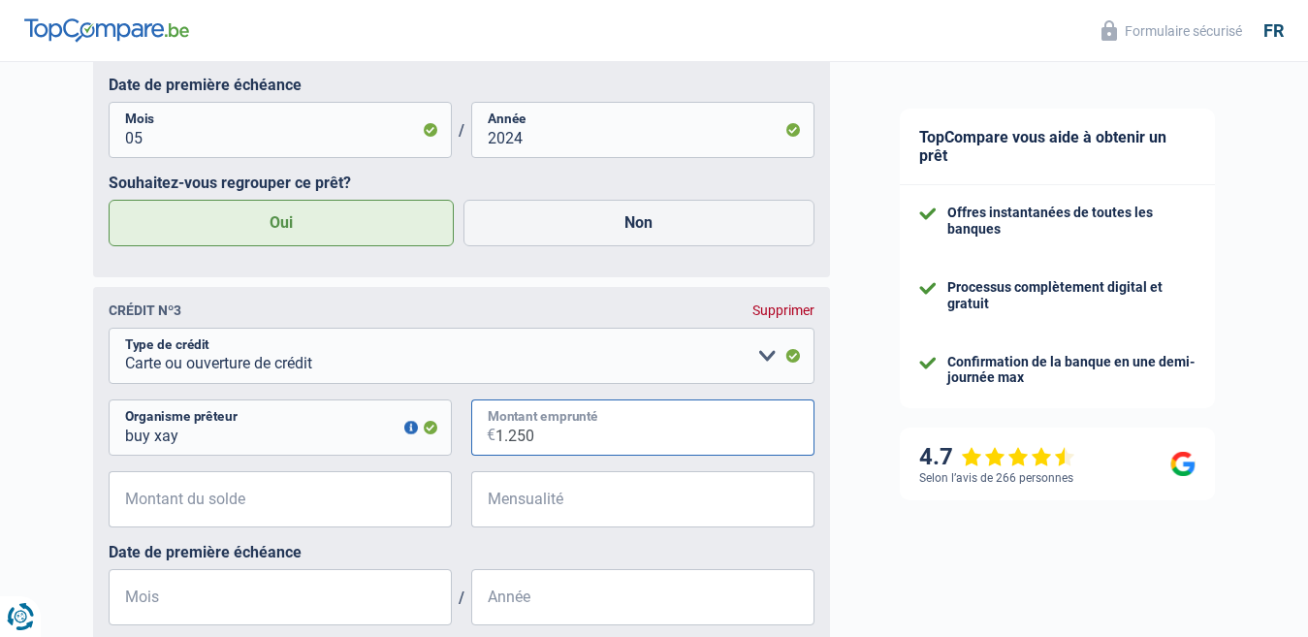
scroll to position [1886, 0]
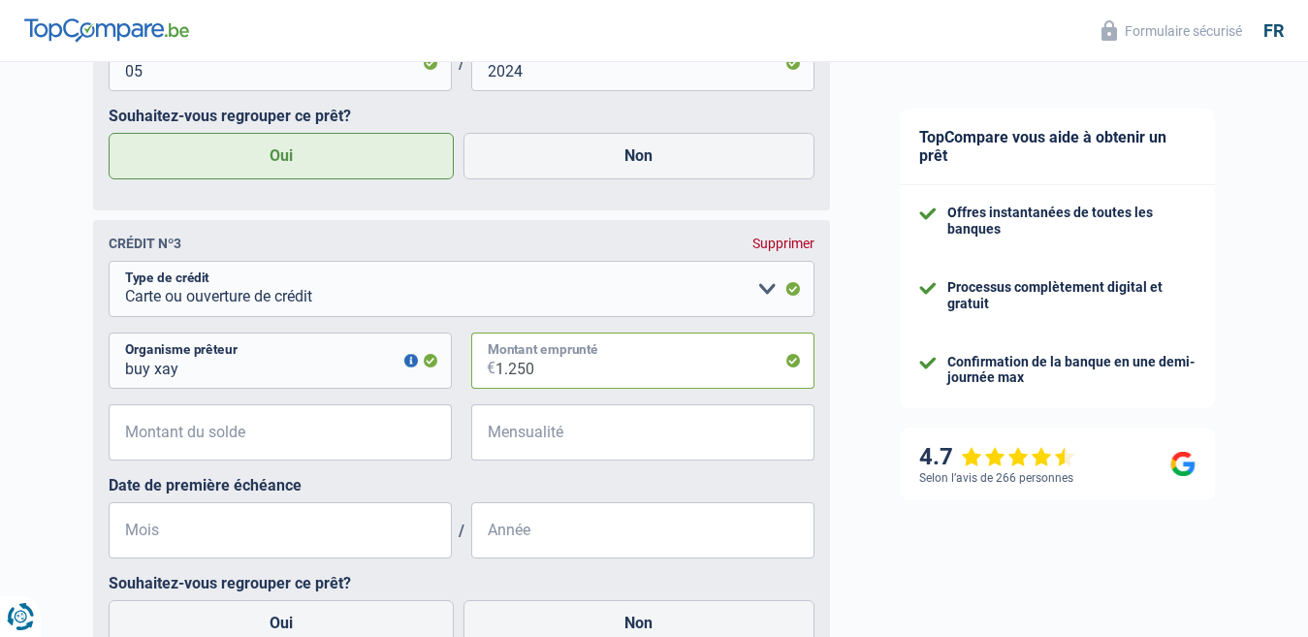
type input "1.250"
click at [171, 435] on input "Montant du solde" at bounding box center [292, 432] width 319 height 56
type input "1.250"
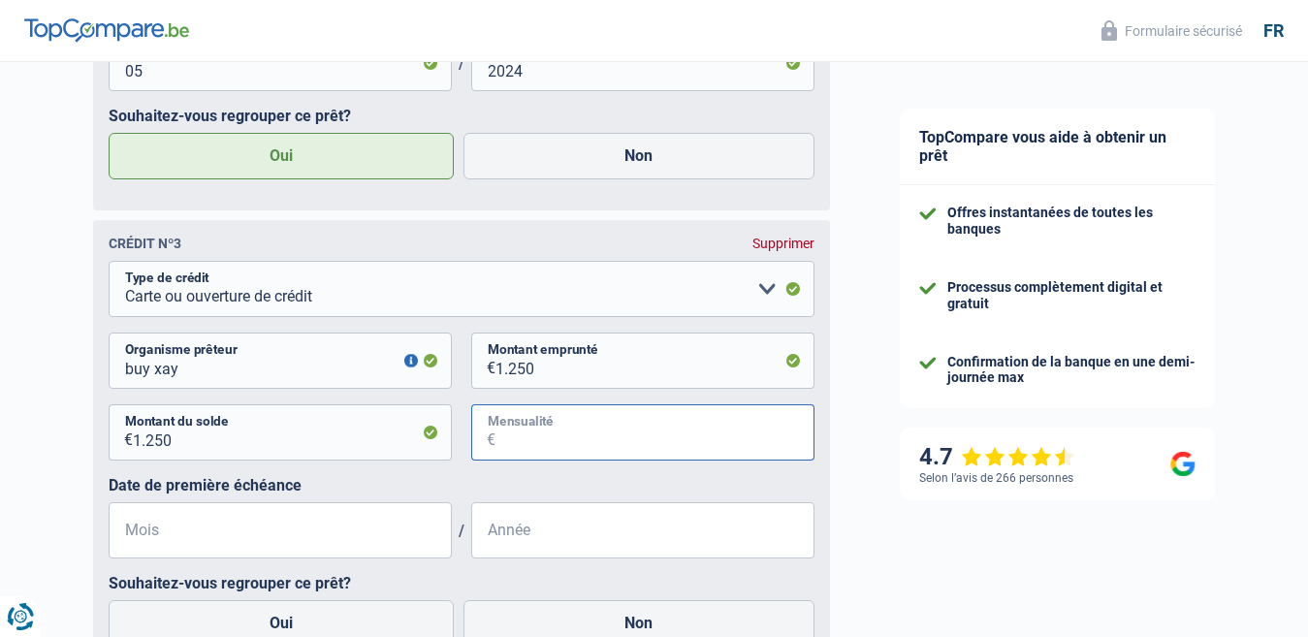
drag, startPoint x: 523, startPoint y: 435, endPoint x: 534, endPoint y: 453, distance: 21.0
click at [523, 437] on input "Mensualité" at bounding box center [654, 432] width 319 height 56
type input "88"
click at [175, 531] on input "Mois" at bounding box center [280, 530] width 343 height 56
click at [182, 548] on input "Mois" at bounding box center [280, 530] width 343 height 56
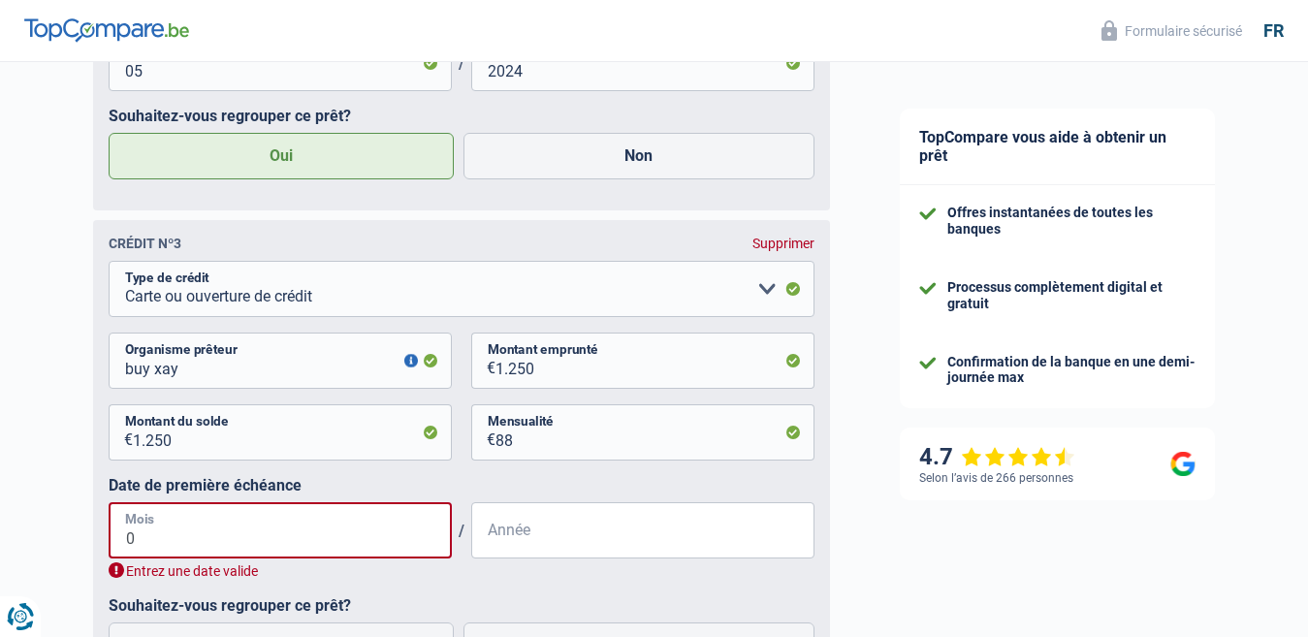
type input "02"
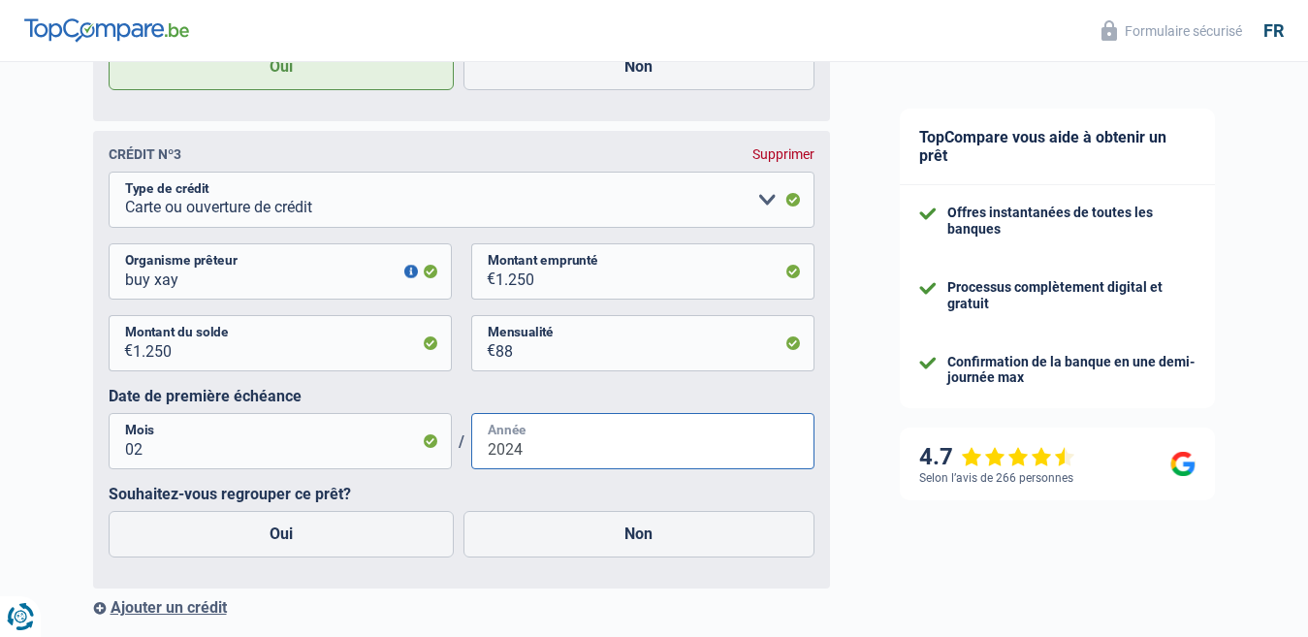
scroll to position [2079, 0]
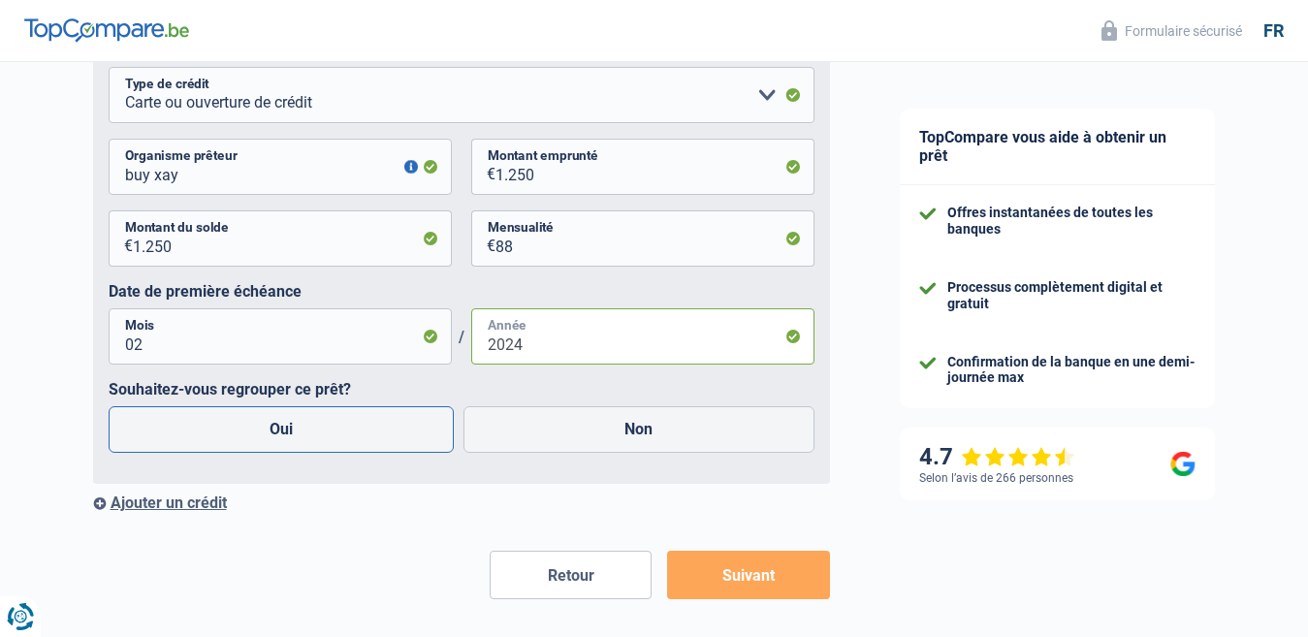
type input "2024"
click at [283, 429] on label "Oui" at bounding box center [282, 429] width 346 height 47
click at [283, 429] on input "Oui" at bounding box center [282, 429] width 346 height 47
radio input "true"
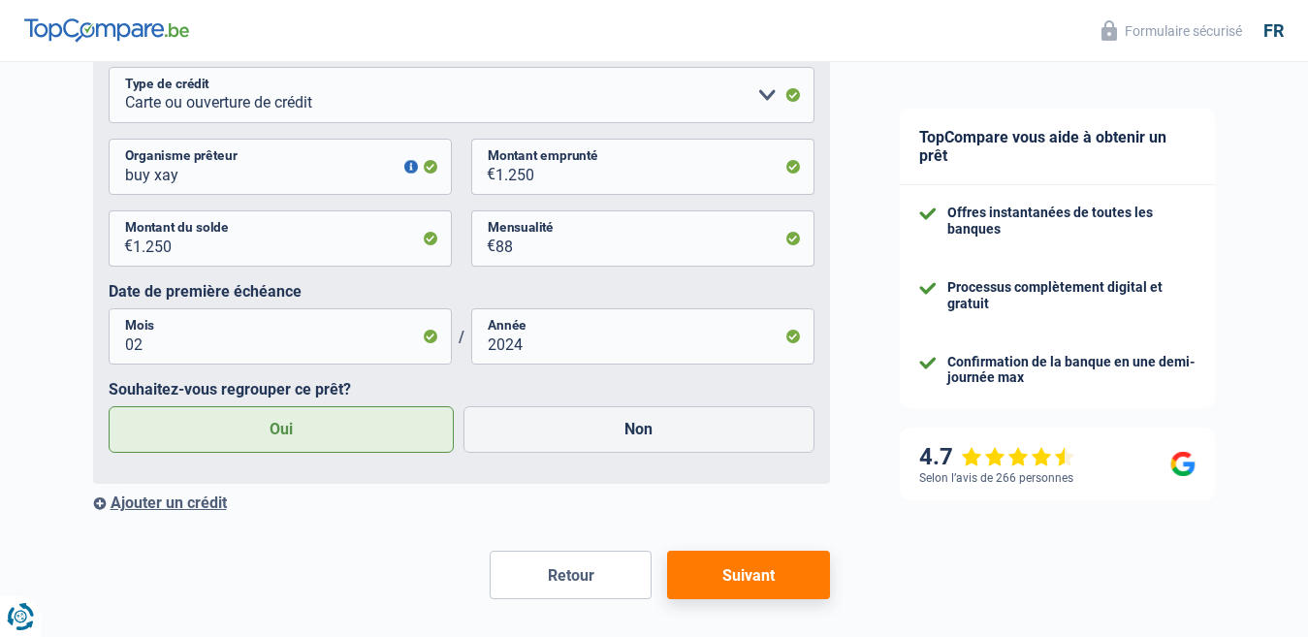
click at [742, 573] on button "Suivant" at bounding box center [748, 575] width 162 height 48
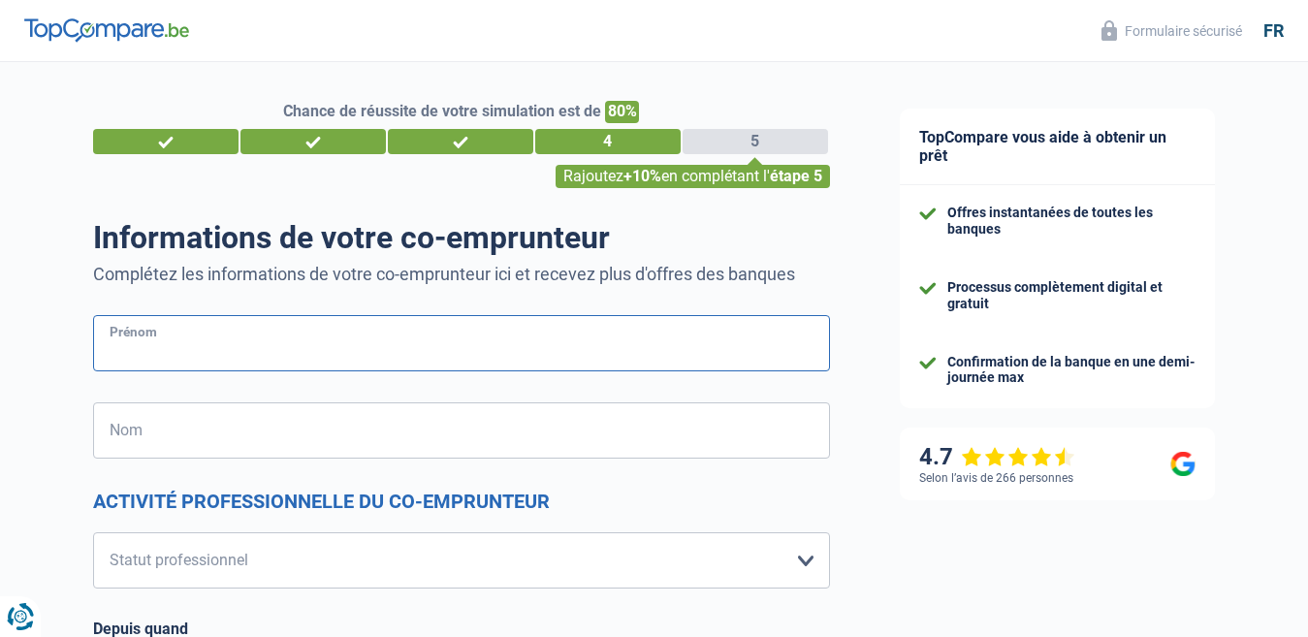
click at [173, 341] on input "Prénom" at bounding box center [461, 343] width 737 height 56
type input "virginie"
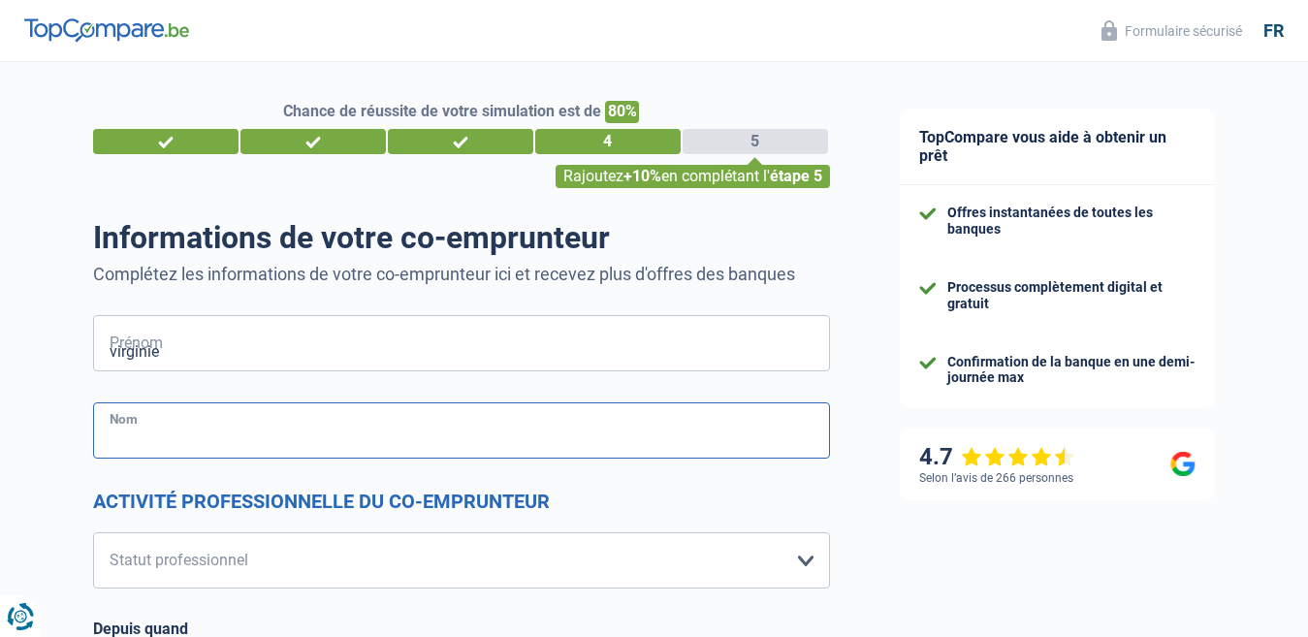
type input "beirnaert"
type input "Belgique"
type input "boussu"
type input "Belgique"
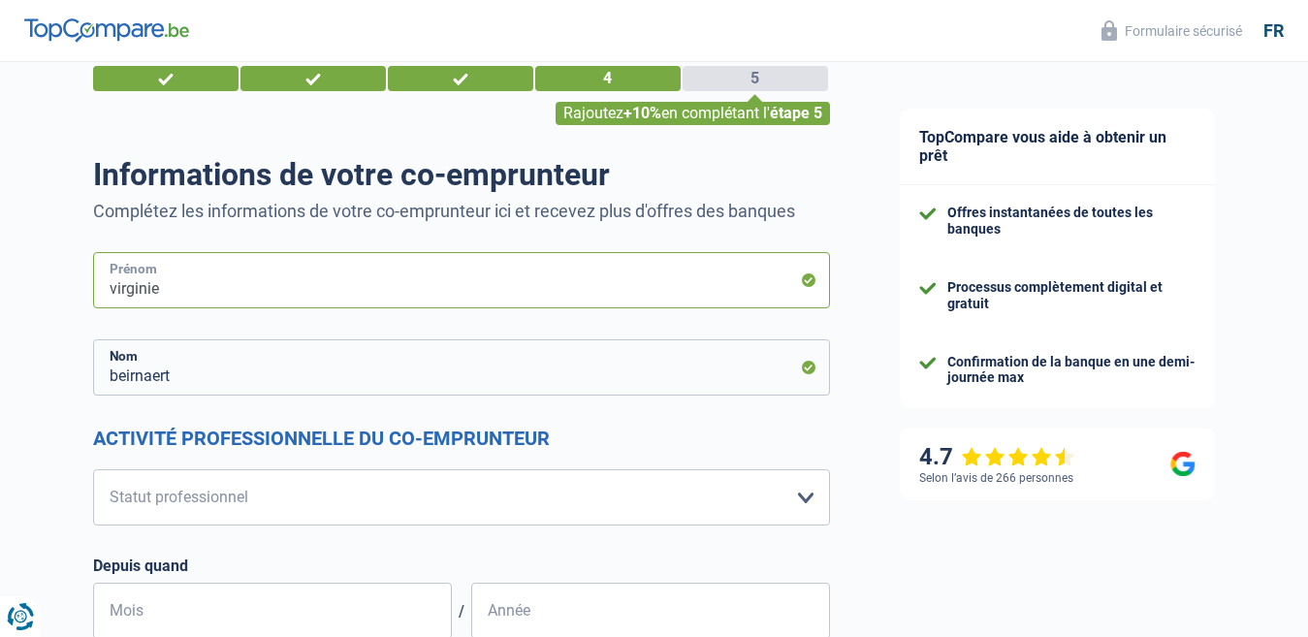
scroll to position [97, 0]
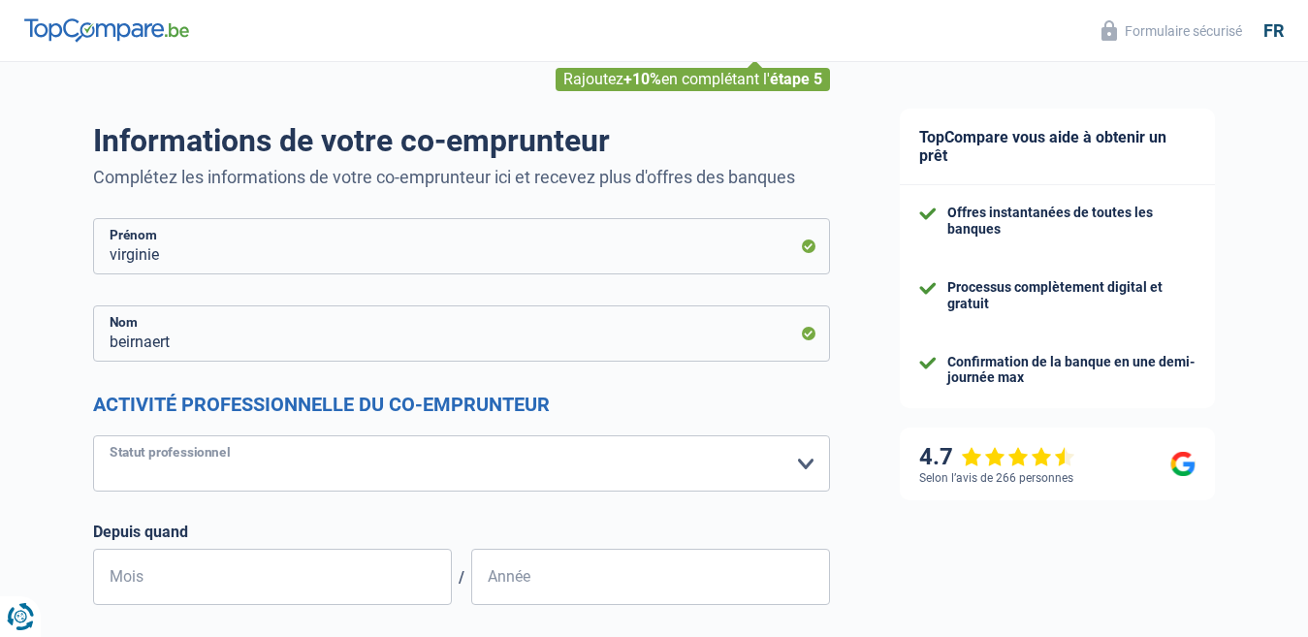
click at [235, 475] on select "Ouvrier Employé privé Employé public Invalide Indépendant Pensionné Chômeur Mut…" at bounding box center [461, 463] width 737 height 56
select select "housewife"
click at [93, 436] on select "Ouvrier Employé privé Employé public Invalide Indépendant Pensionné Chômeur Mut…" at bounding box center [461, 463] width 737 height 56
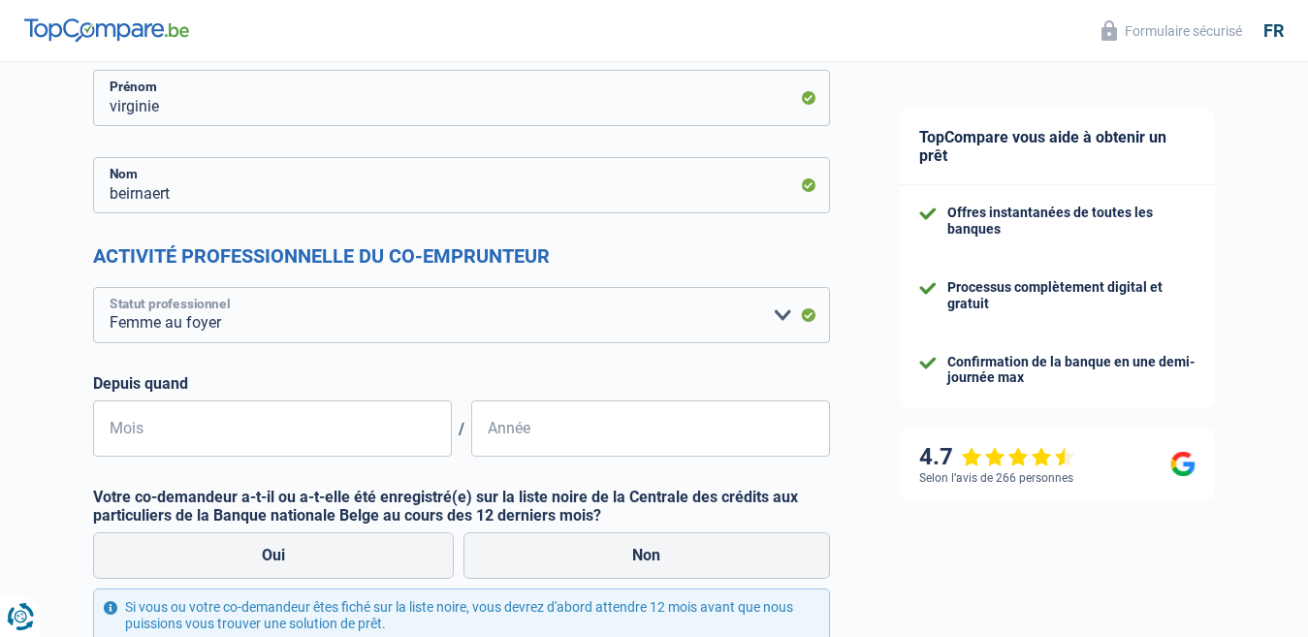
scroll to position [291, 0]
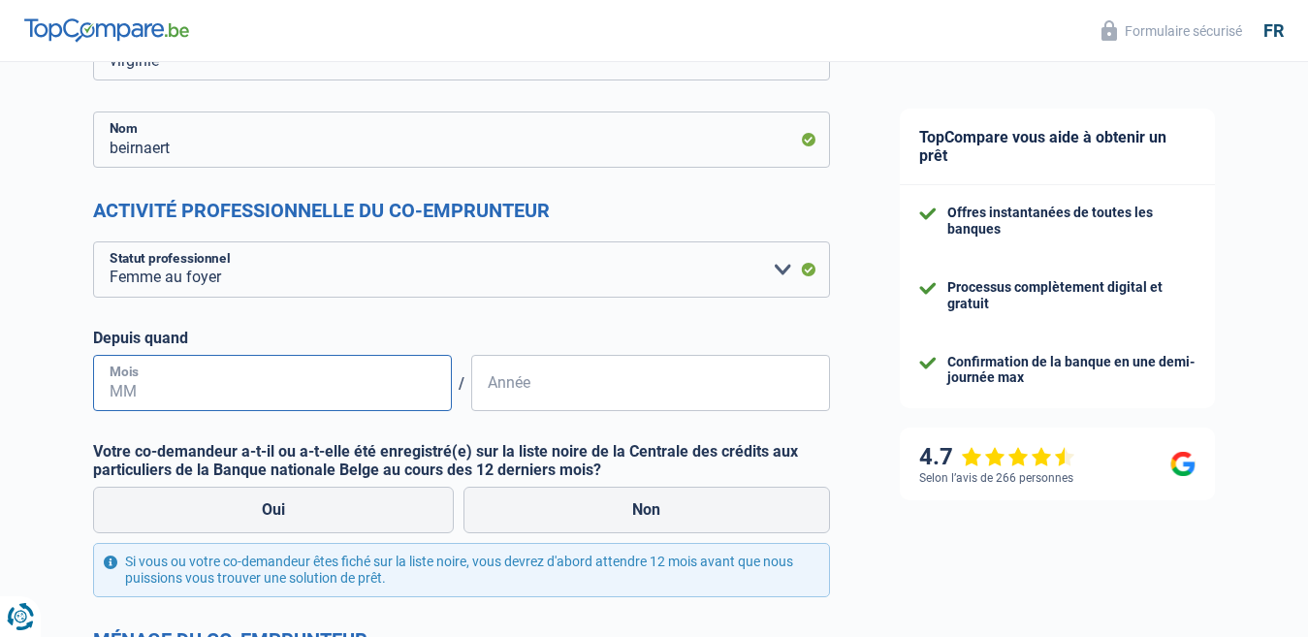
click at [153, 388] on input "Mois" at bounding box center [272, 383] width 359 height 56
click at [153, 392] on input "21" at bounding box center [272, 383] width 359 height 56
type input "2"
click at [658, 506] on label "Non" at bounding box center [646, 510] width 366 height 47
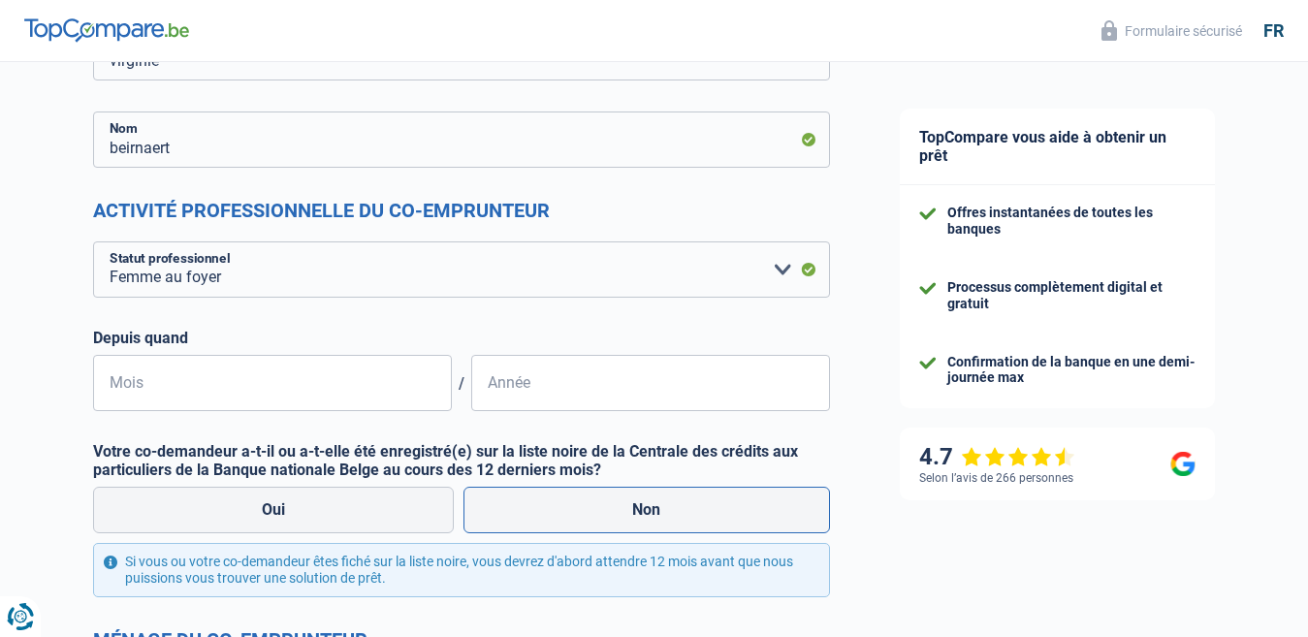
click at [658, 506] on input "Non" at bounding box center [646, 510] width 366 height 47
radio input "true"
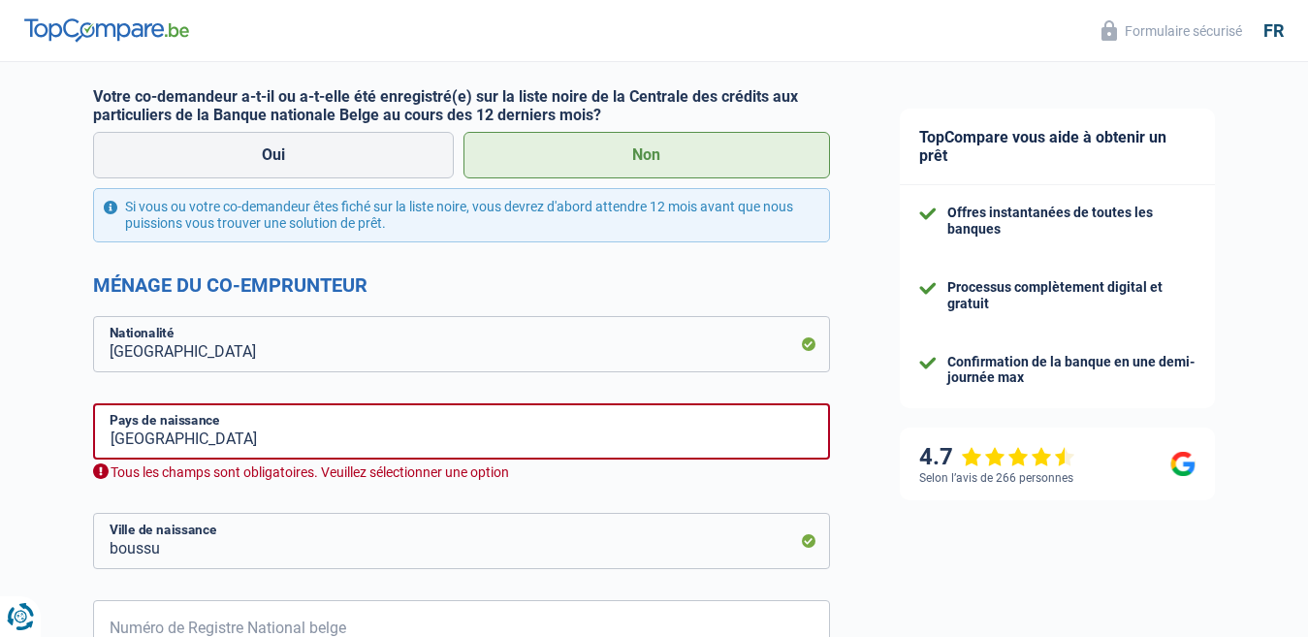
scroll to position [679, 0]
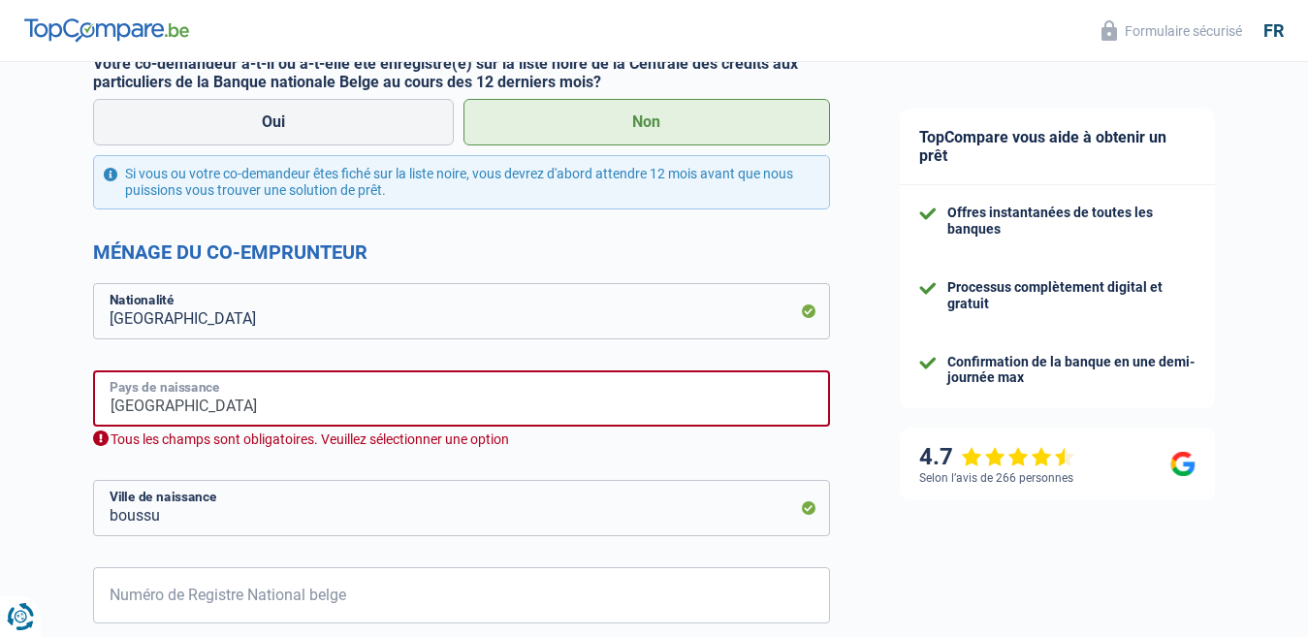
click at [295, 397] on input "Belgique" at bounding box center [461, 398] width 737 height 56
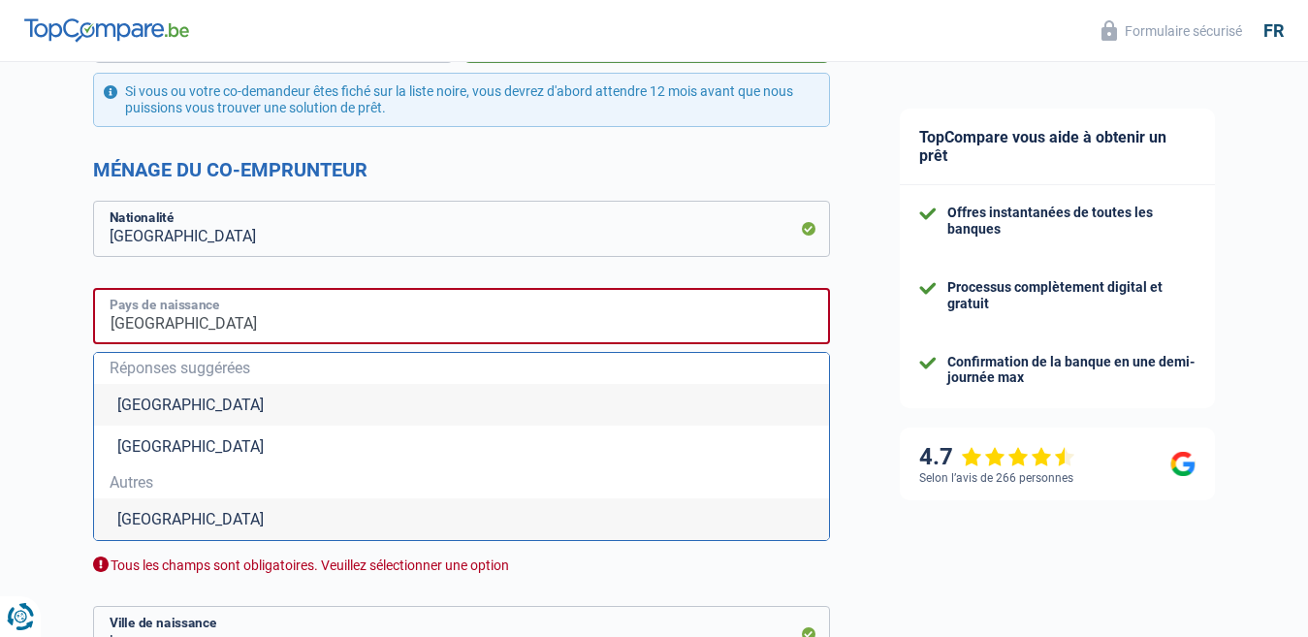
scroll to position [776, 0]
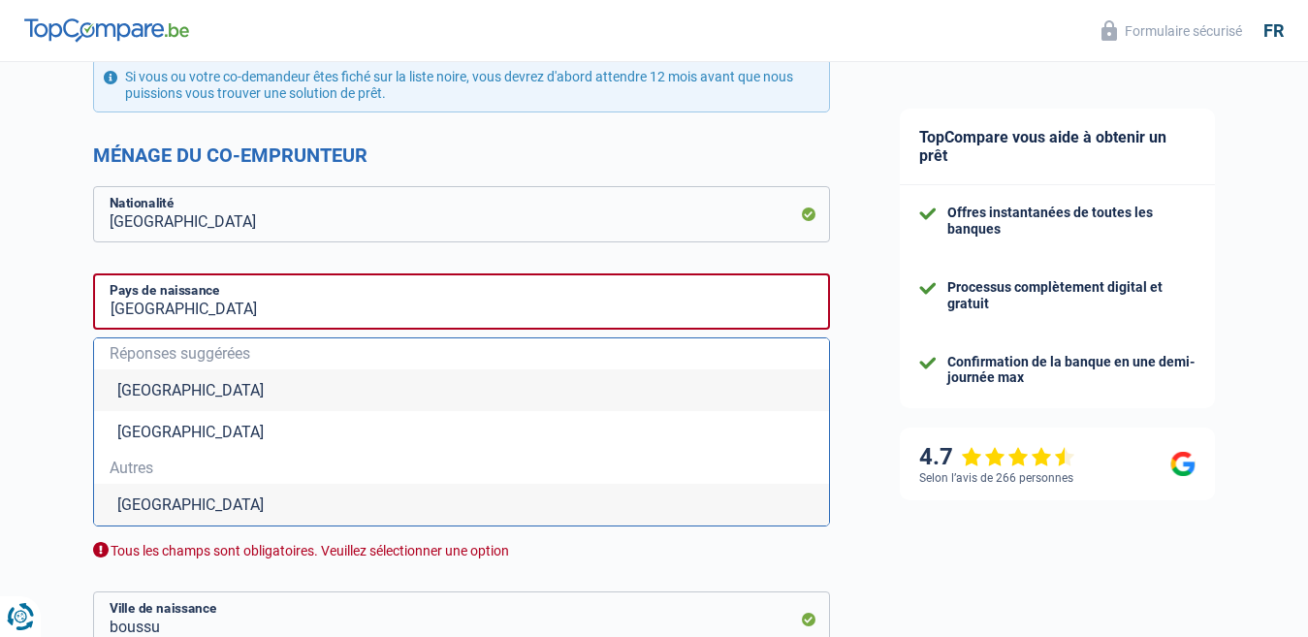
click at [300, 391] on li "Belgique" at bounding box center [461, 390] width 735 height 42
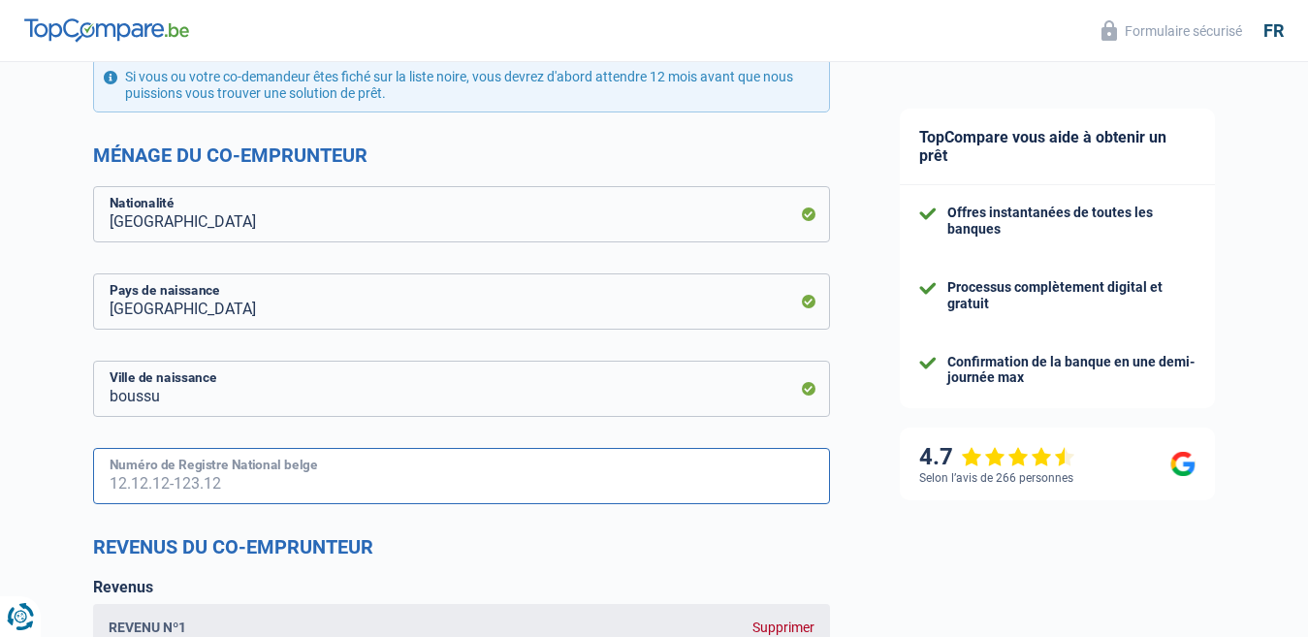
click at [204, 483] on input "Numéro de Registre National belge" at bounding box center [461, 476] width 737 height 56
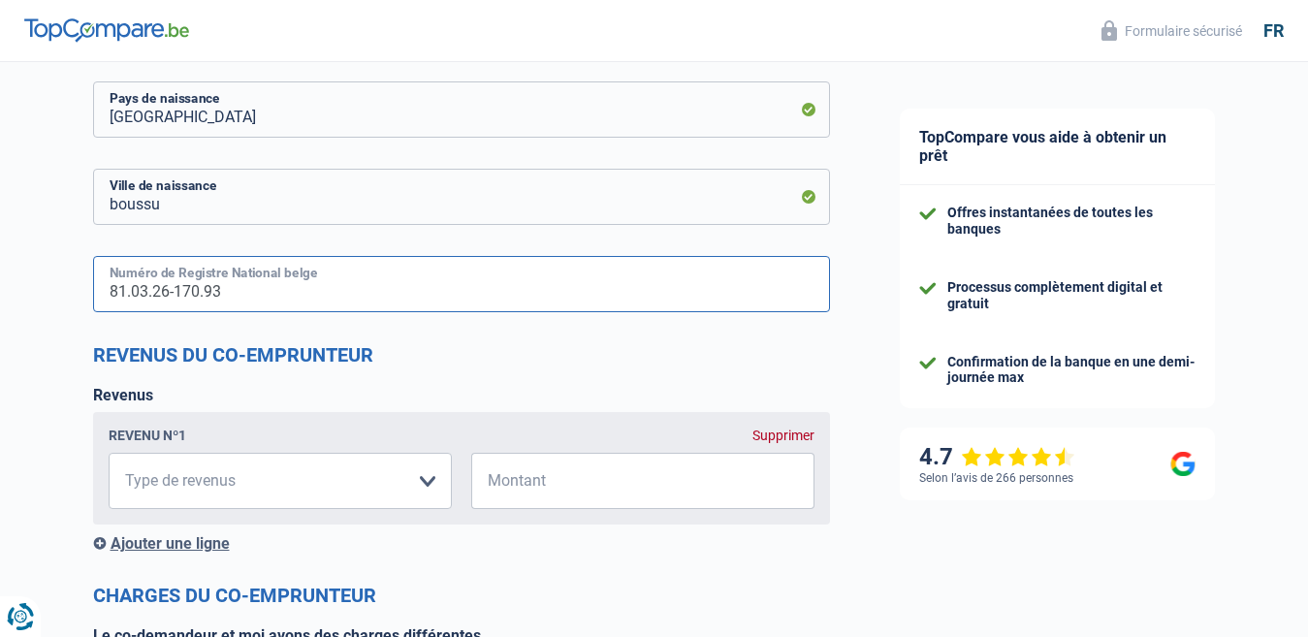
scroll to position [969, 0]
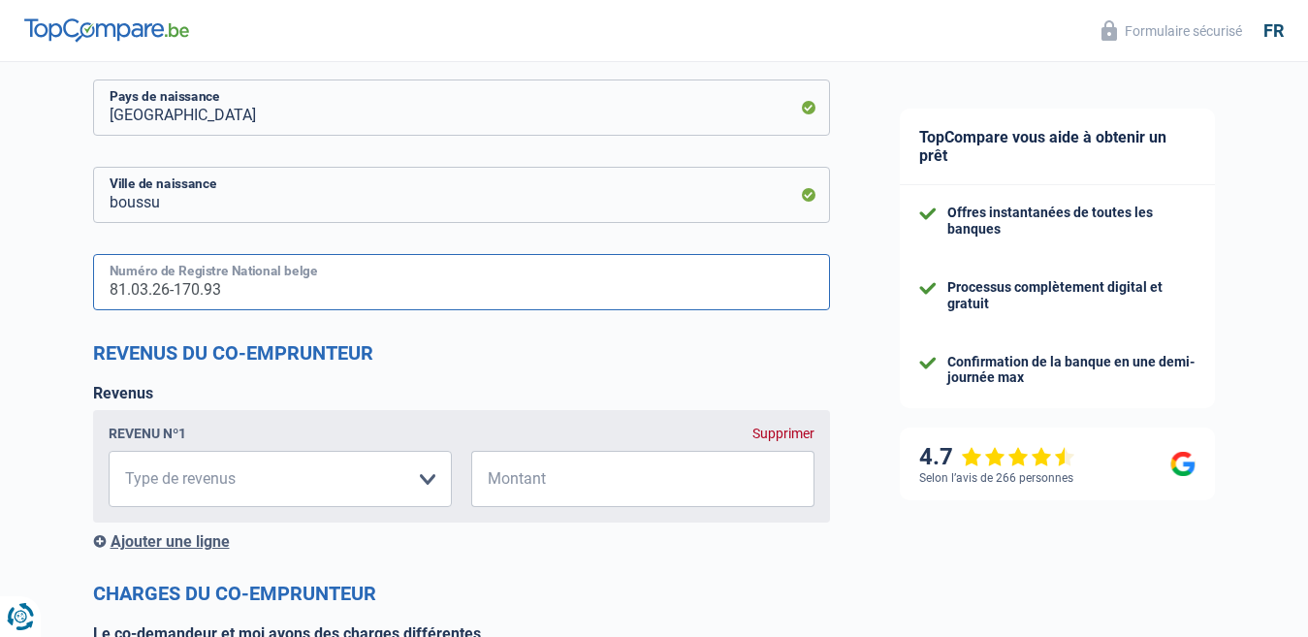
type input "81.03.26-170.93"
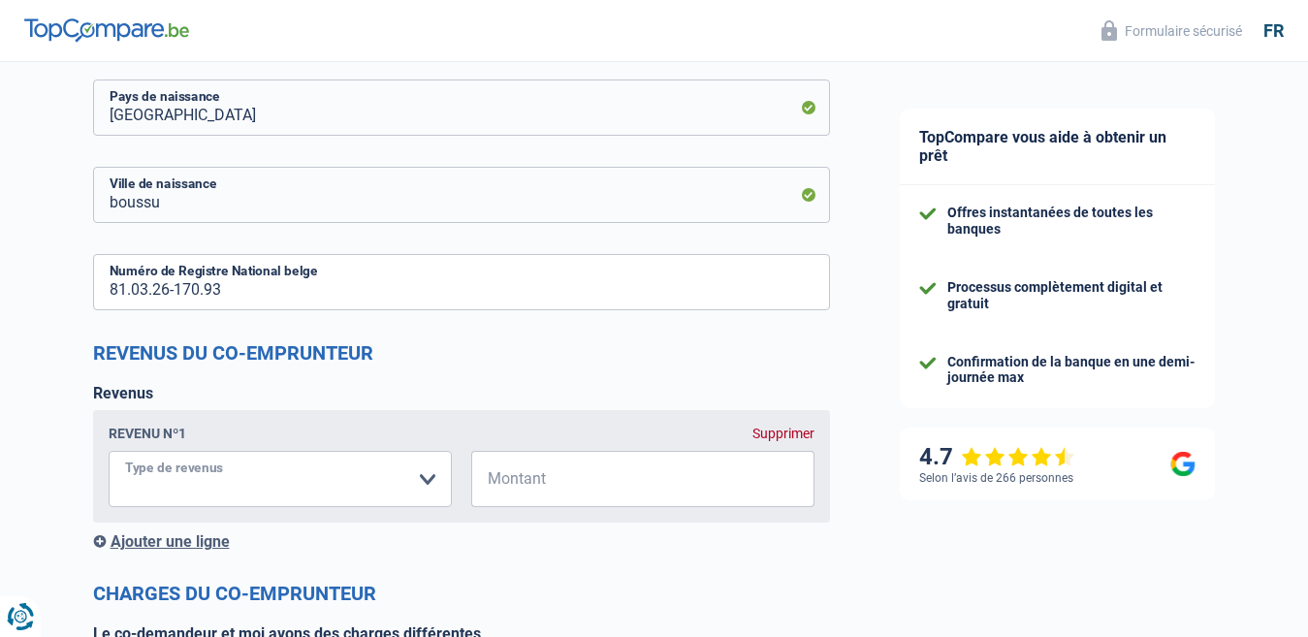
click at [428, 488] on select "Allocation d'handicap Allocations chômage Allocations familiales Chèques repas …" at bounding box center [280, 479] width 343 height 56
select select "other"
click at [109, 452] on select "Allocation d'handicap Allocations chômage Allocations familiales Chèques repas …" at bounding box center [280, 479] width 343 height 56
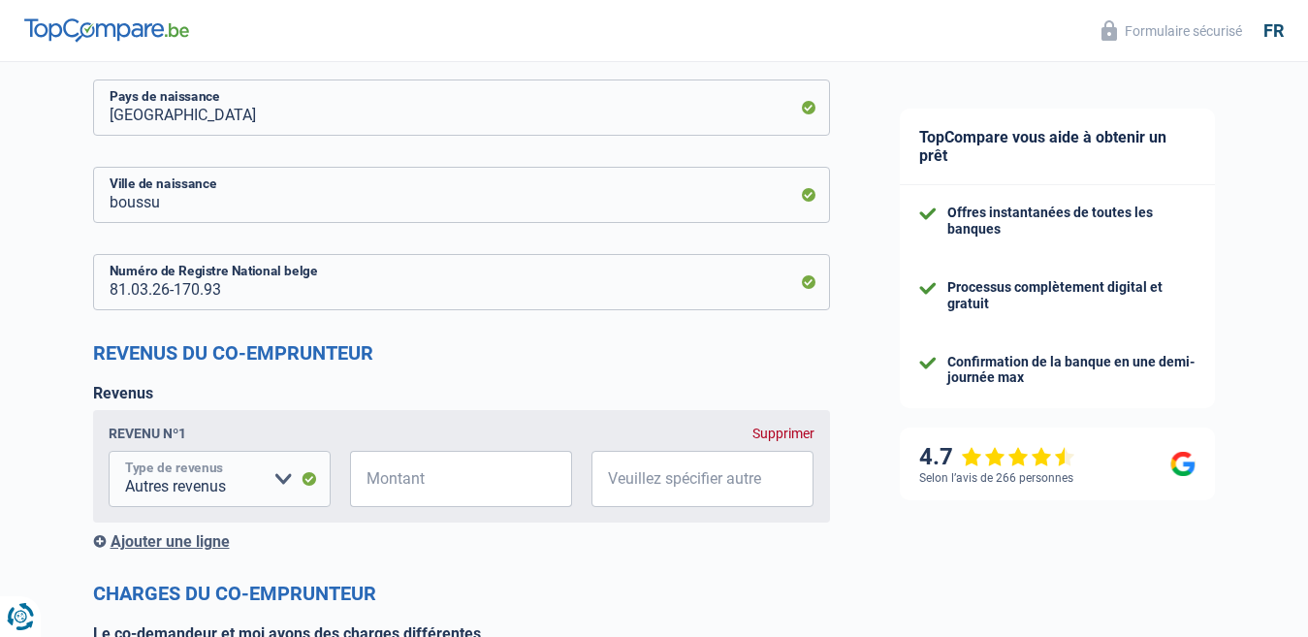
click at [284, 478] on select "Allocation d'handicap Allocations chômage Allocations familiales Chèques repas …" at bounding box center [220, 479] width 222 height 56
click at [342, 543] on div "Ajouter une ligne" at bounding box center [461, 541] width 737 height 18
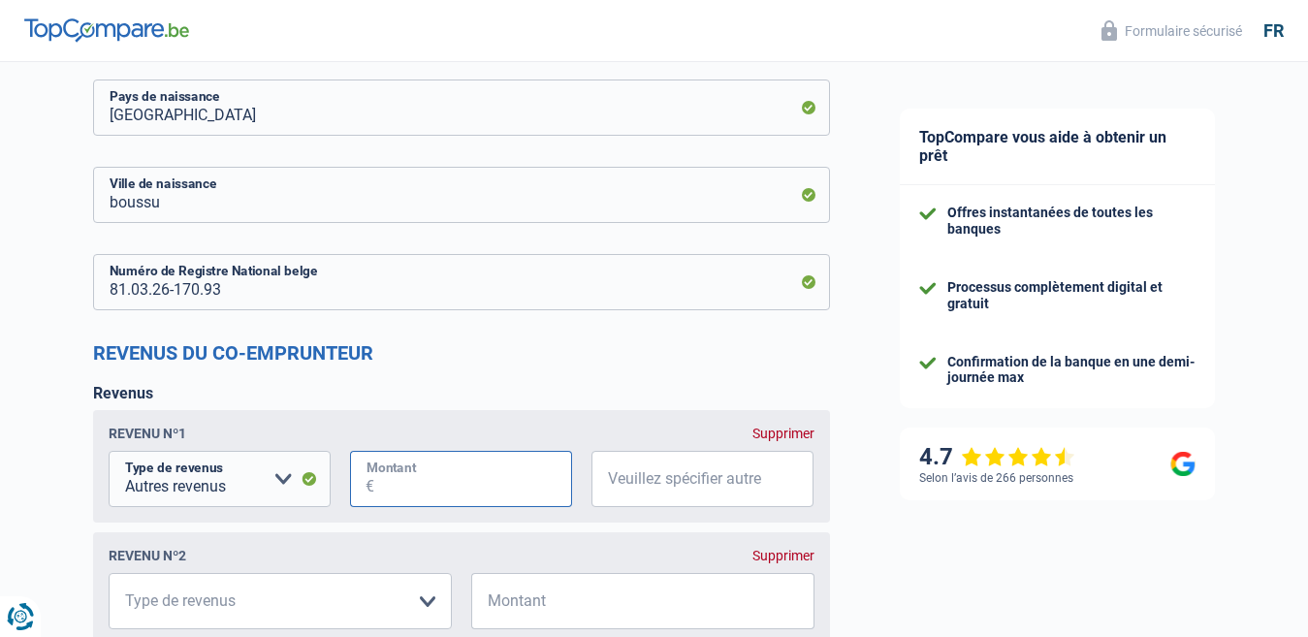
click at [378, 485] on input "Montant" at bounding box center [473, 479] width 198 height 56
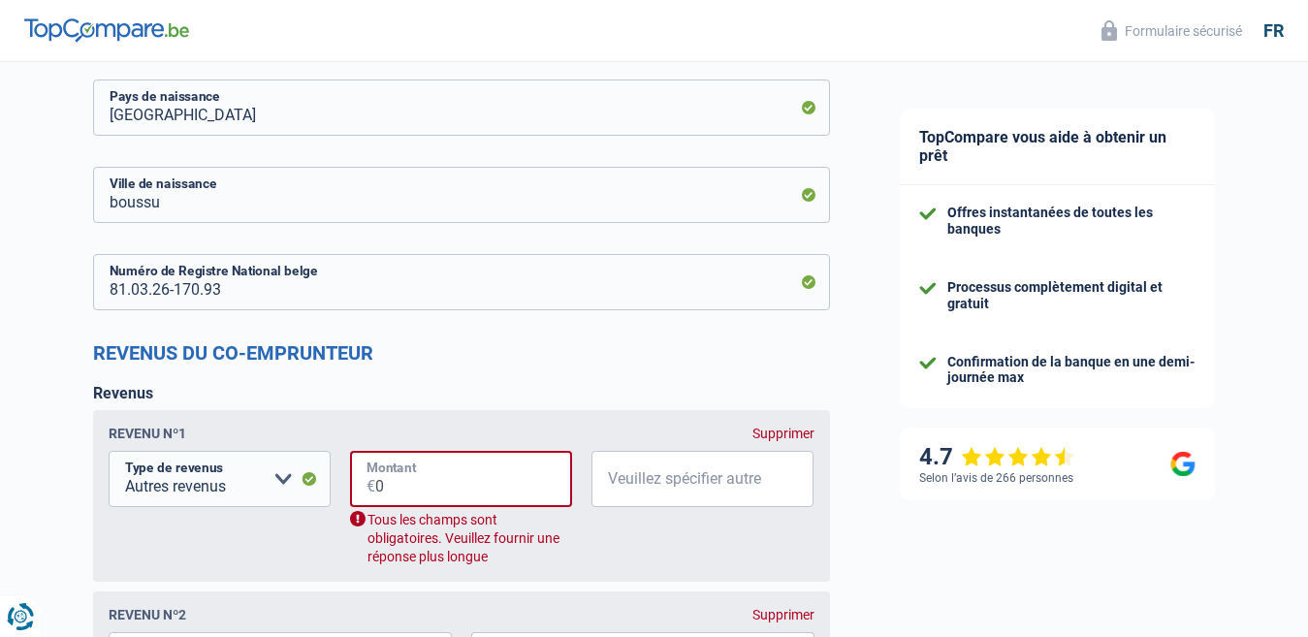
type input "0"
click at [284, 474] on select "Allocation d'handicap Allocations chômage Allocations familiales Chèques repas …" at bounding box center [220, 479] width 222 height 56
click at [311, 481] on select "Allocation d'handicap Allocations chômage Allocations familiales Chèques repas …" at bounding box center [220, 479] width 222 height 56
click at [310, 481] on select "Allocation d'handicap Allocations chômage Allocations familiales Chèques repas …" at bounding box center [220, 479] width 222 height 56
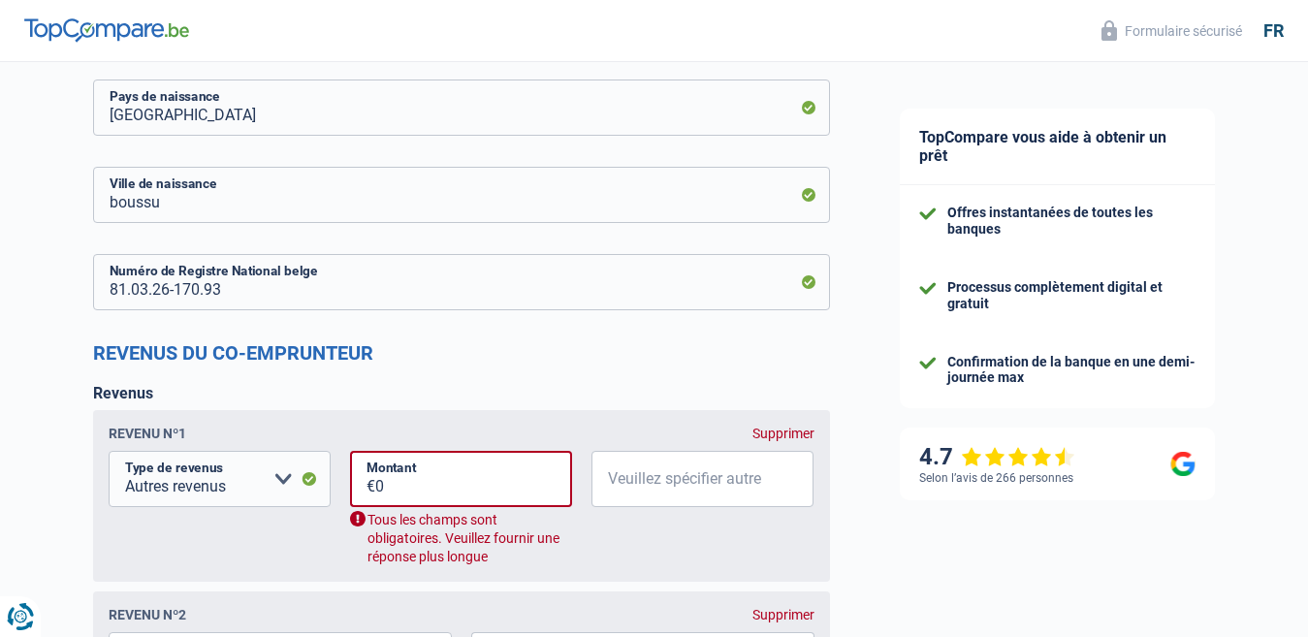
click at [647, 552] on fieldset "Allocation d'handicap Allocations chômage Allocations familiales Chèques repas …" at bounding box center [462, 508] width 706 height 115
click at [661, 483] on input "Veuillez spécifier autre" at bounding box center [702, 479] width 222 height 56
type input "pas de revenu"
click at [410, 488] on input "0" at bounding box center [473, 479] width 197 height 56
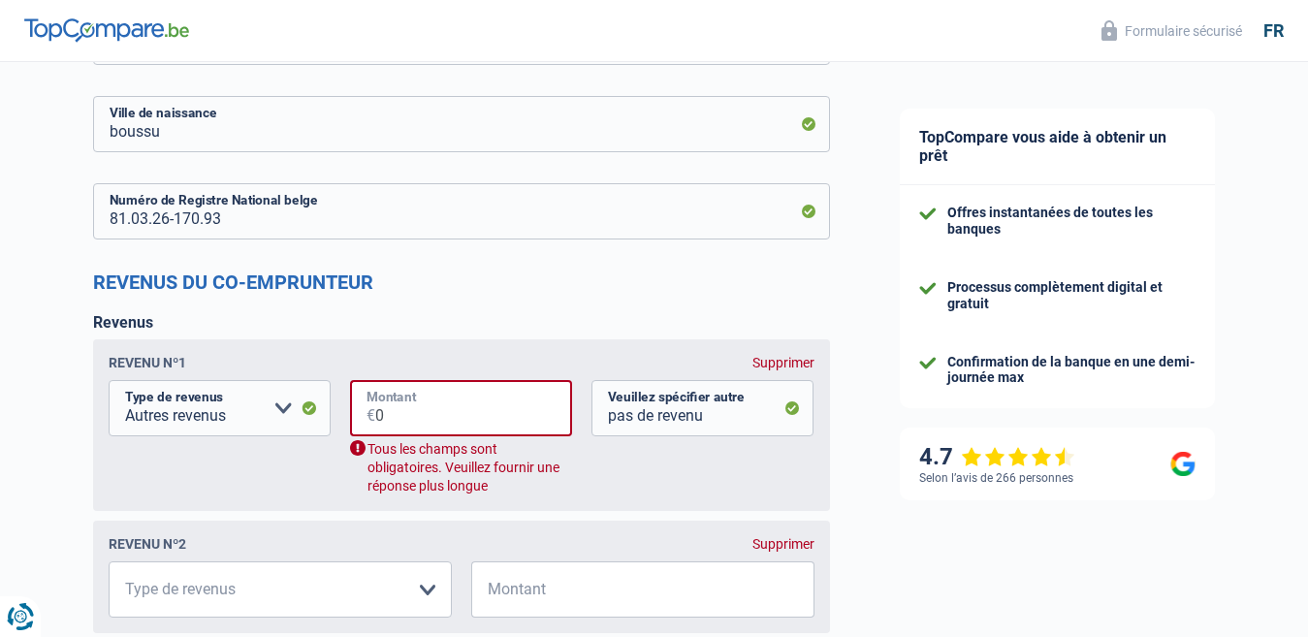
scroll to position [1260, 0]
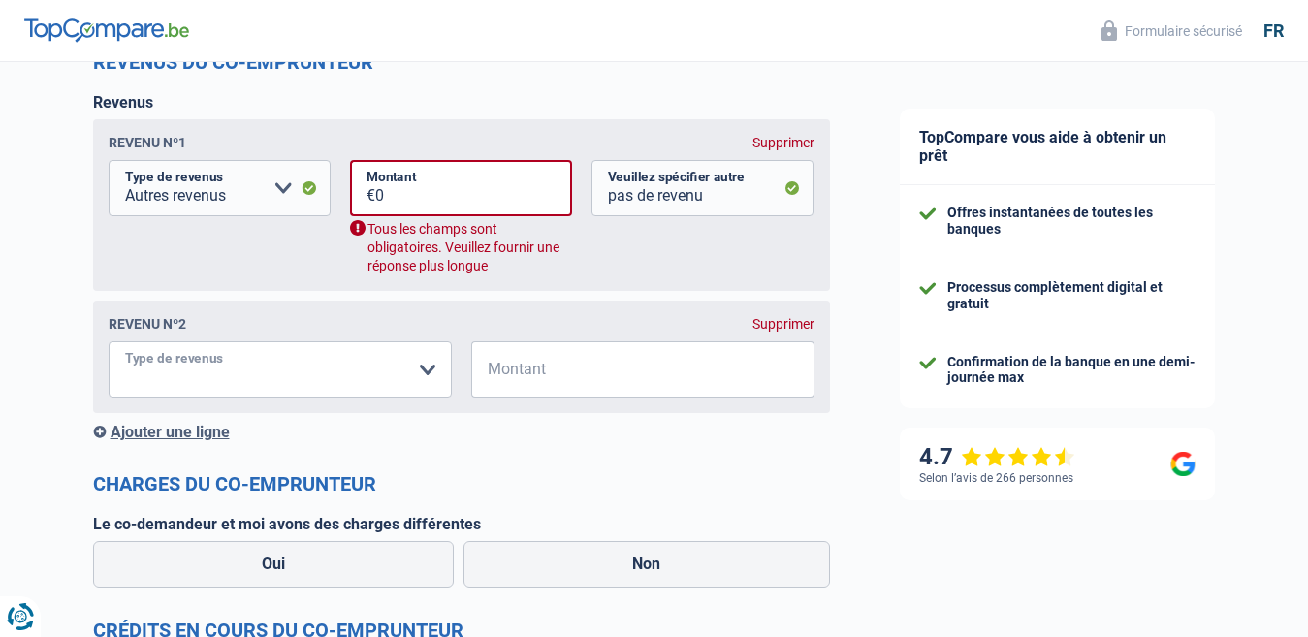
click at [424, 373] on select "Allocation d'handicap Allocations chômage Allocations familiales Chèques repas …" at bounding box center [280, 369] width 343 height 56
select select "other"
click at [109, 343] on select "Allocation d'handicap Allocations chômage Allocations familiales Chèques repas …" at bounding box center [280, 369] width 343 height 56
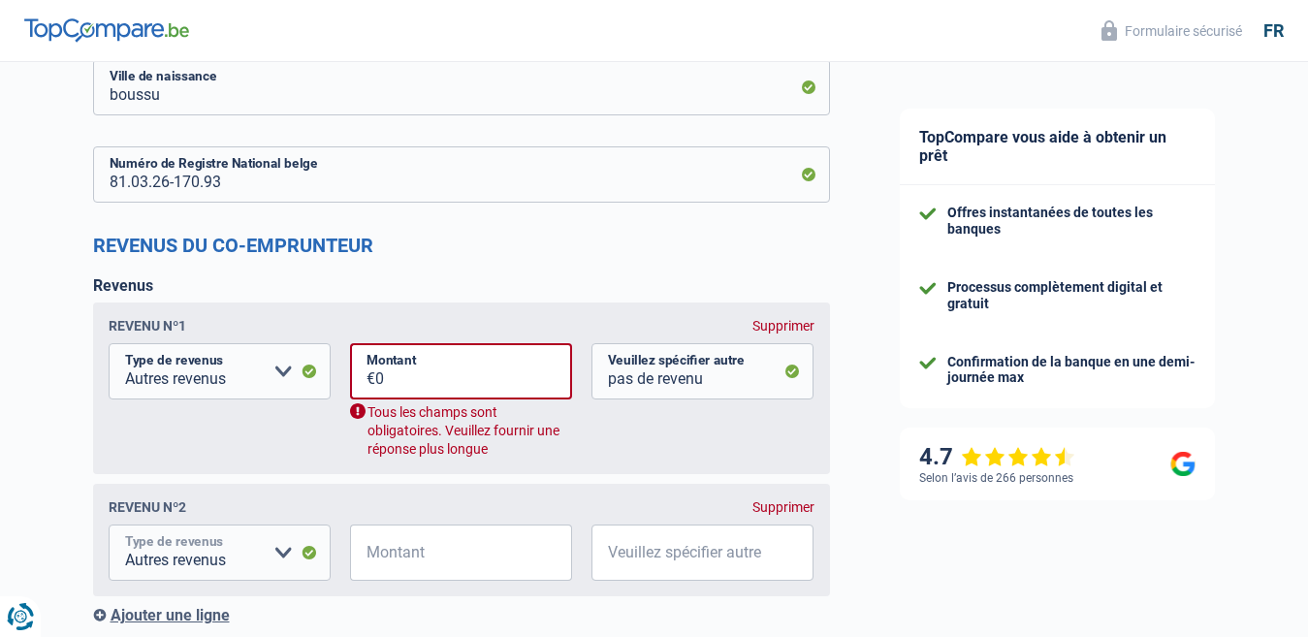
scroll to position [1066, 0]
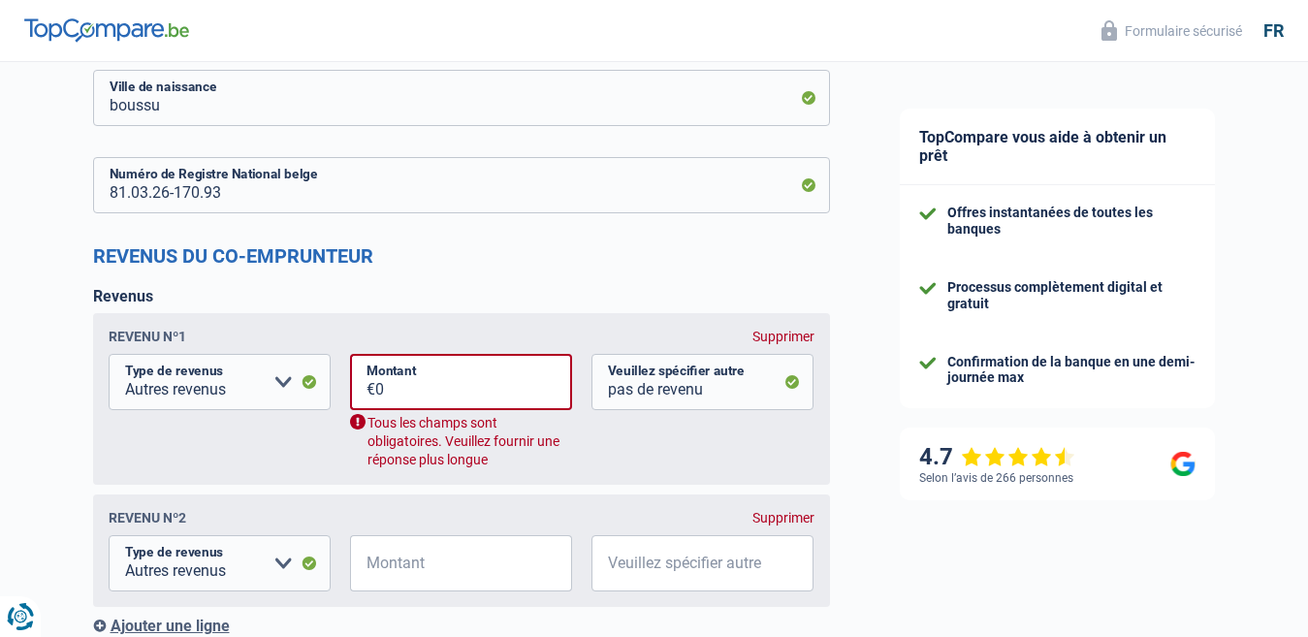
click at [768, 515] on div "Supprimer" at bounding box center [783, 518] width 62 height 16
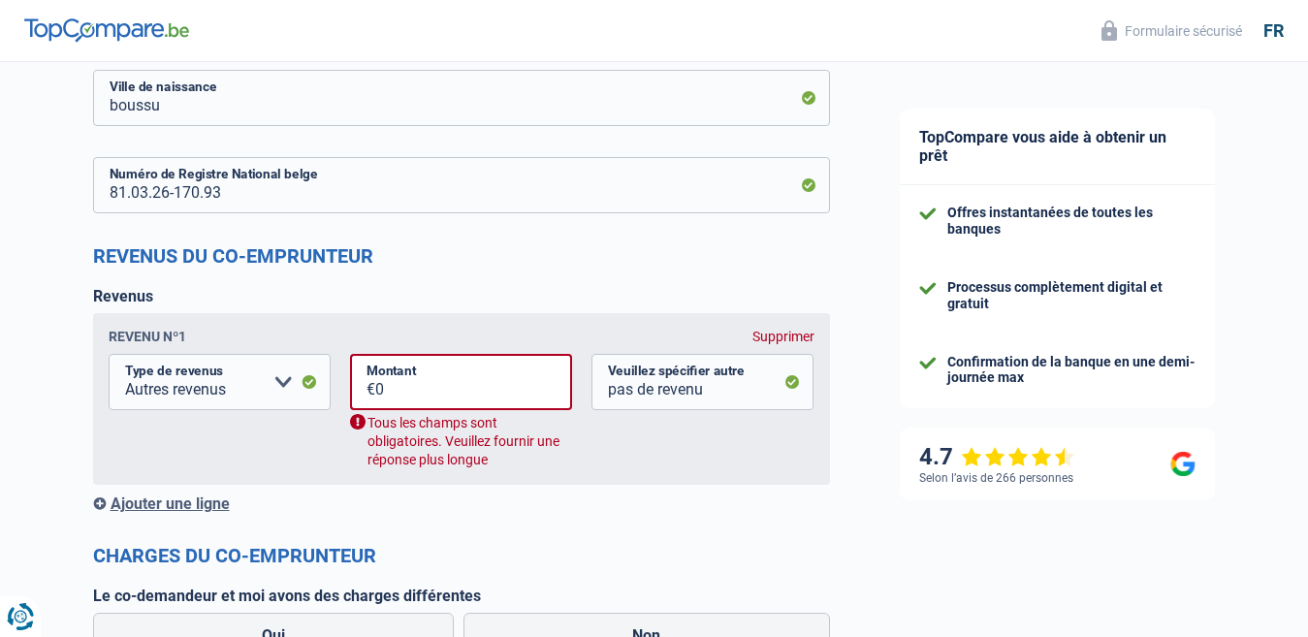
click at [777, 335] on div "Supprimer" at bounding box center [783, 337] width 62 height 16
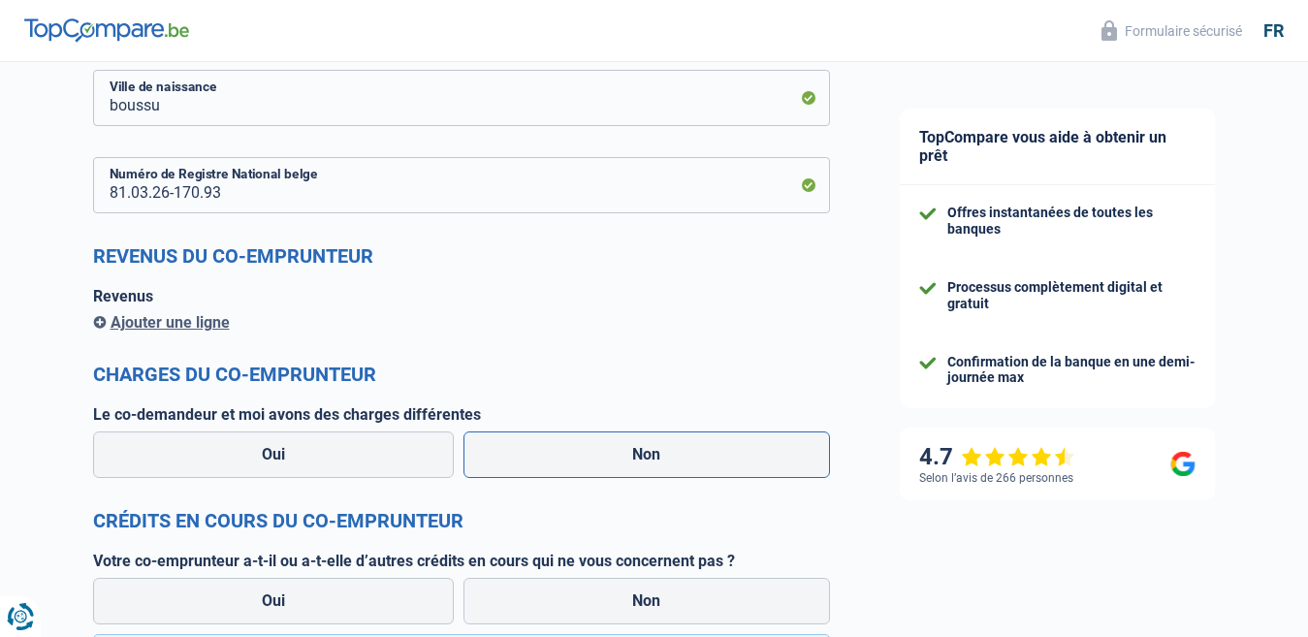
click at [657, 446] on label "Non" at bounding box center [646, 454] width 366 height 47
click at [657, 446] on input "Non" at bounding box center [646, 454] width 366 height 47
radio input "true"
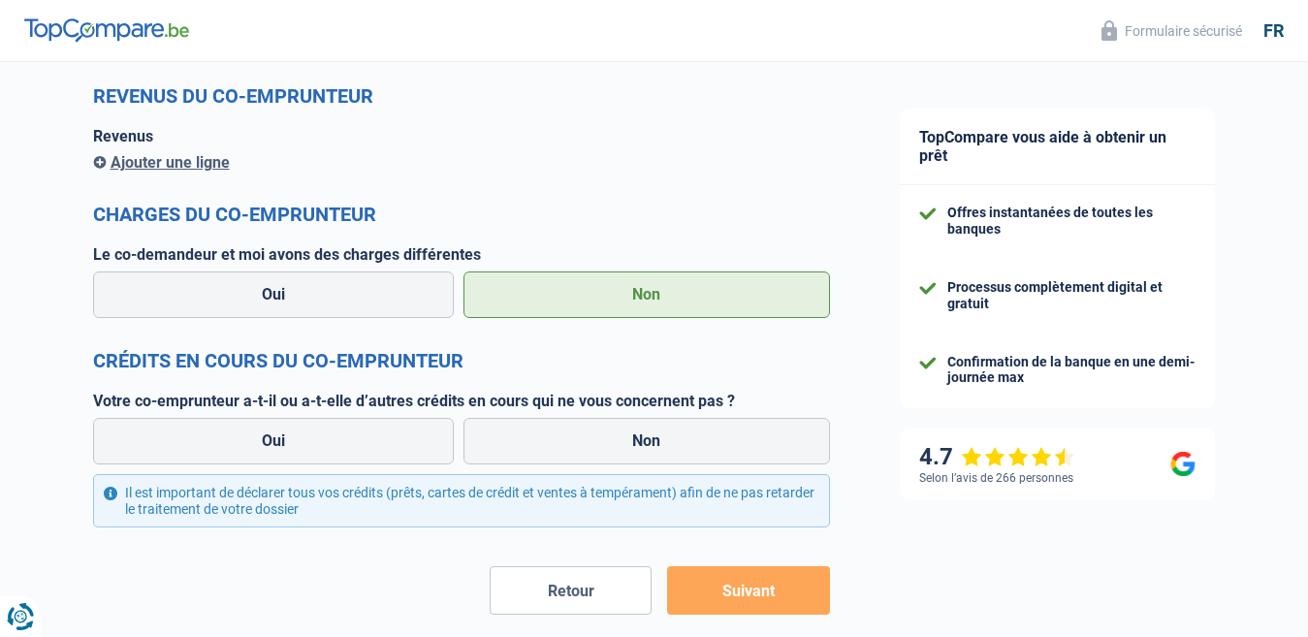
scroll to position [1260, 0]
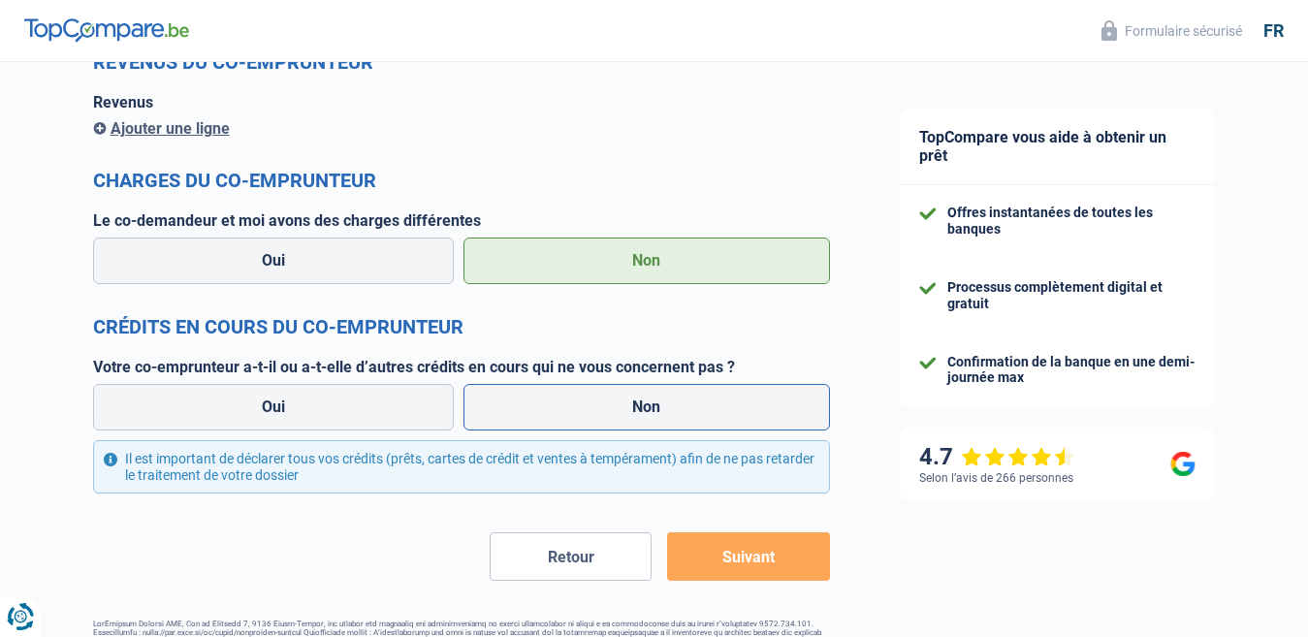
click at [609, 410] on label "Non" at bounding box center [646, 407] width 366 height 47
click at [609, 410] on input "Non" at bounding box center [646, 407] width 366 height 47
radio input "true"
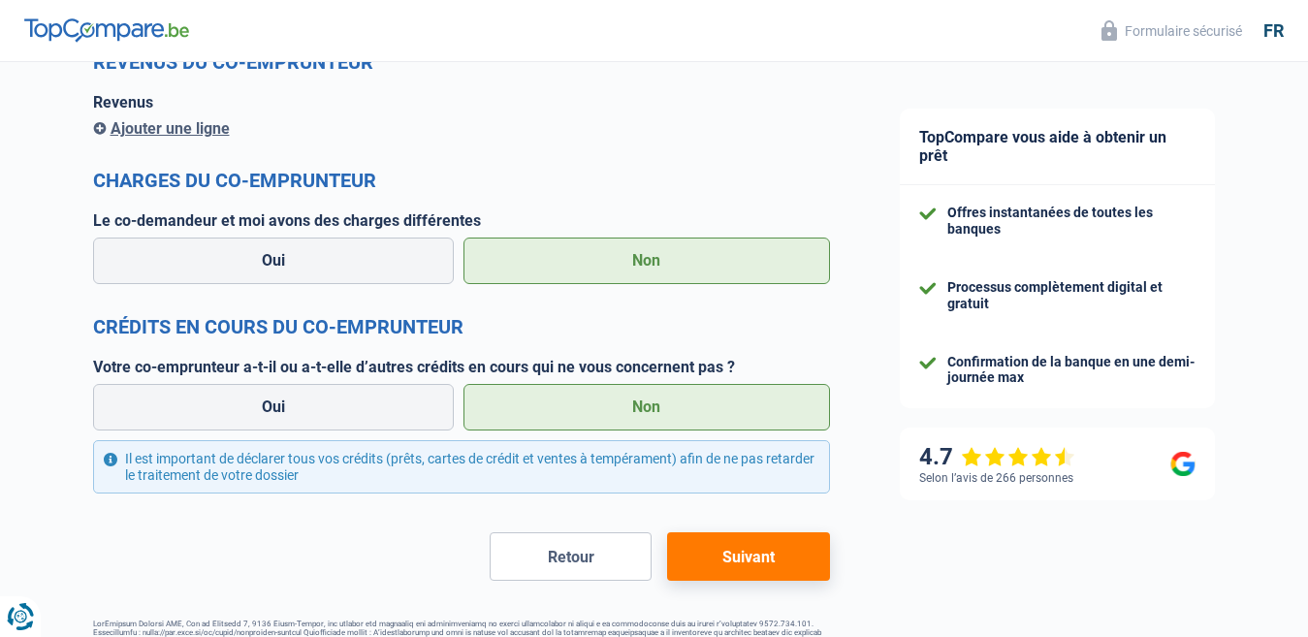
click at [746, 553] on button "Suivant" at bounding box center [748, 556] width 162 height 48
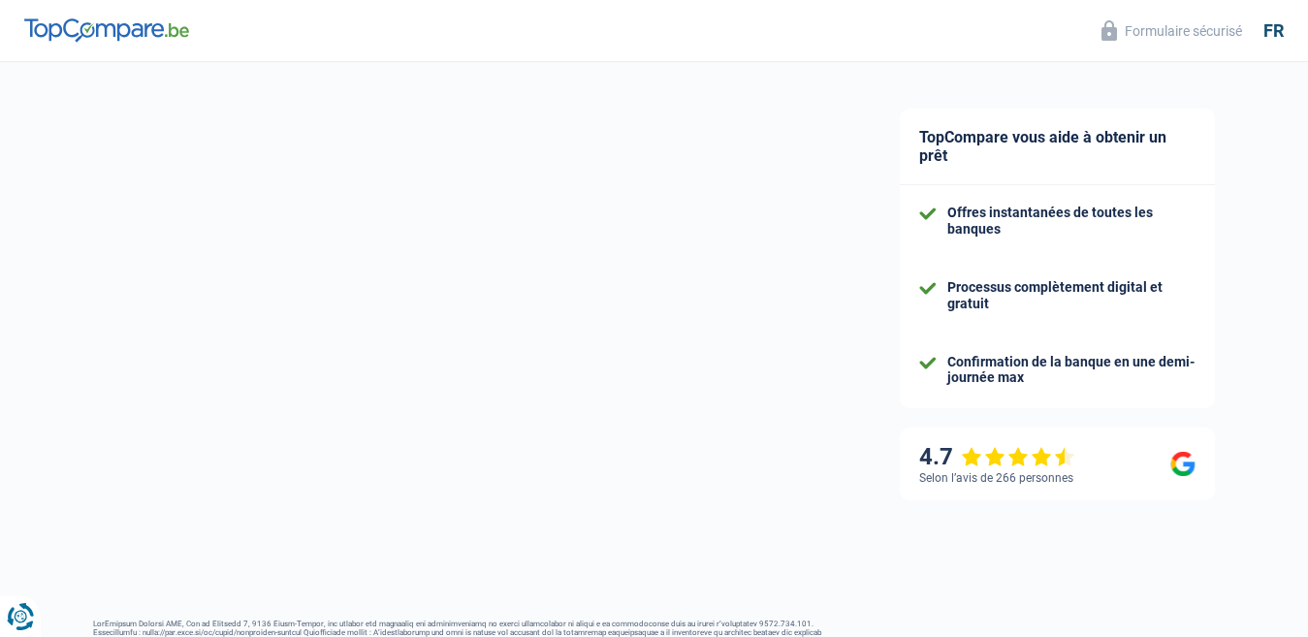
select select "refinancing"
select select "42"
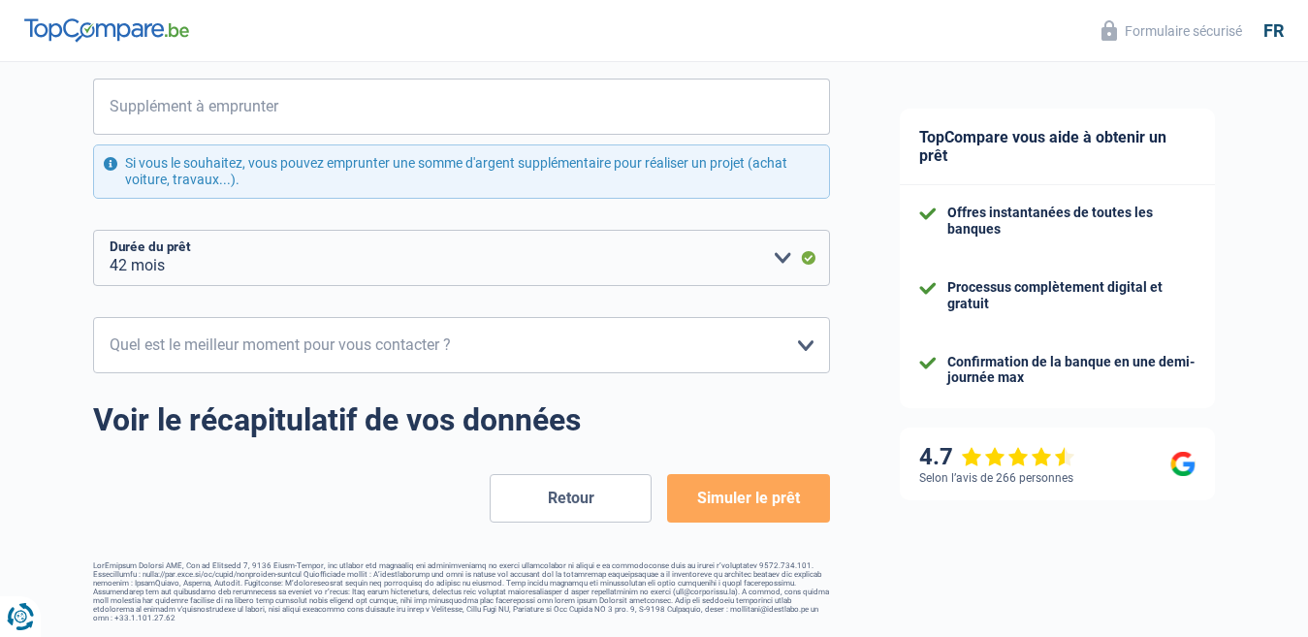
scroll to position [277, 0]
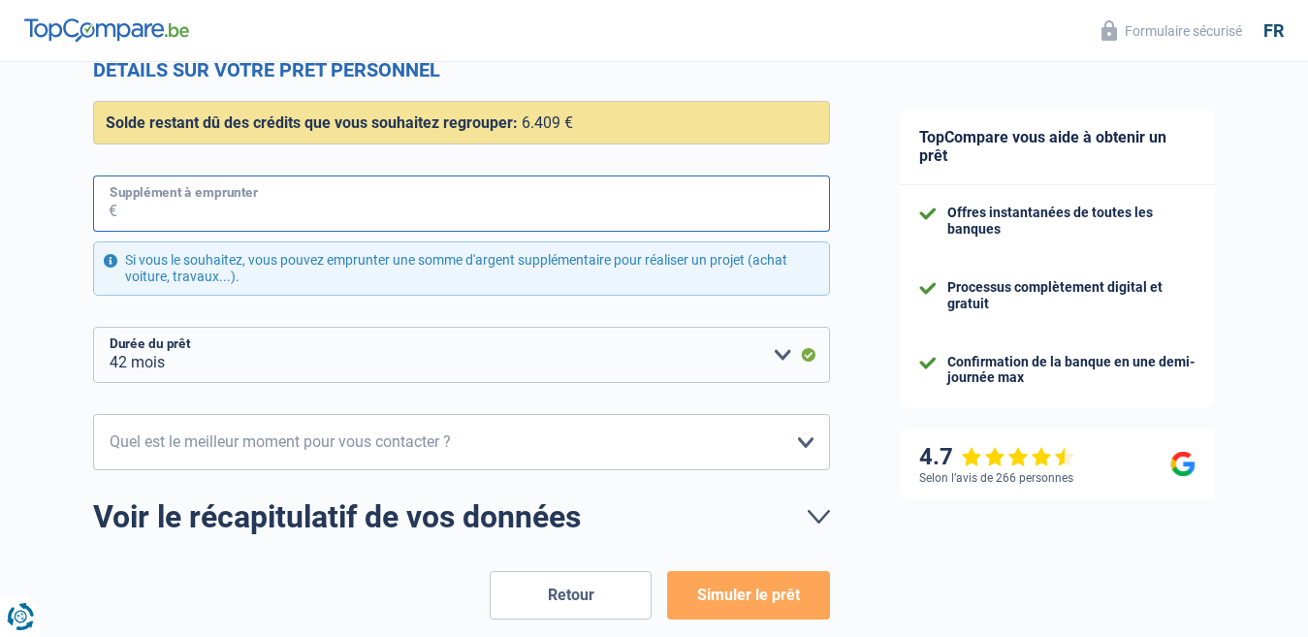
click at [163, 206] on input "Supplément à emprunter" at bounding box center [473, 203] width 713 height 56
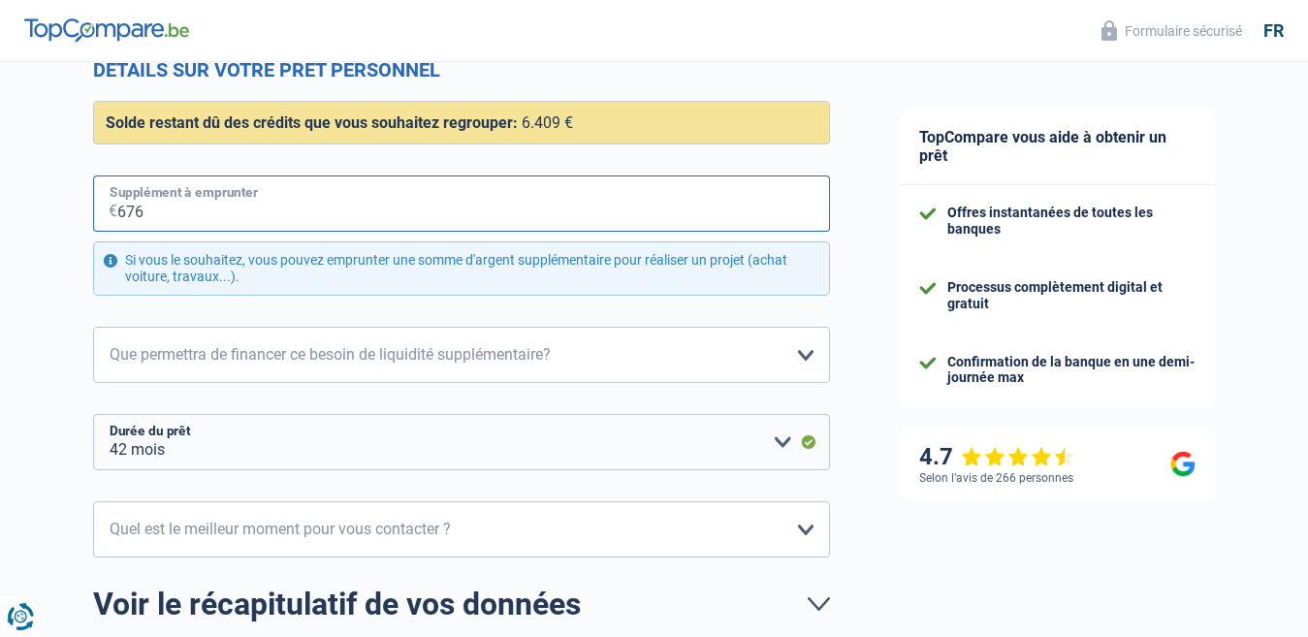
type input "6.764"
select select "60"
type input "6.764"
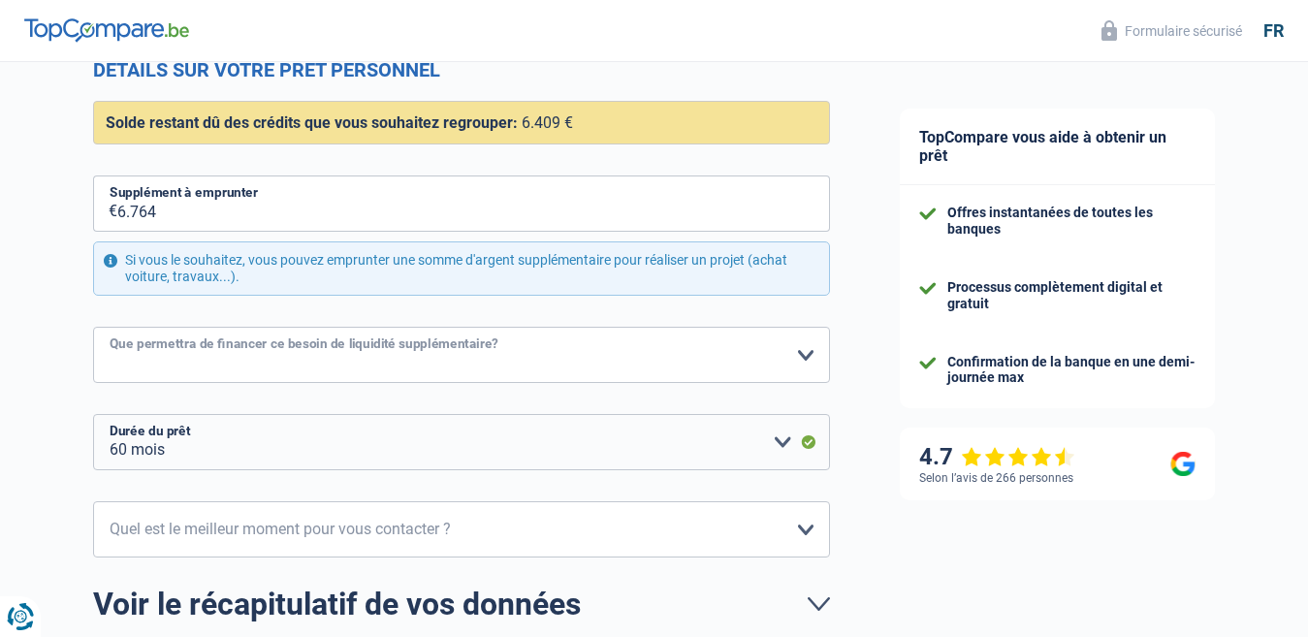
click at [795, 357] on select "Confort maison: meubles, textile, peinture, électroménager, outillage non-profe…" at bounding box center [461, 355] width 737 height 56
select select "movingOrInstallation"
click at [93, 328] on select "Confort maison: meubles, textile, peinture, électroménager, outillage non-profe…" at bounding box center [461, 355] width 737 height 56
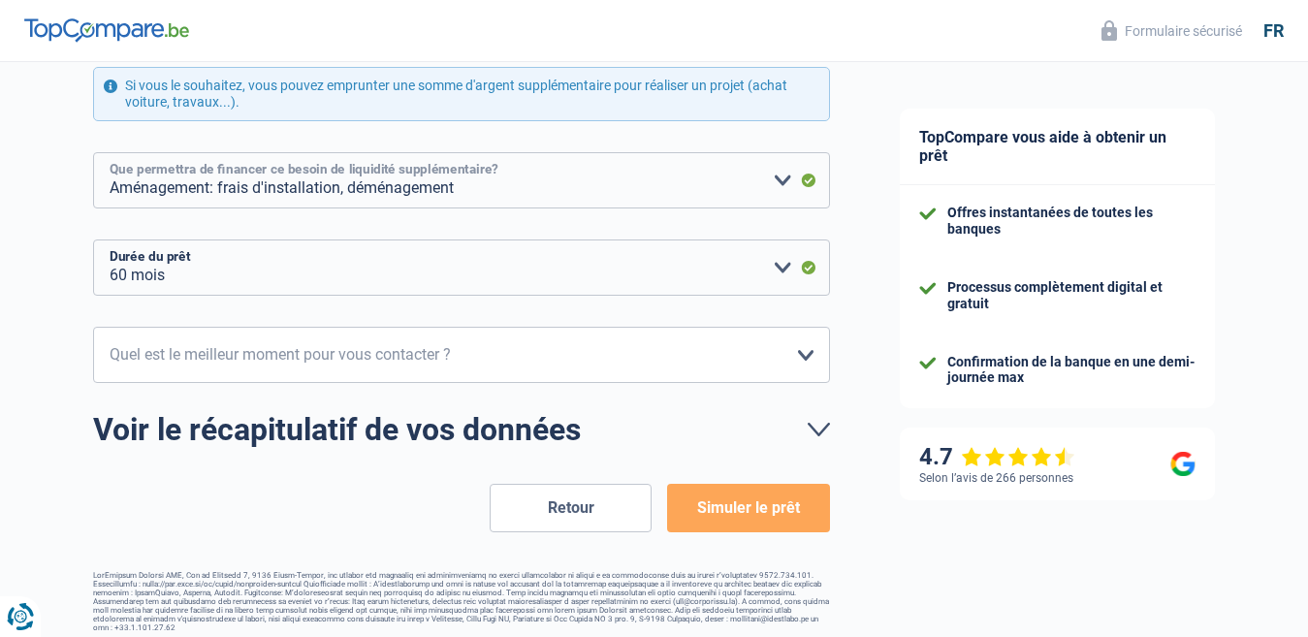
scroll to position [461, 0]
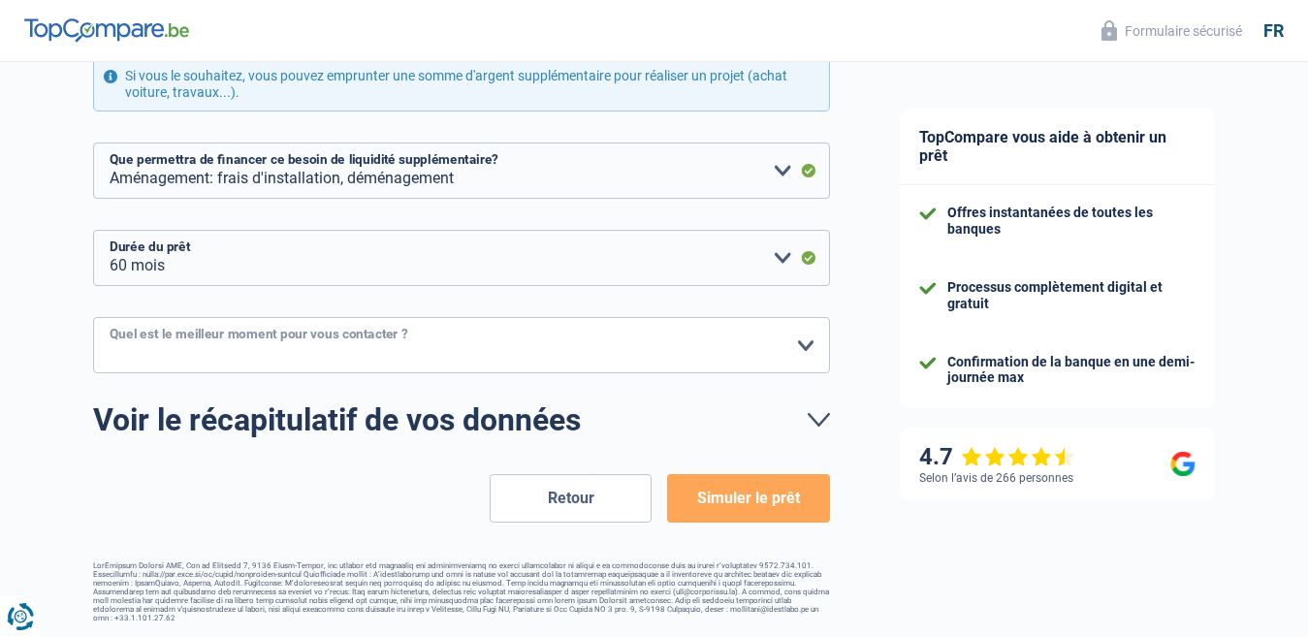
click at [304, 336] on select "10h-12h 12h-14h 14h-16h 16h-18h Veuillez sélectionner une option" at bounding box center [461, 345] width 737 height 56
select select "12-14"
click at [93, 318] on select "10h-12h 12h-14h 14h-16h 16h-18h Veuillez sélectionner une option" at bounding box center [461, 345] width 737 height 56
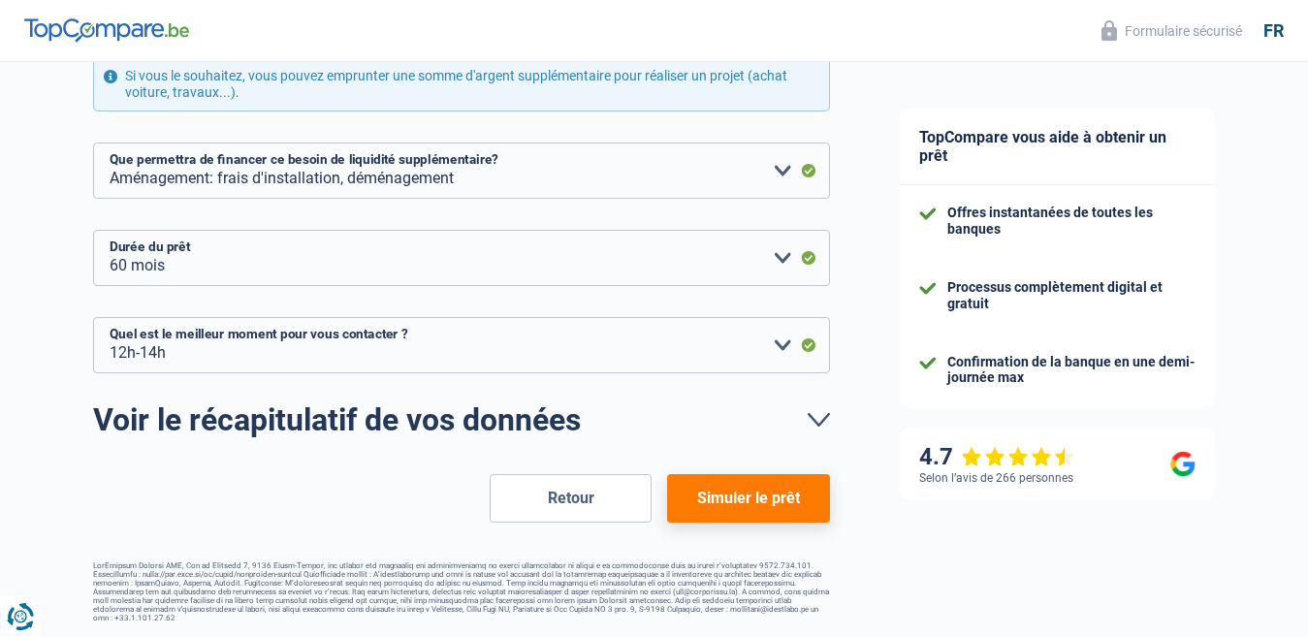
click at [744, 500] on button "Simuler le prêt" at bounding box center [748, 498] width 162 height 48
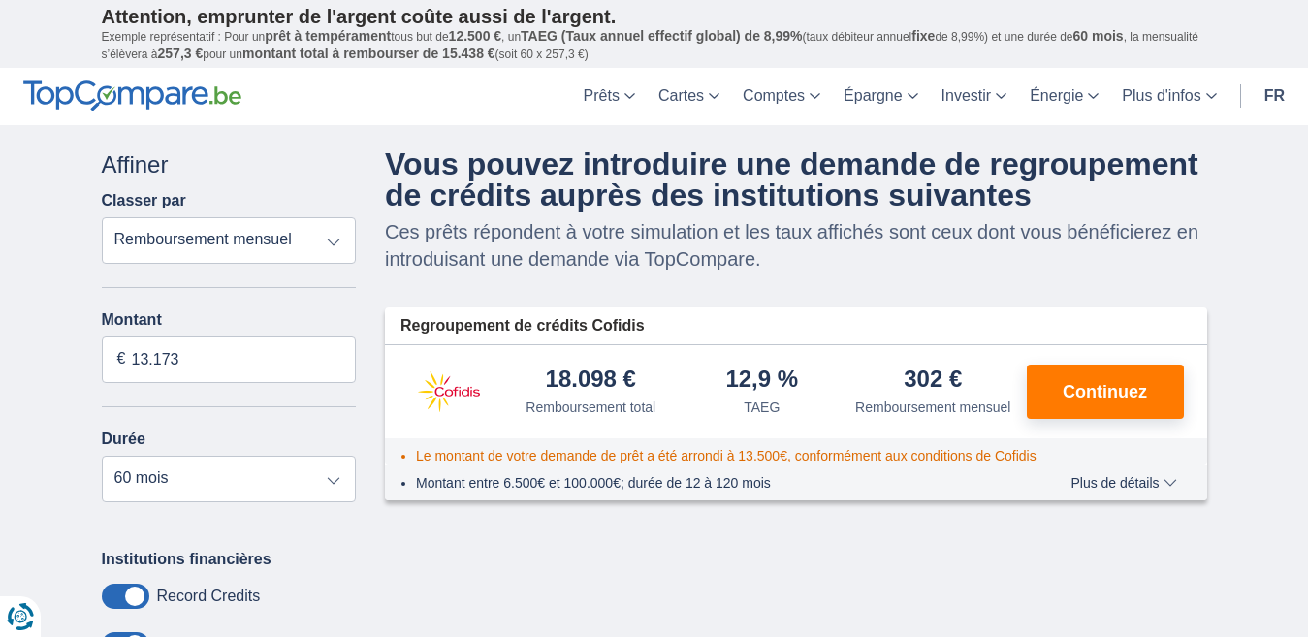
click at [329, 246] on select "Remboursement total TAEG Remboursement mensuel" at bounding box center [229, 240] width 255 height 47
select select "trp+"
click at [102, 217] on select "Remboursement total TAEG Remboursement mensuel" at bounding box center [229, 240] width 255 height 47
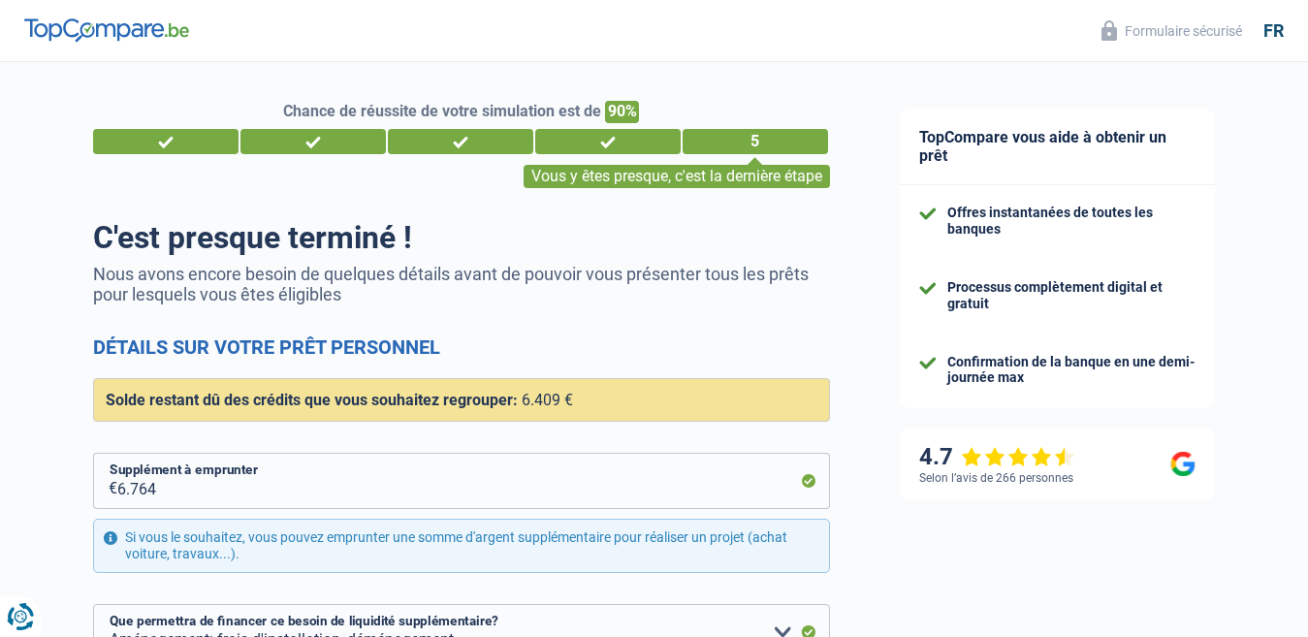
select select "refinancing"
select select "movingOrInstallation"
select select "60"
select select "12-14"
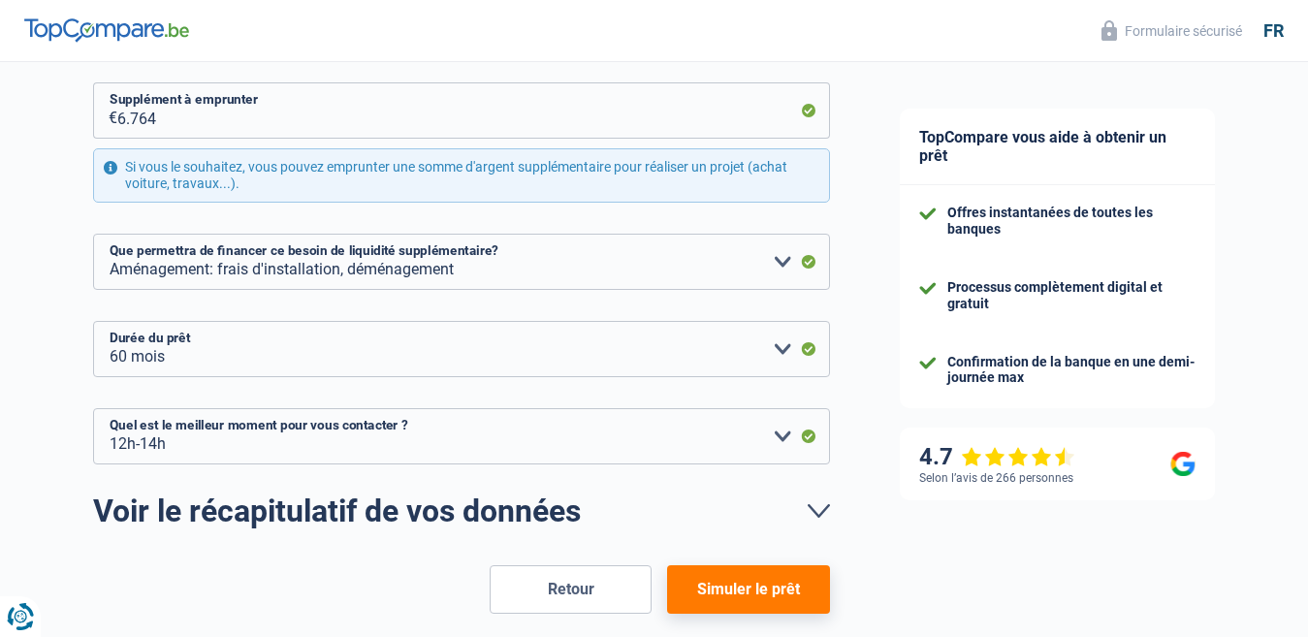
scroll to position [461, 0]
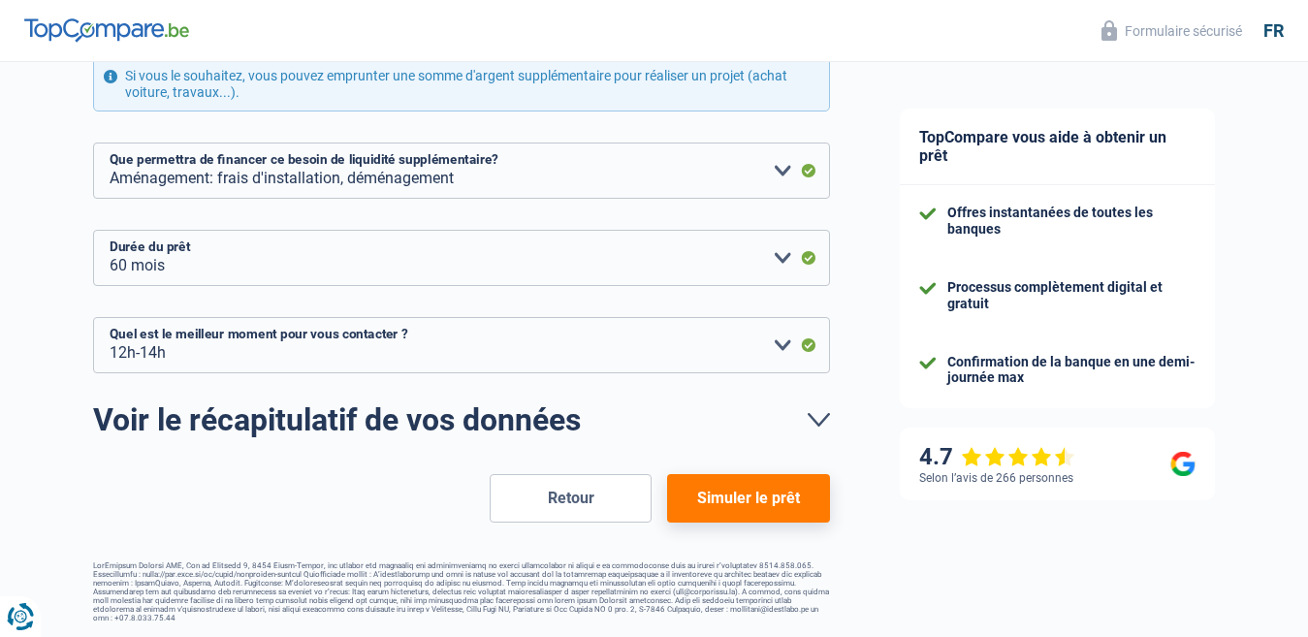
click at [818, 424] on link "Voir le récapitulatif de vos données" at bounding box center [461, 419] width 737 height 31
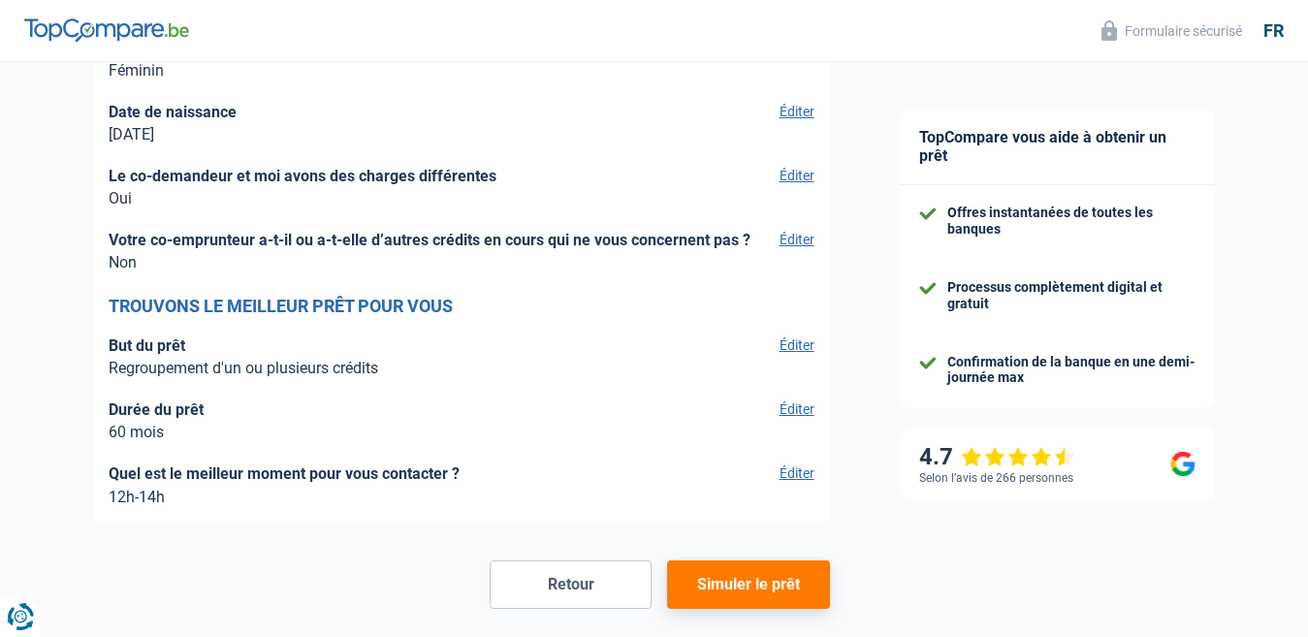
scroll to position [4824, 0]
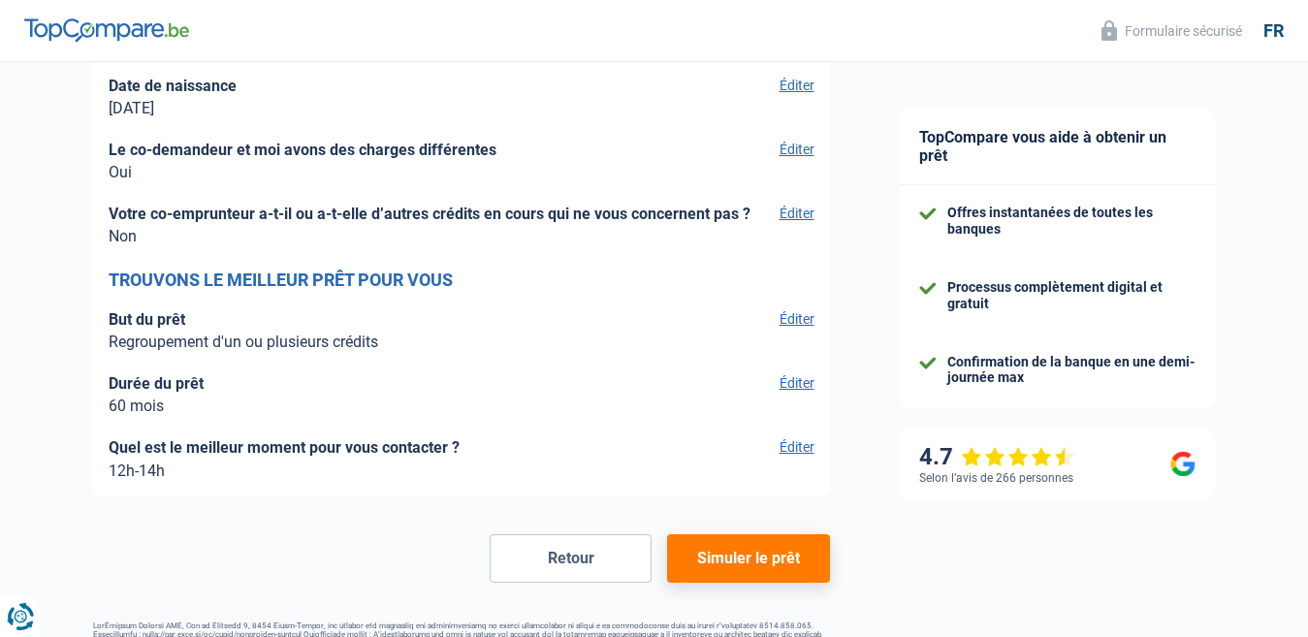
click at [782, 386] on button "Éditer" at bounding box center [794, 382] width 41 height 17
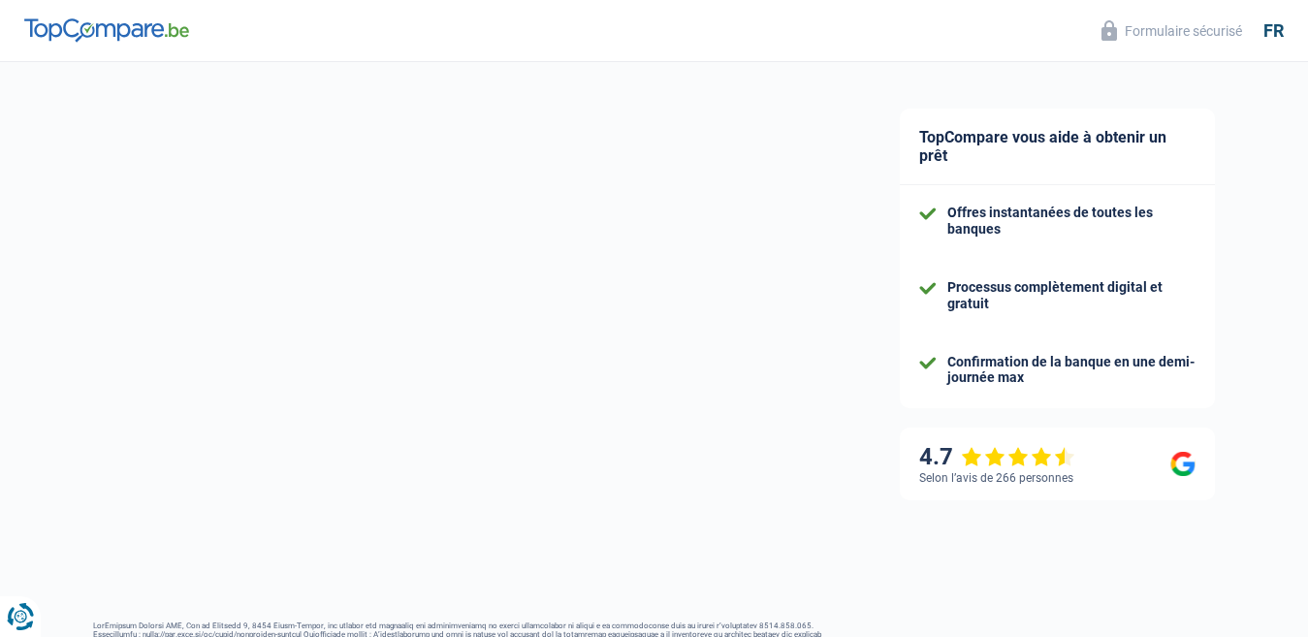
select select "refinancing"
select select "movingOrInstallation"
select select "60"
select select "12-14"
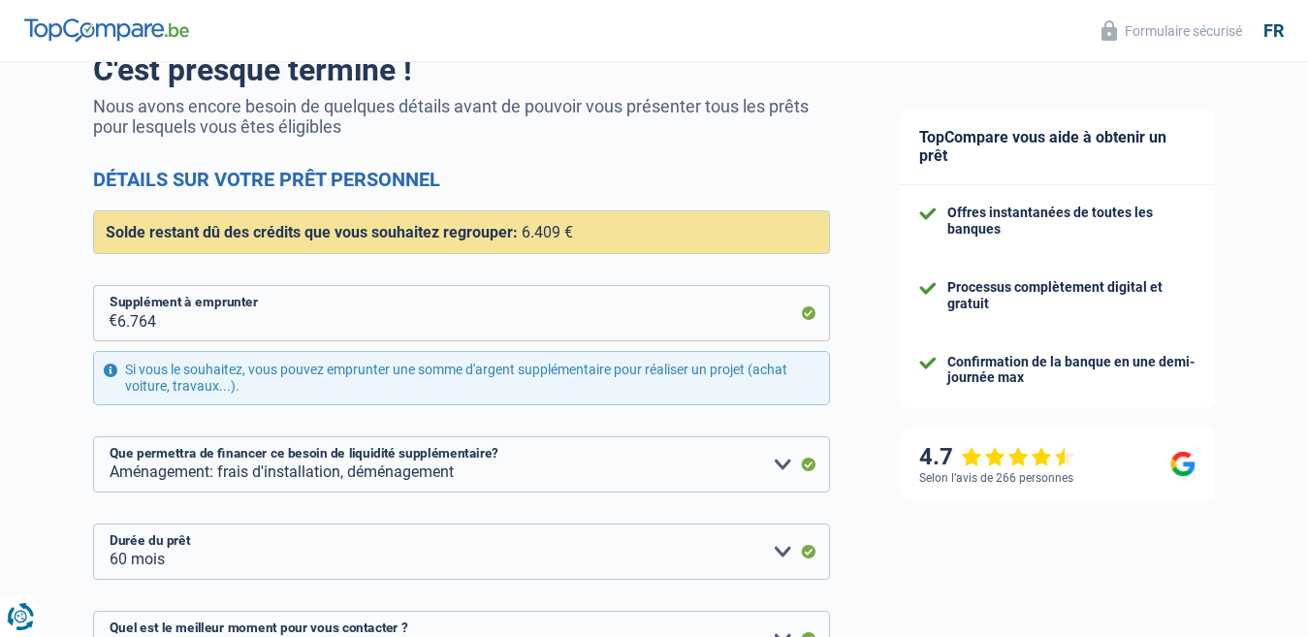
scroll to position [291, 0]
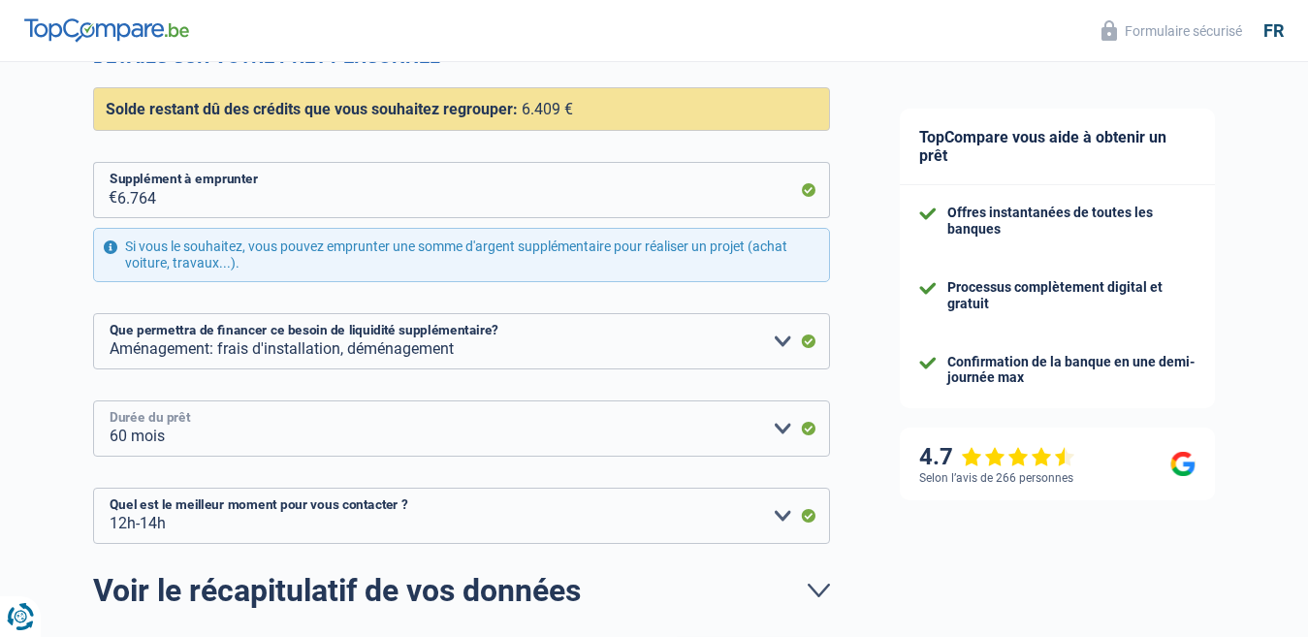
click at [780, 428] on select "12 mois 18 mois 24 mois 30 mois 36 mois 42 mois 48 mois 60 mois Veuillez sélect…" at bounding box center [461, 428] width 737 height 56
select select "42"
click at [93, 401] on select "12 mois 18 mois 24 mois 30 mois 36 mois 42 mois 48 mois 60 mois Veuillez sélect…" at bounding box center [461, 428] width 737 height 56
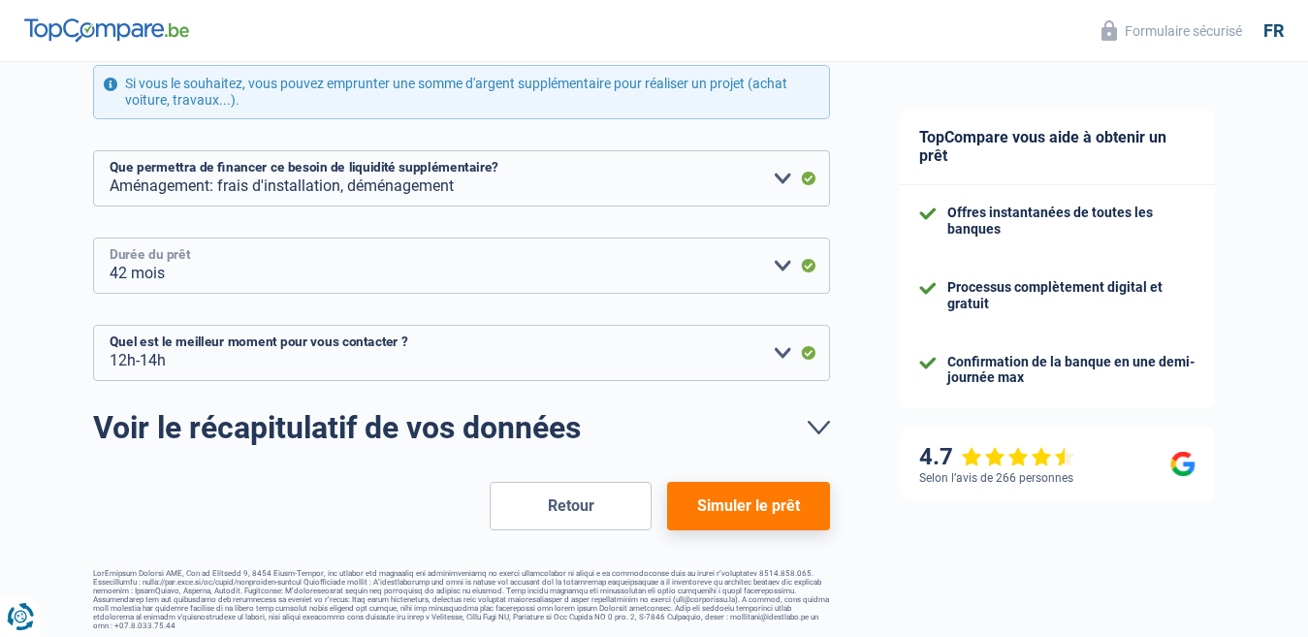
scroll to position [461, 0]
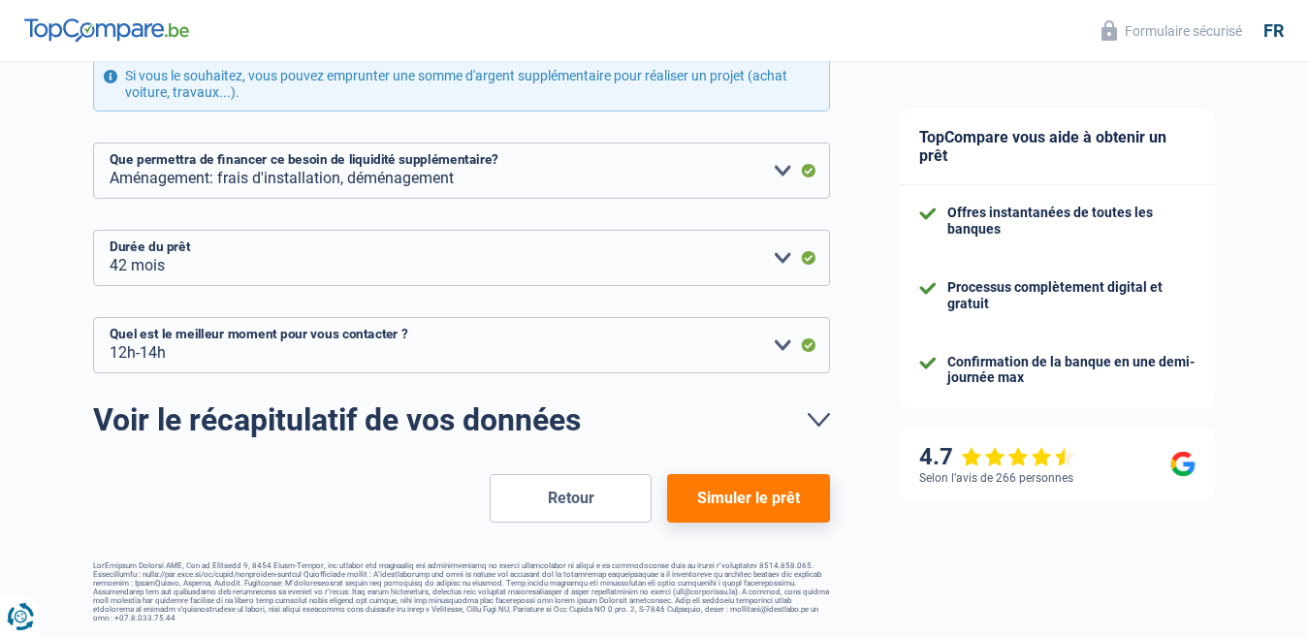
click at [742, 484] on button "Simuler le prêt" at bounding box center [748, 498] width 162 height 48
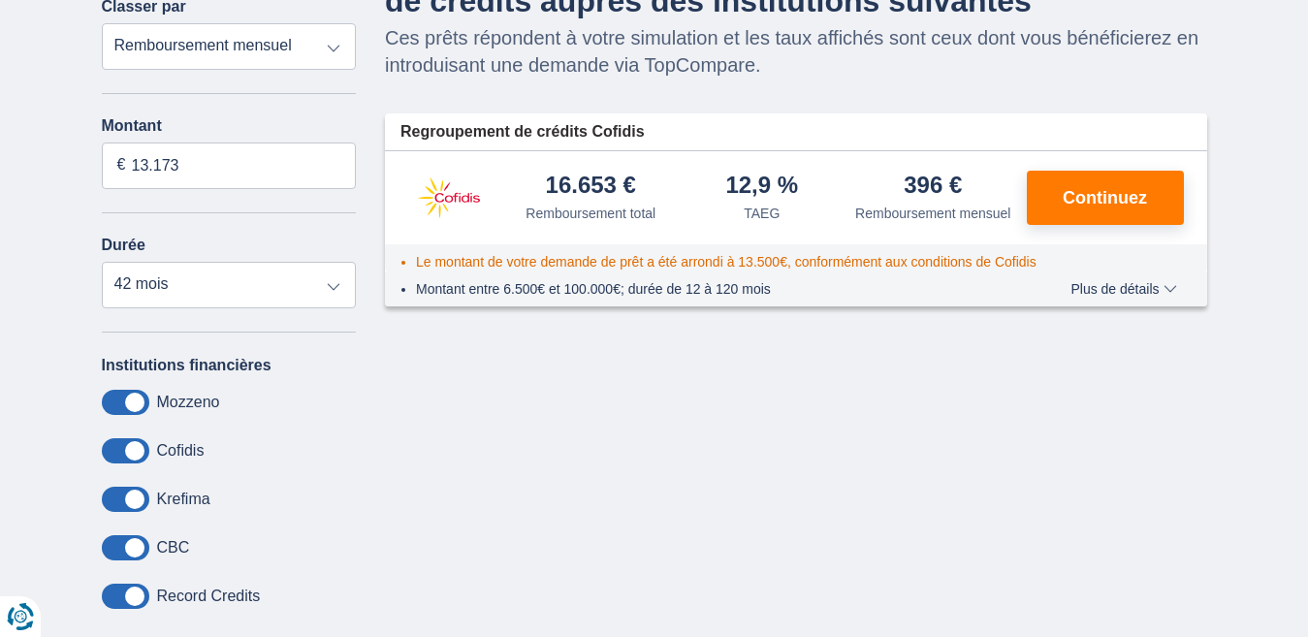
click at [140, 446] on span at bounding box center [126, 450] width 48 height 25
click at [0, 0] on input "checkbox" at bounding box center [0, 0] width 0 height 0
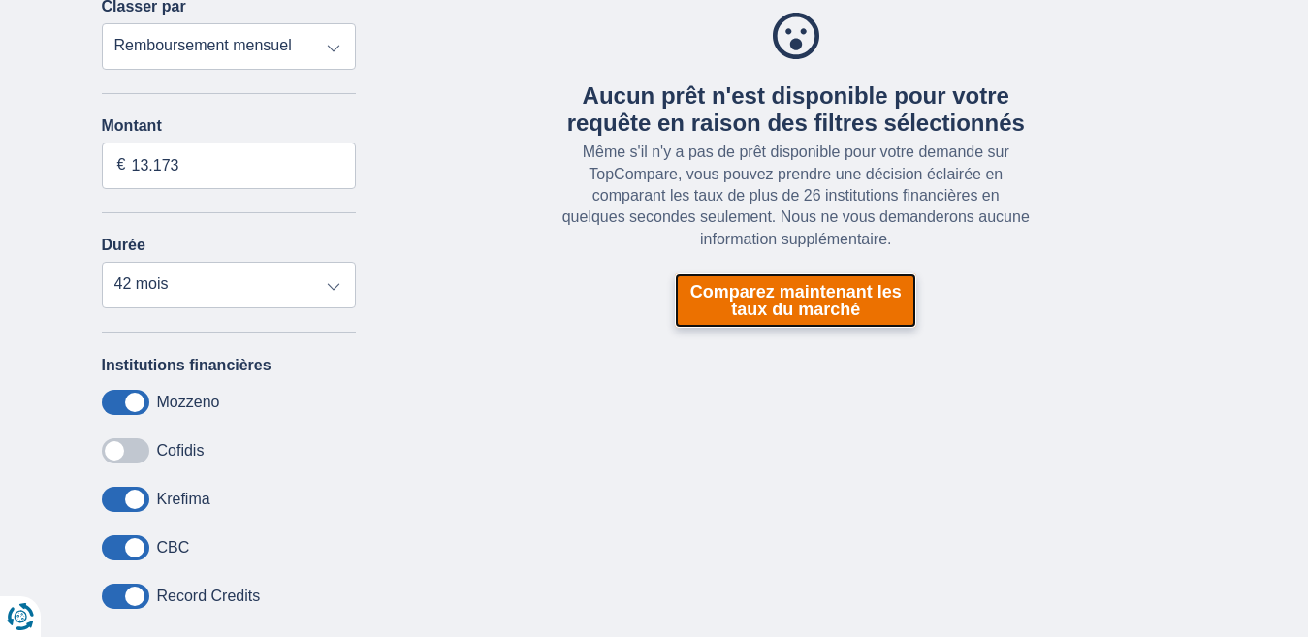
click at [805, 305] on link "Comparez maintenant les taux du marché" at bounding box center [795, 300] width 241 height 54
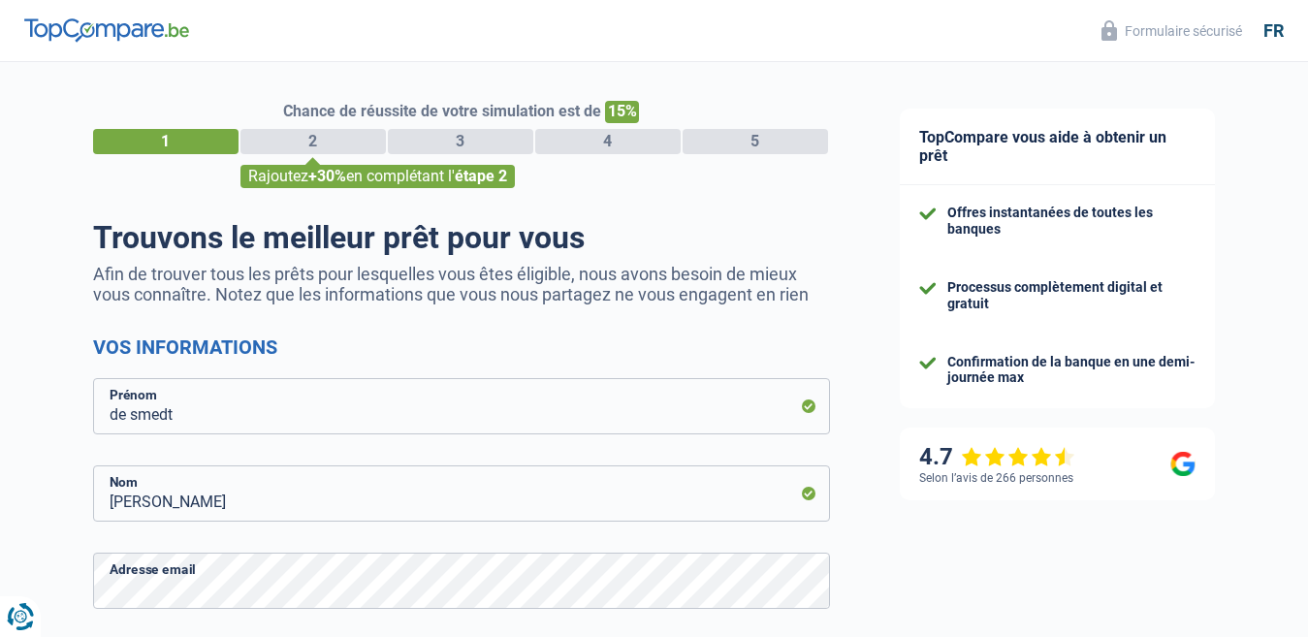
select select "32"
click at [417, 178] on div "Rajoutez +30% en complétant l' étape 2" at bounding box center [377, 176] width 274 height 23
